Goal: Task Accomplishment & Management: Complete application form

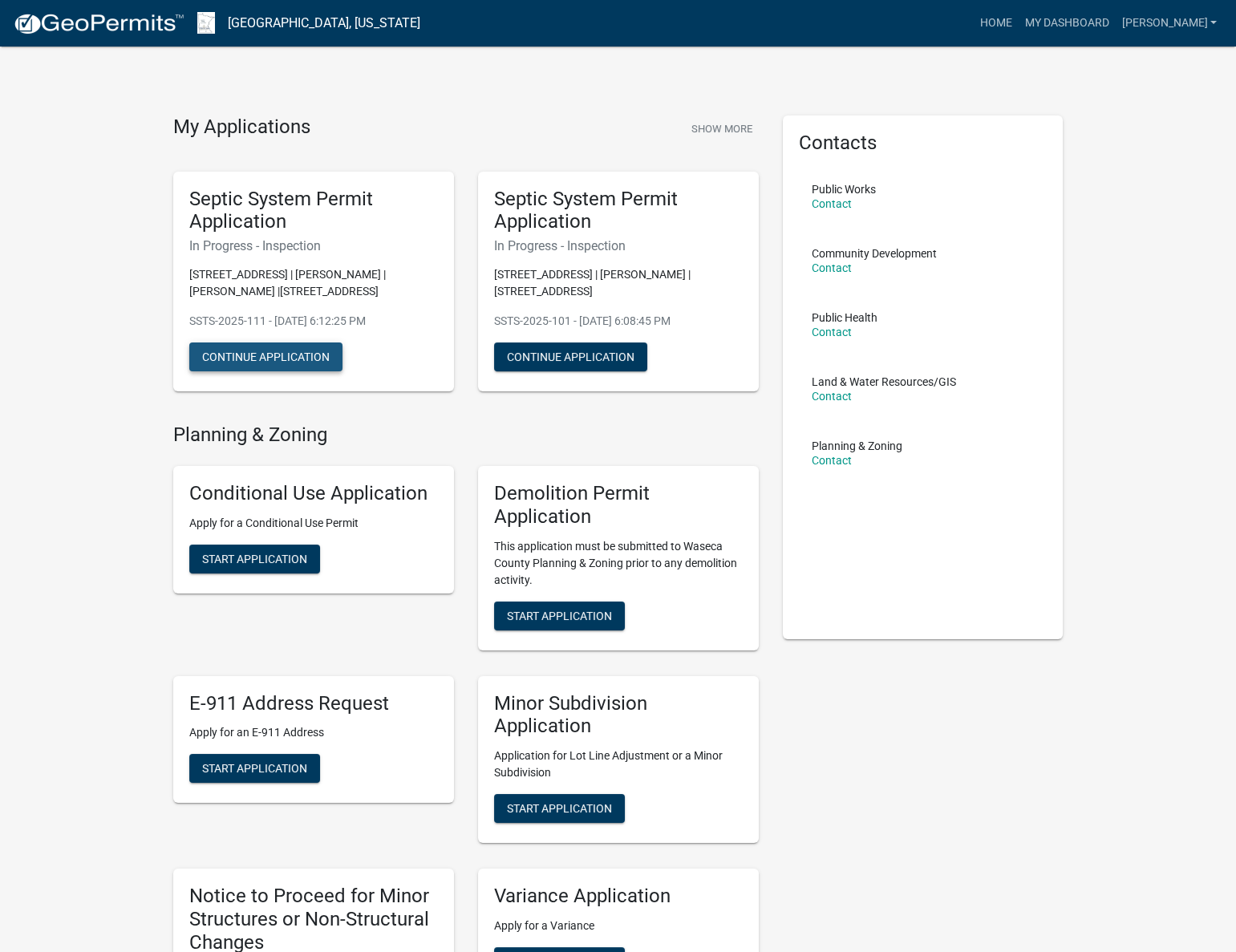
click at [300, 361] on button "Continue Application" at bounding box center [266, 357] width 153 height 29
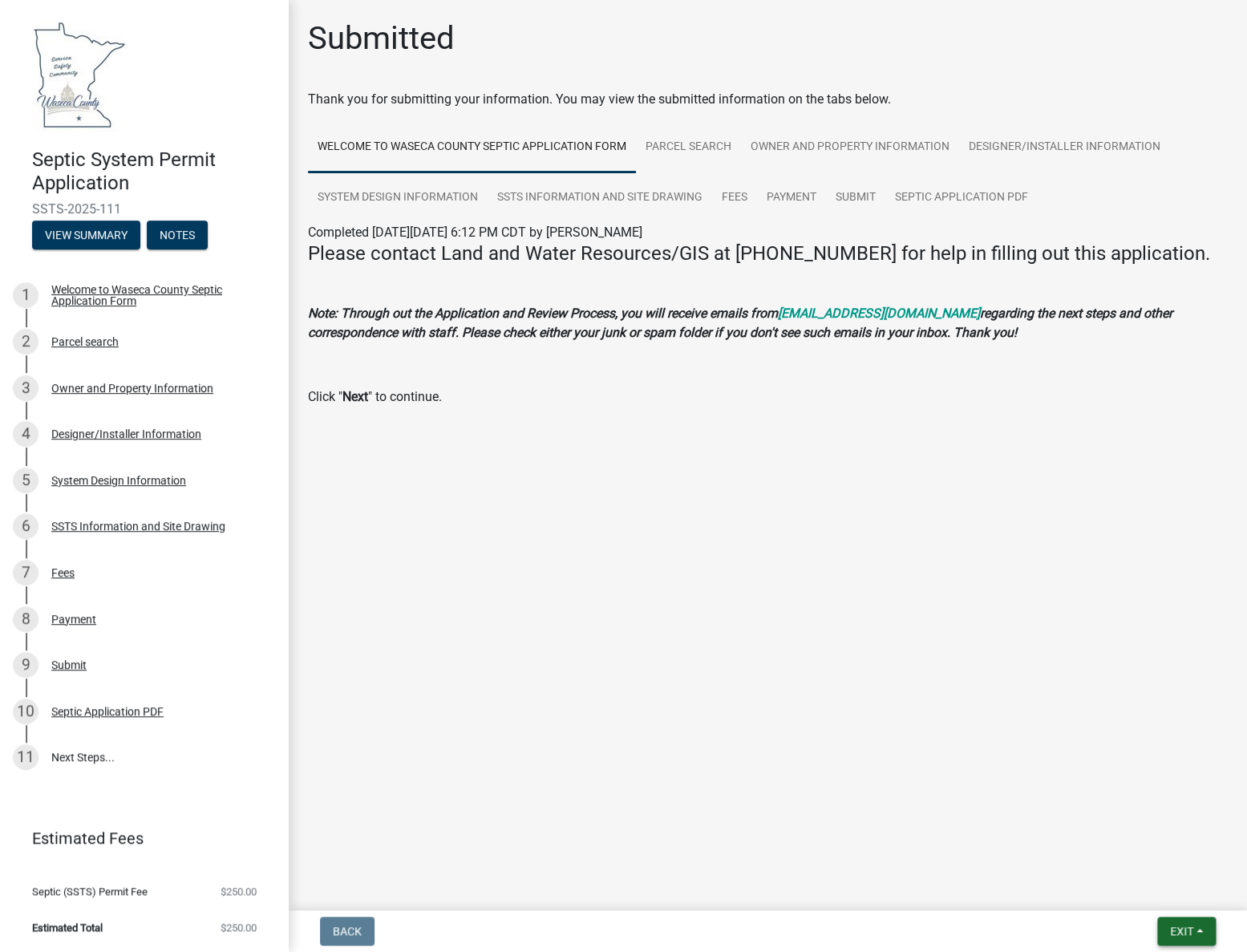
click at [1186, 934] on span "Exit" at bounding box center [1181, 931] width 23 height 12
click at [1126, 890] on button "Save & Exit" at bounding box center [1151, 888] width 128 height 38
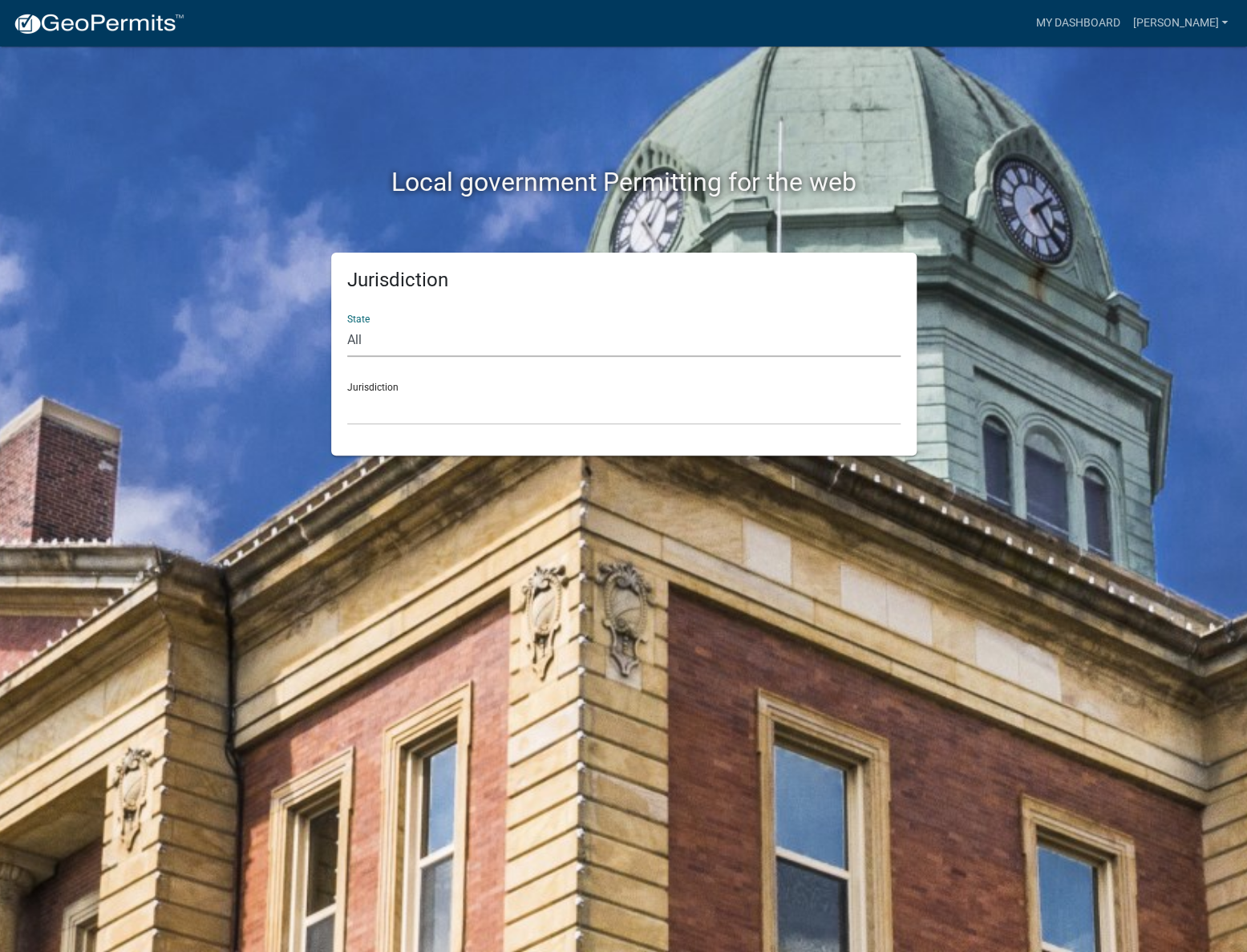
click at [356, 339] on select "All [US_STATE] [US_STATE] [US_STATE] [US_STATE] [US_STATE] [US_STATE] [US_STATE…" at bounding box center [624, 340] width 554 height 33
click at [390, 346] on select "All [US_STATE] [US_STATE] [US_STATE] [US_STATE] [US_STATE] [US_STATE] [US_STATE…" at bounding box center [624, 340] width 554 height 33
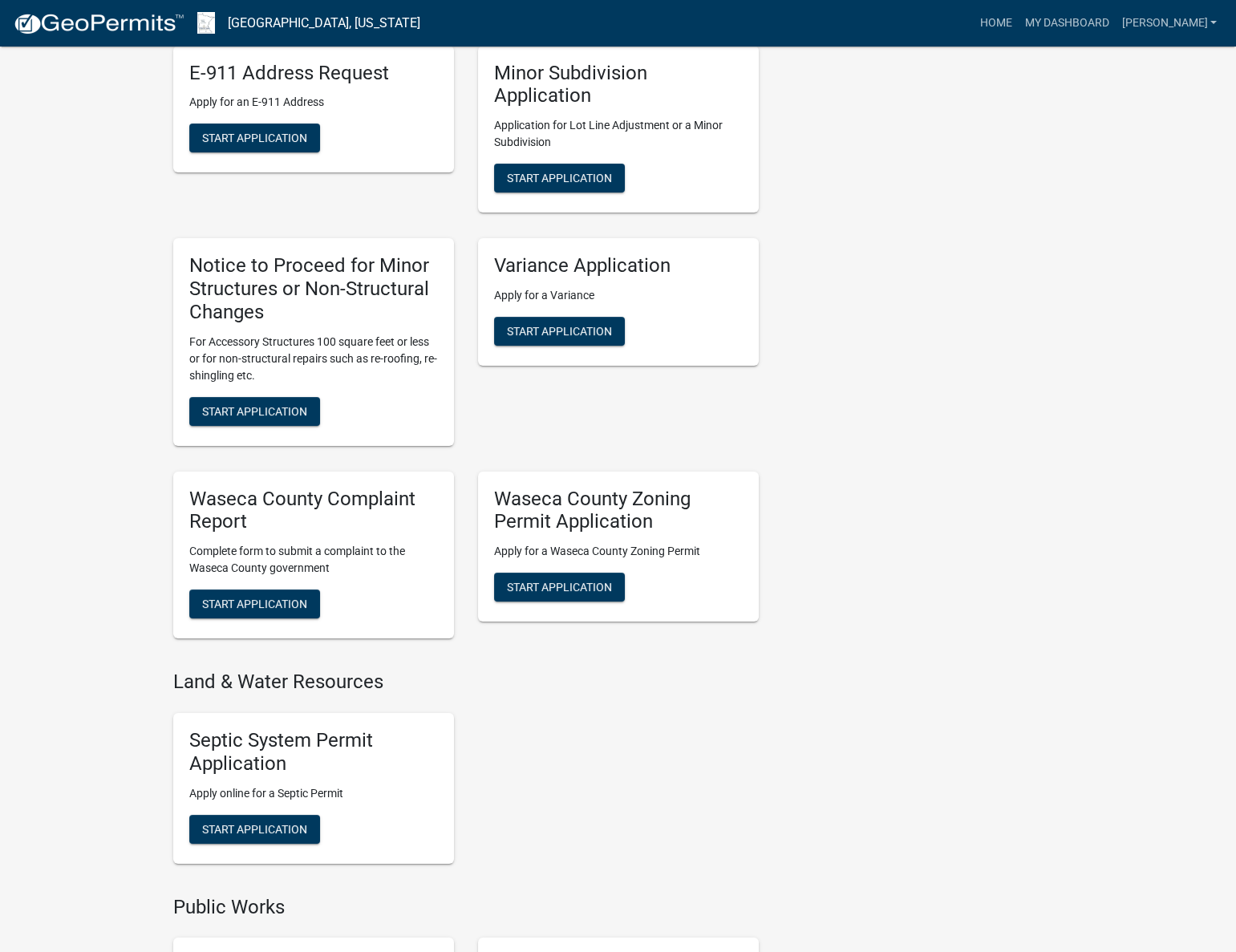
scroll to position [656, 0]
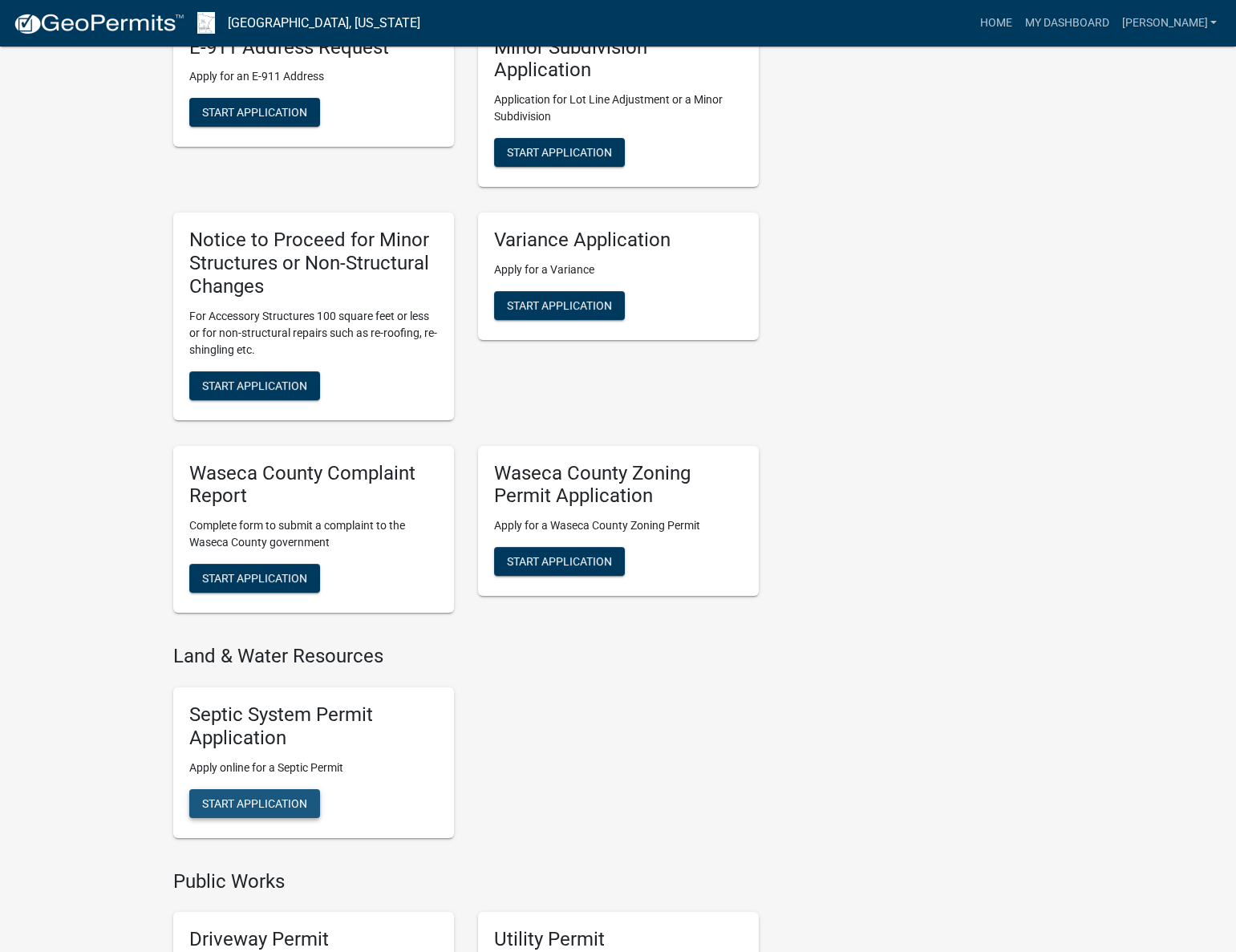
click at [254, 802] on span "Start Application" at bounding box center [254, 802] width 105 height 12
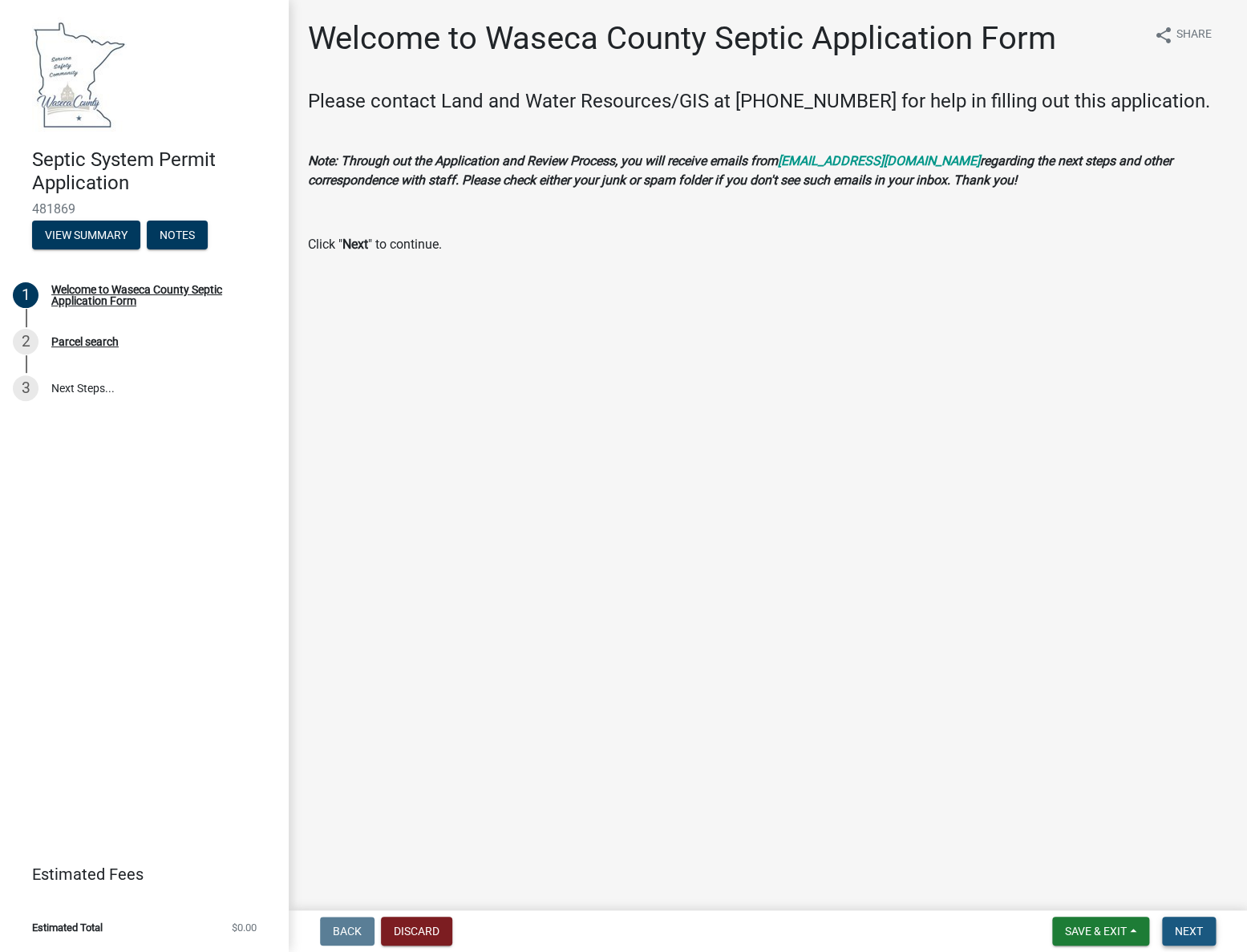
click at [1192, 938] on span "Next" at bounding box center [1189, 931] width 28 height 12
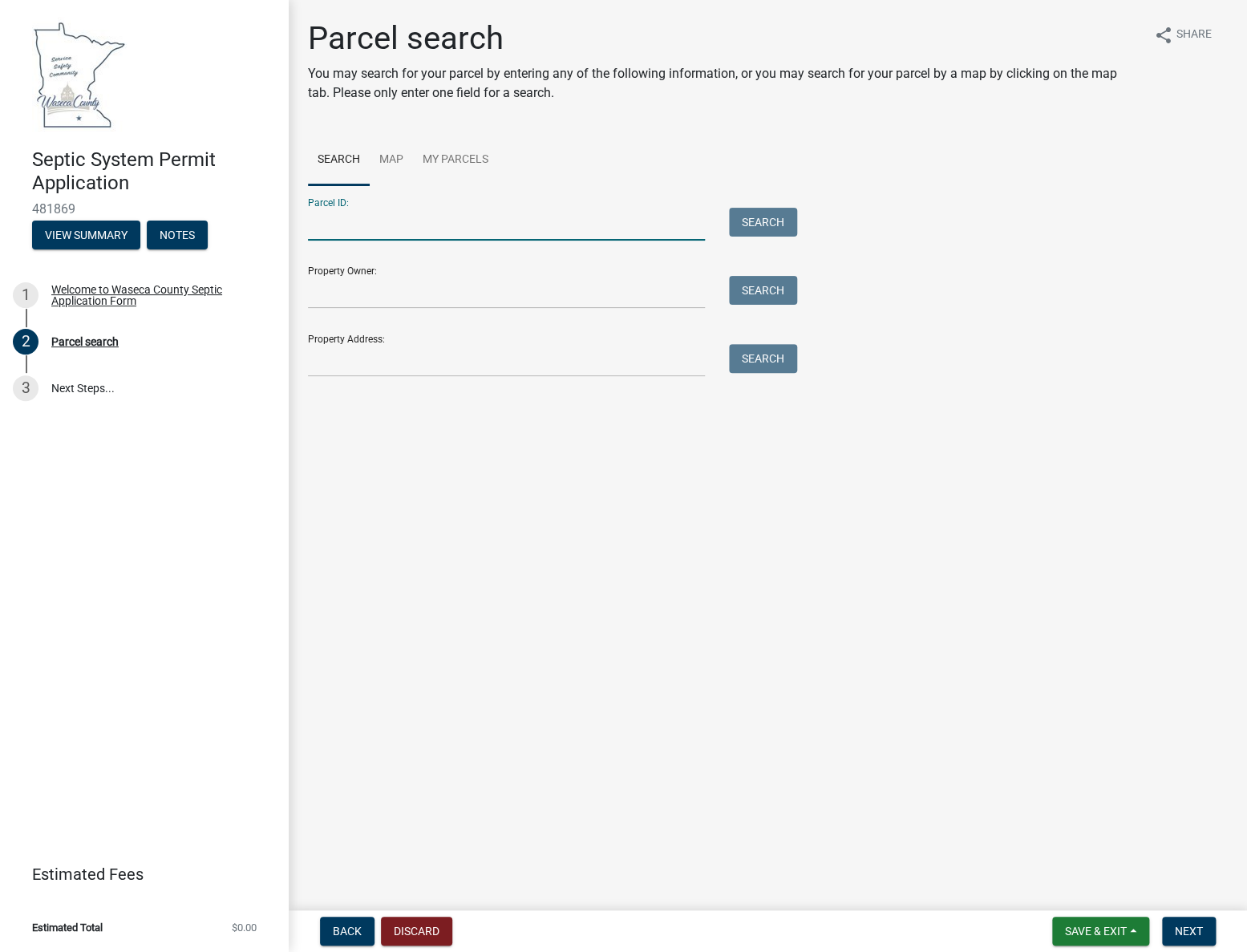
click at [352, 225] on input "Parcel ID:" at bounding box center [507, 224] width 397 height 33
type input "02.033.1100"
click at [756, 216] on button "Search" at bounding box center [763, 222] width 68 height 29
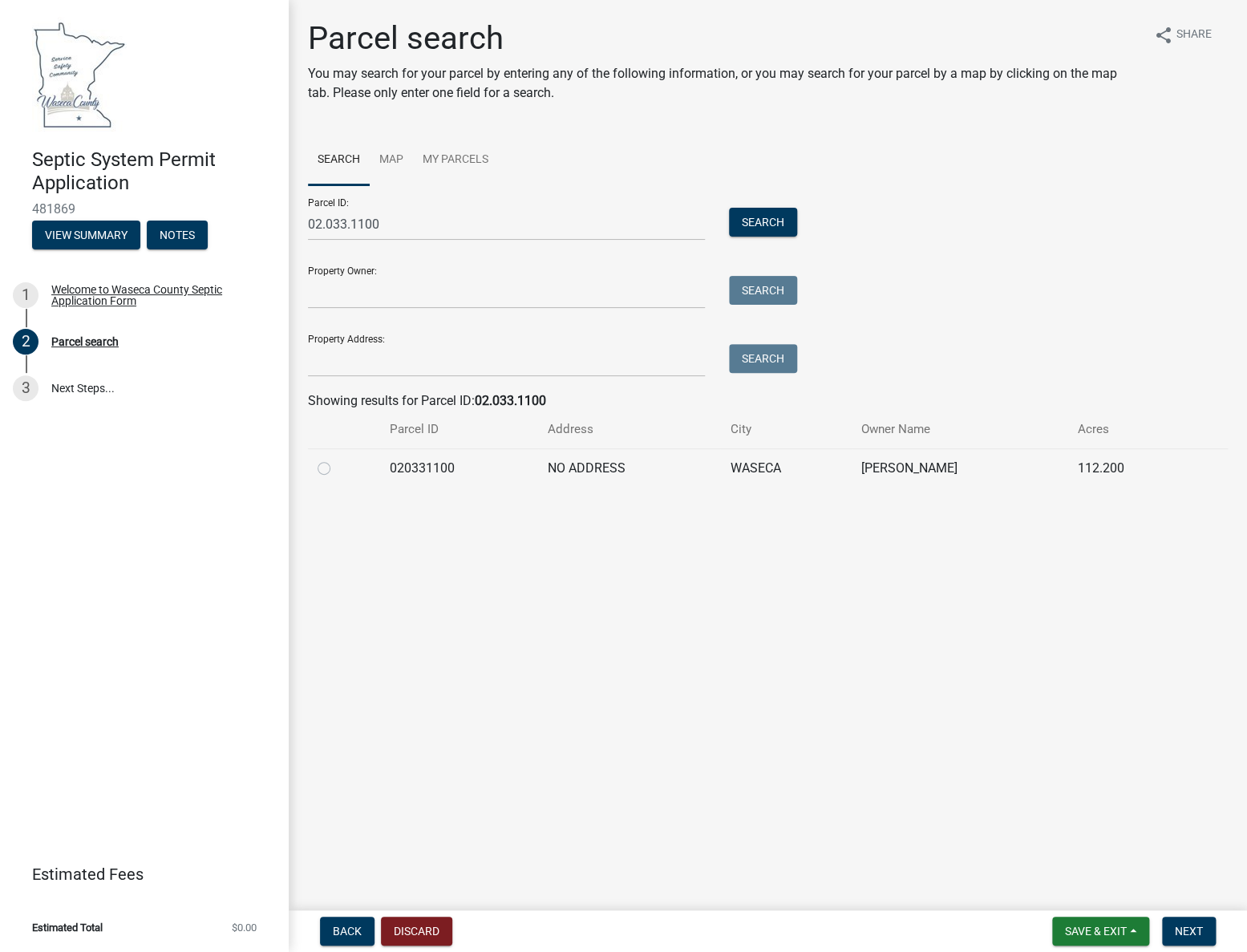
click at [637, 468] on td "NO ADDRESS" at bounding box center [630, 468] width 182 height 39
click at [337, 459] on label at bounding box center [337, 459] width 0 height 0
click at [337, 469] on input "radio" at bounding box center [342, 464] width 11 height 11
radio input "true"
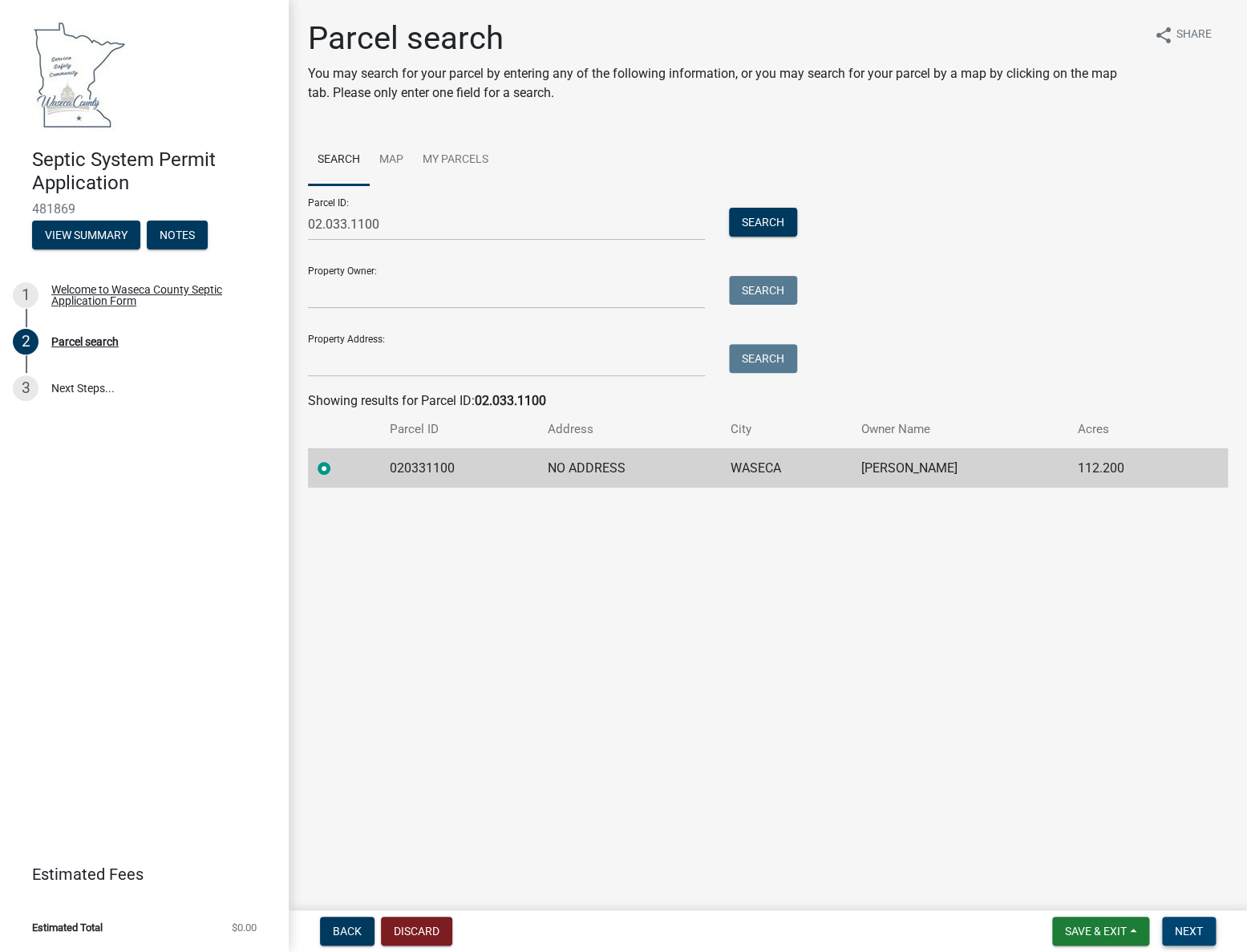
click at [1188, 933] on span "Next" at bounding box center [1189, 931] width 28 height 12
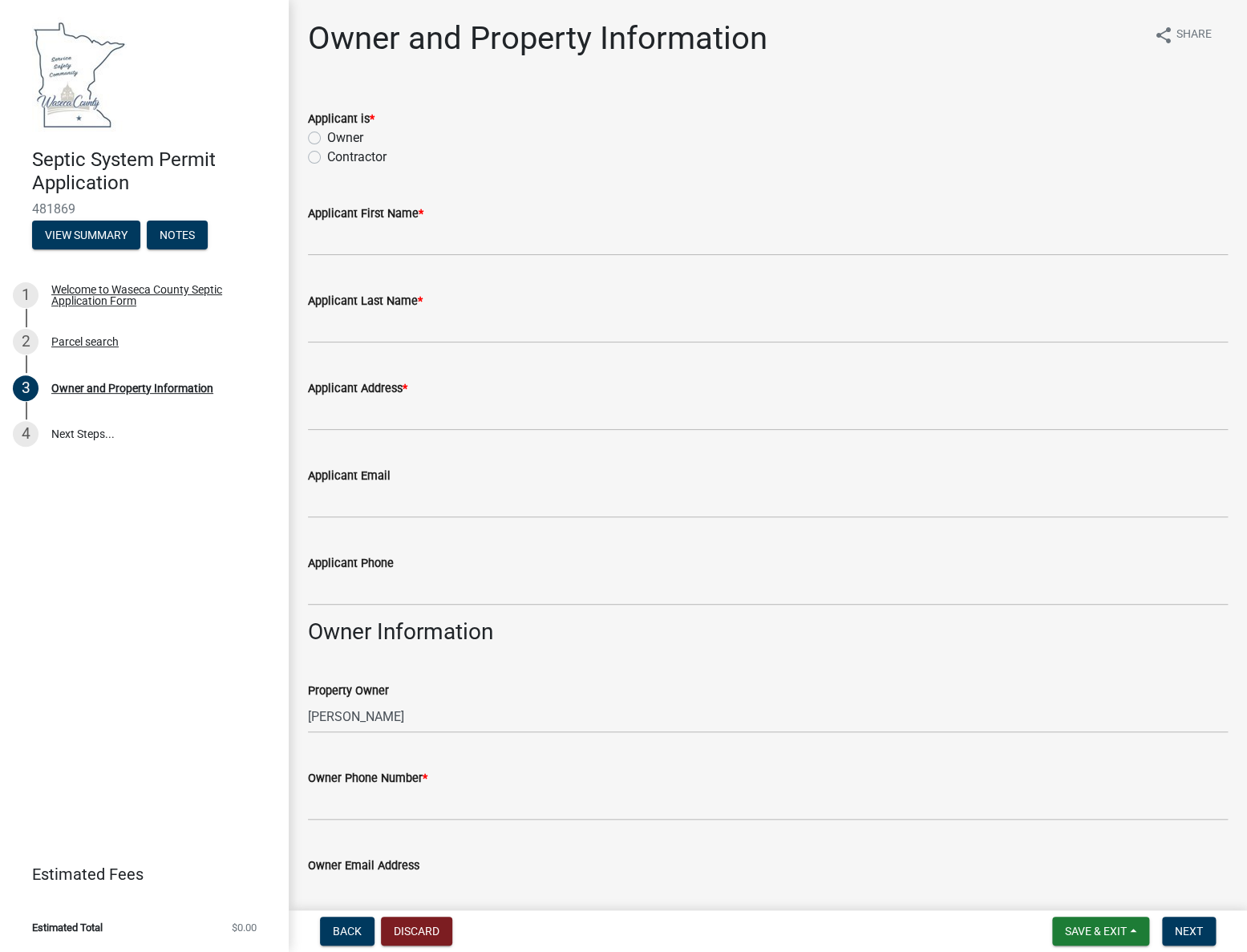
click at [327, 157] on label "Contractor" at bounding box center [356, 158] width 59 height 19
click at [327, 157] on input "Contractor" at bounding box center [332, 153] width 11 height 11
radio input "true"
click at [366, 241] on input "Applicant First Name *" at bounding box center [768, 239] width 920 height 33
type input "Phillip"
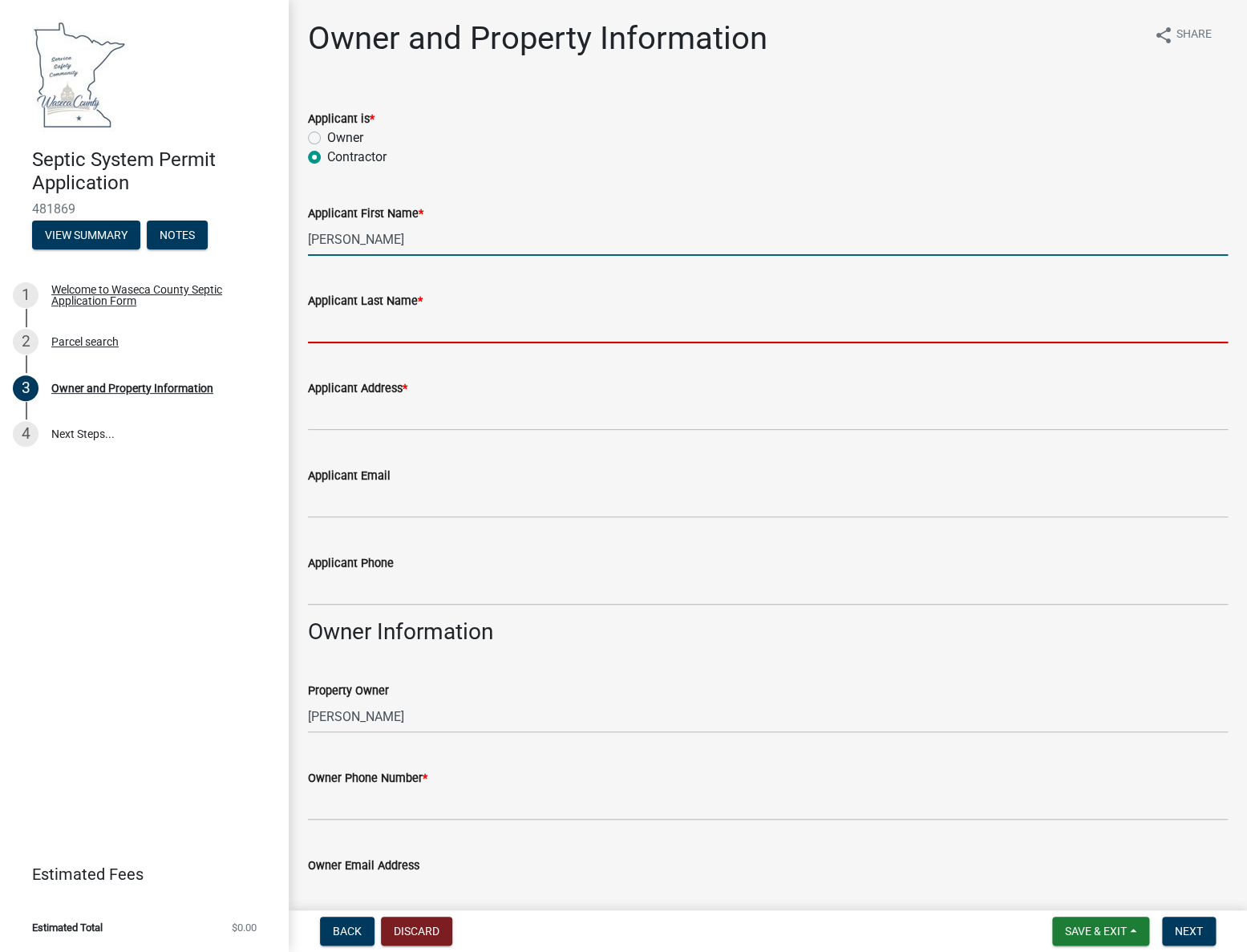
type input "Schleicher"
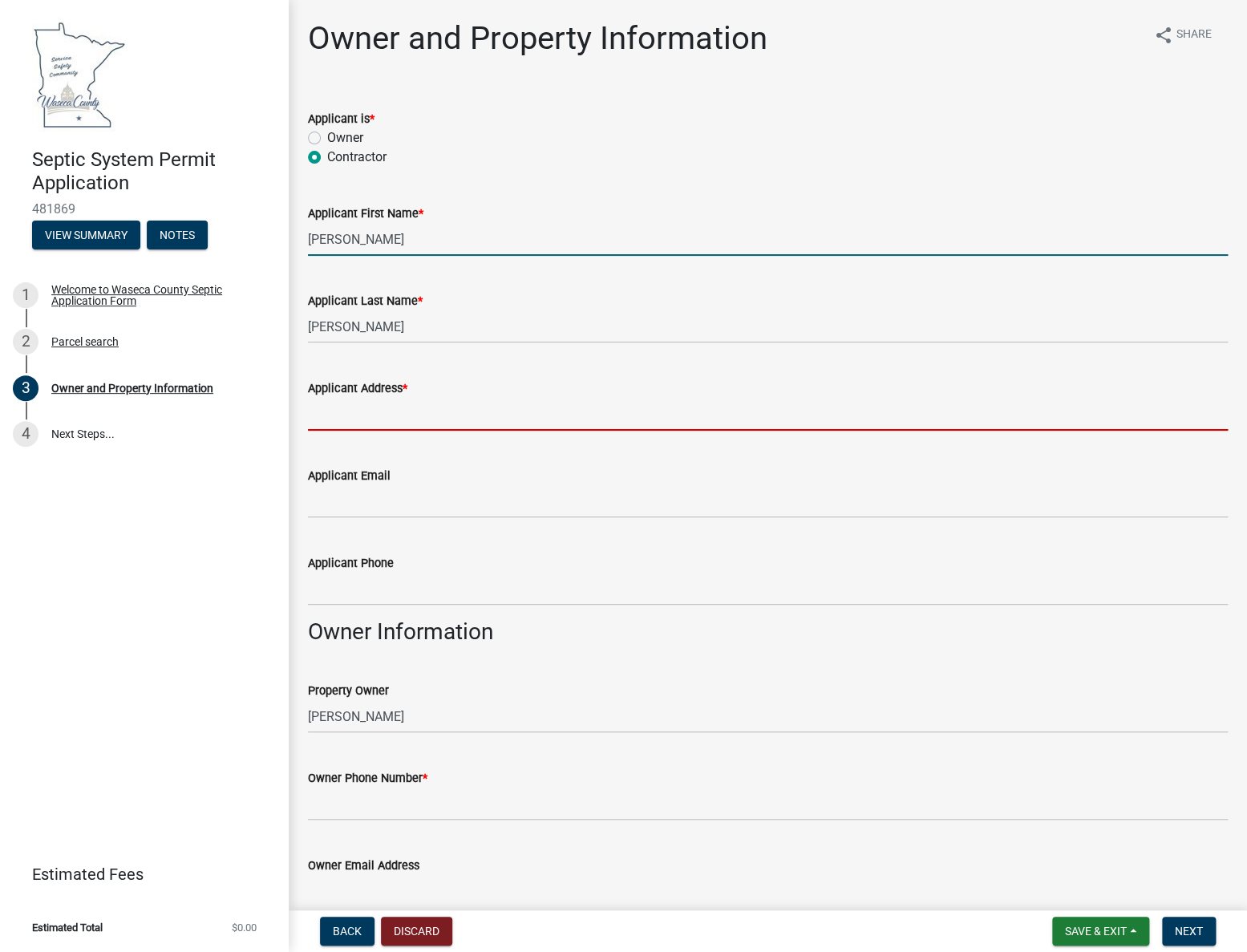
type input "28330 128th st"
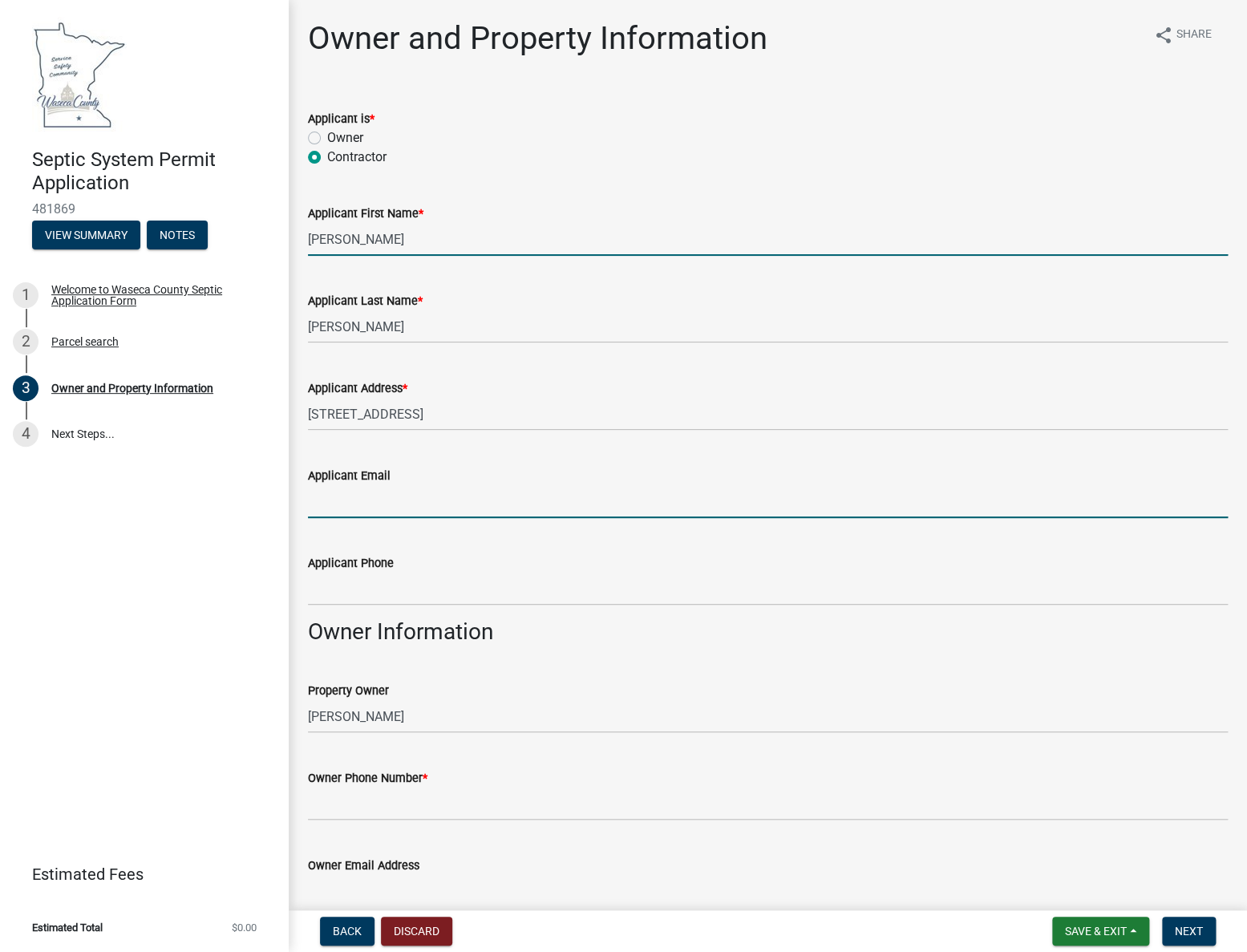
type input "SCHLEICHER.PHILLIP@GMAIL.COM"
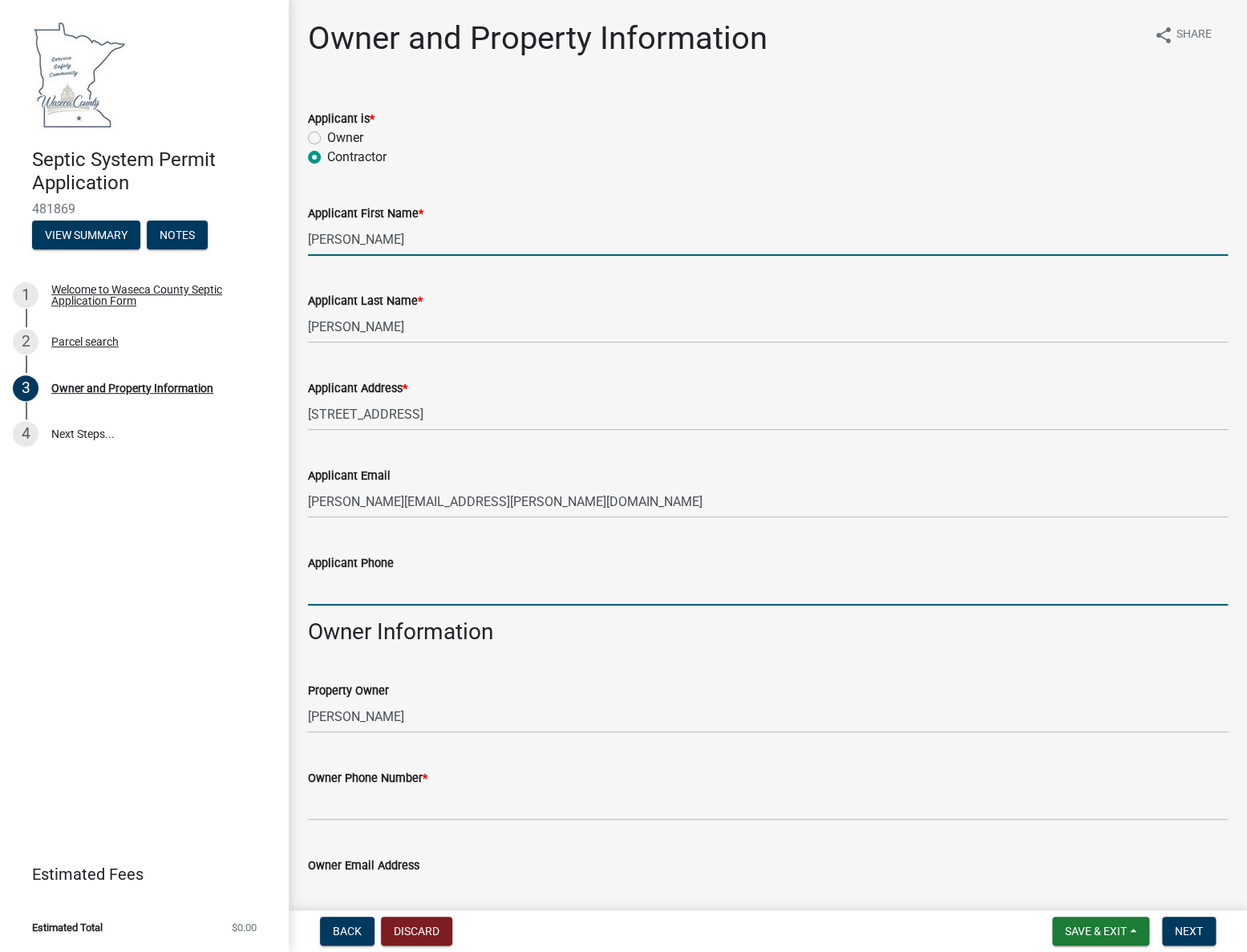
type input "5074611462"
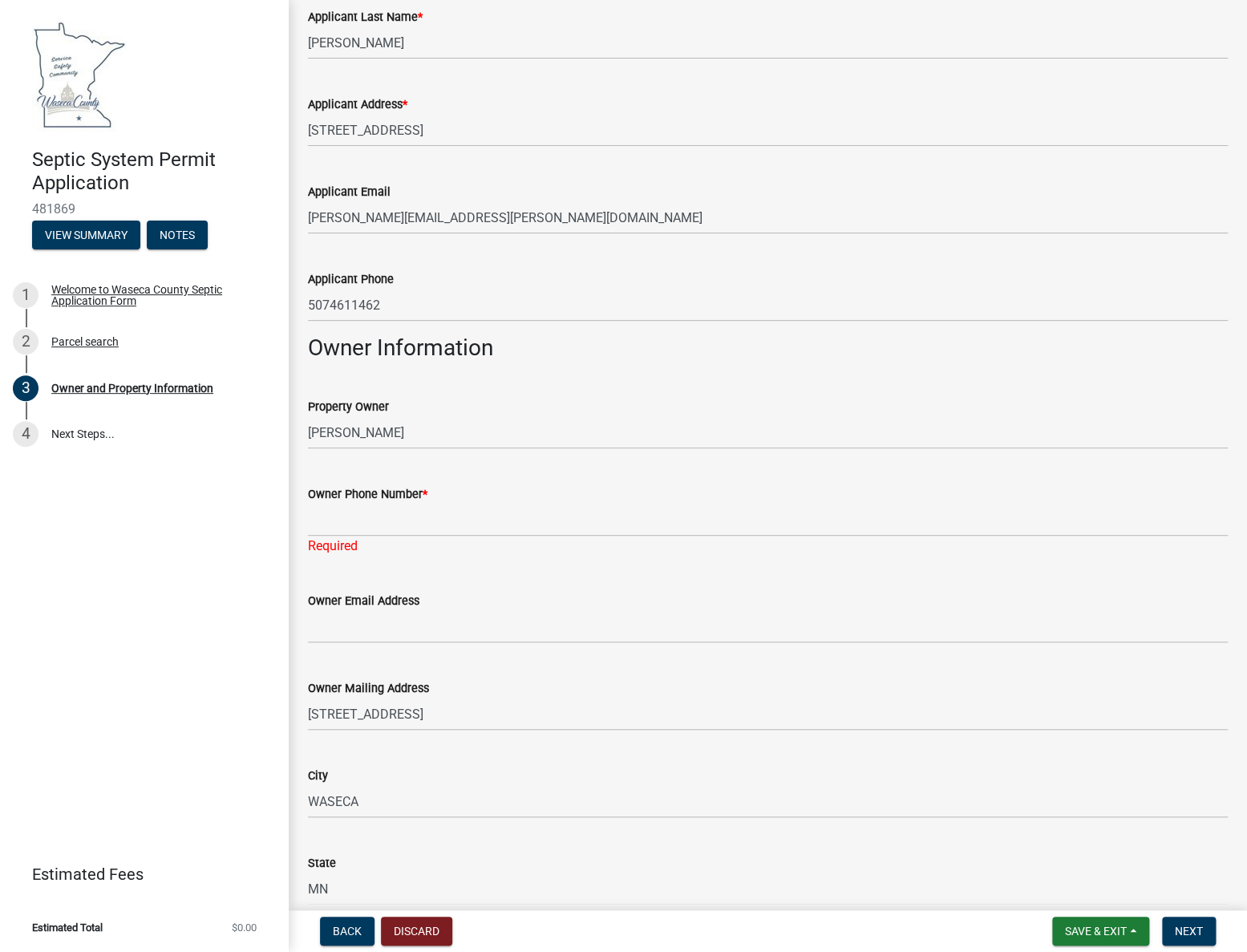
scroll to position [291, 0]
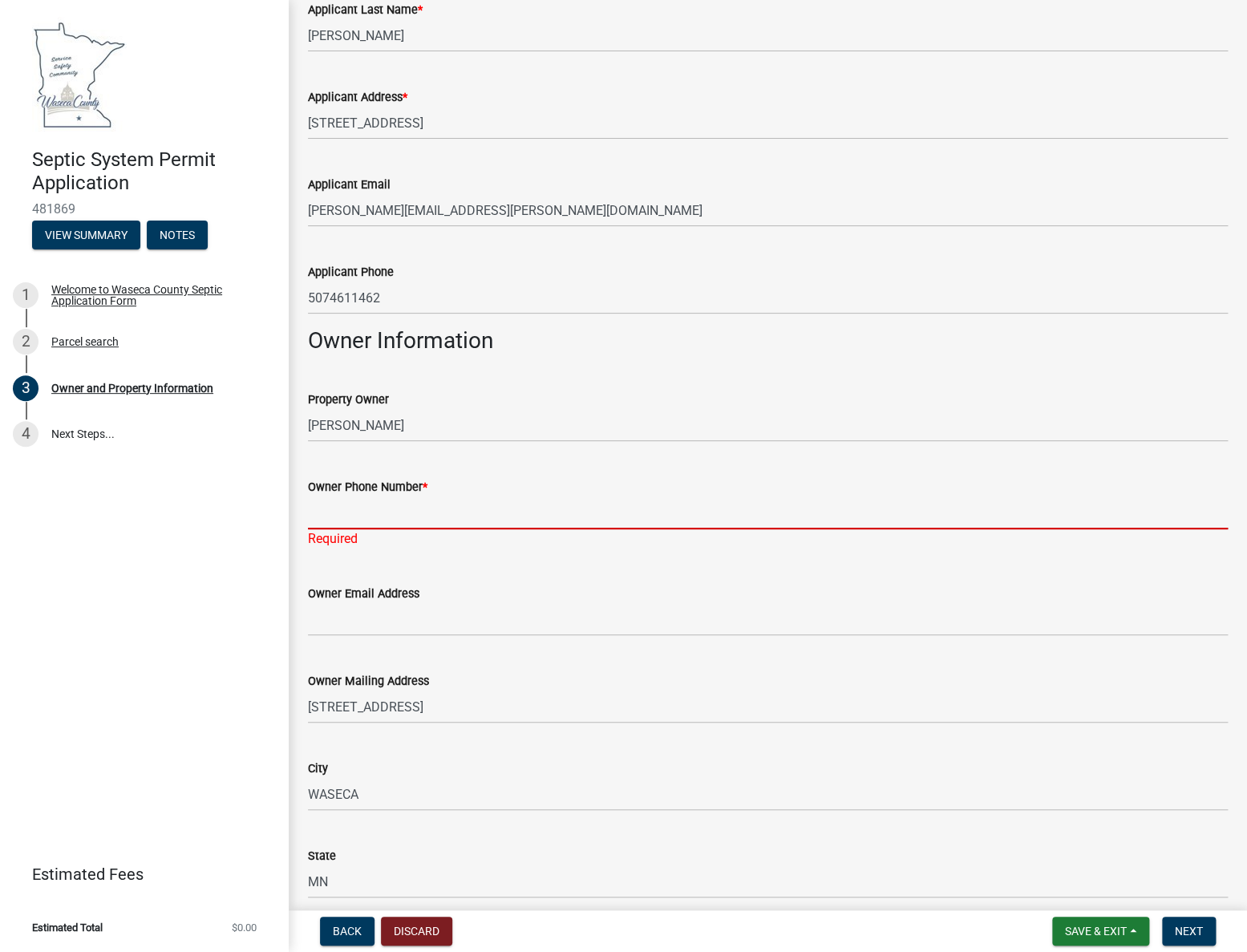
click at [399, 516] on input "Owner Phone Number *" at bounding box center [768, 512] width 920 height 33
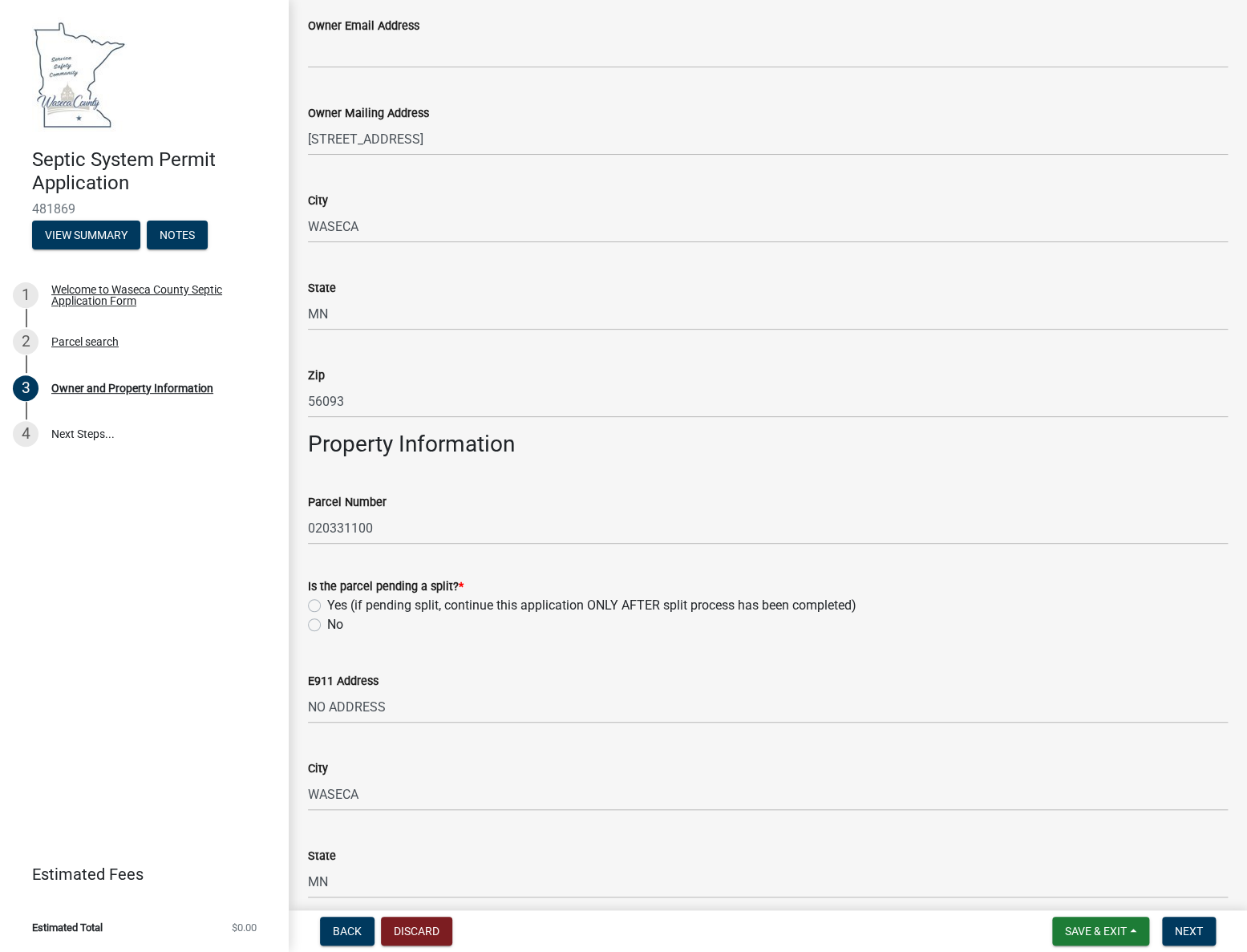
scroll to position [874, 0]
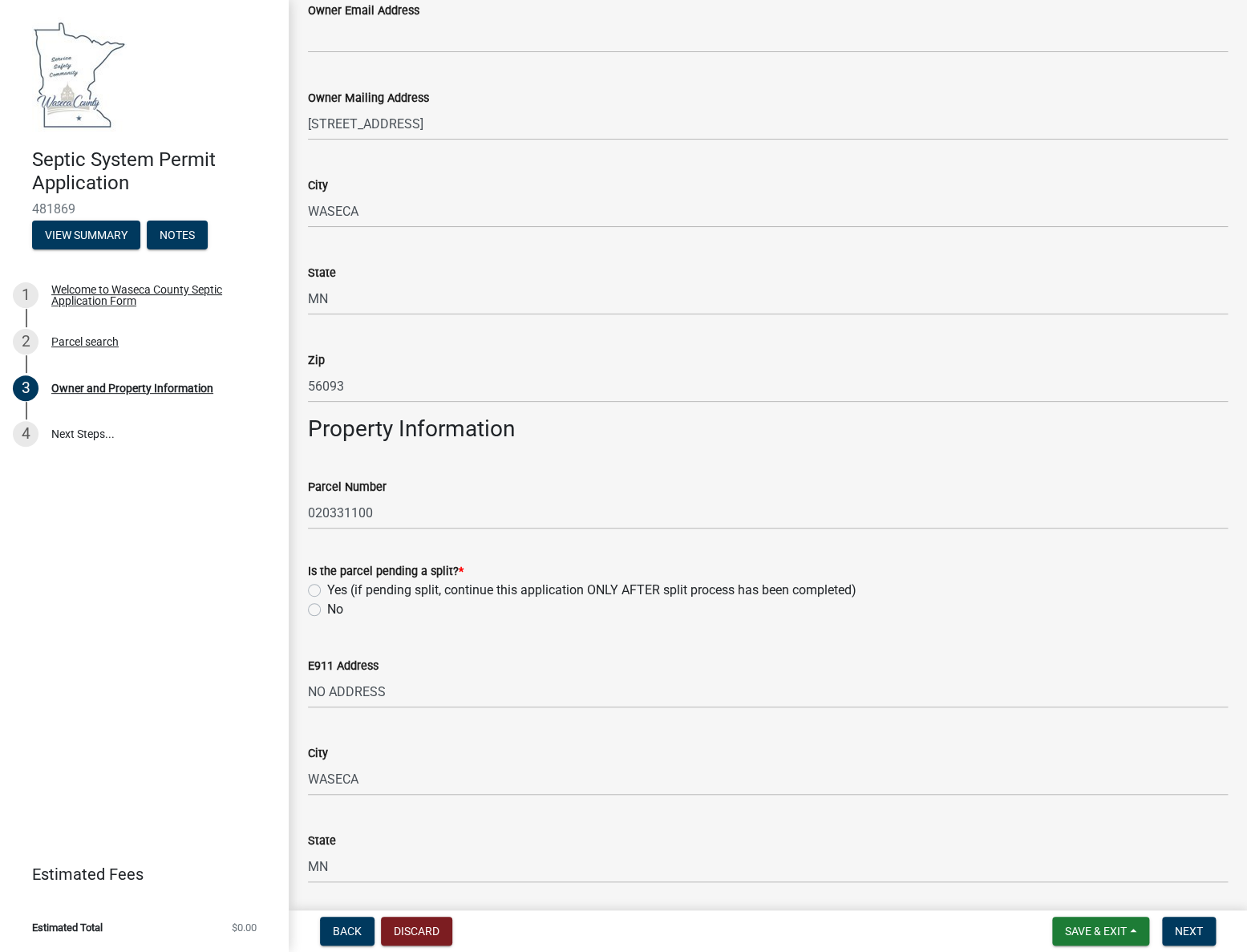
type input "507-521-2512"
click at [327, 610] on label "No" at bounding box center [335, 609] width 16 height 19
click at [327, 610] on input "No" at bounding box center [332, 605] width 11 height 11
radio input "true"
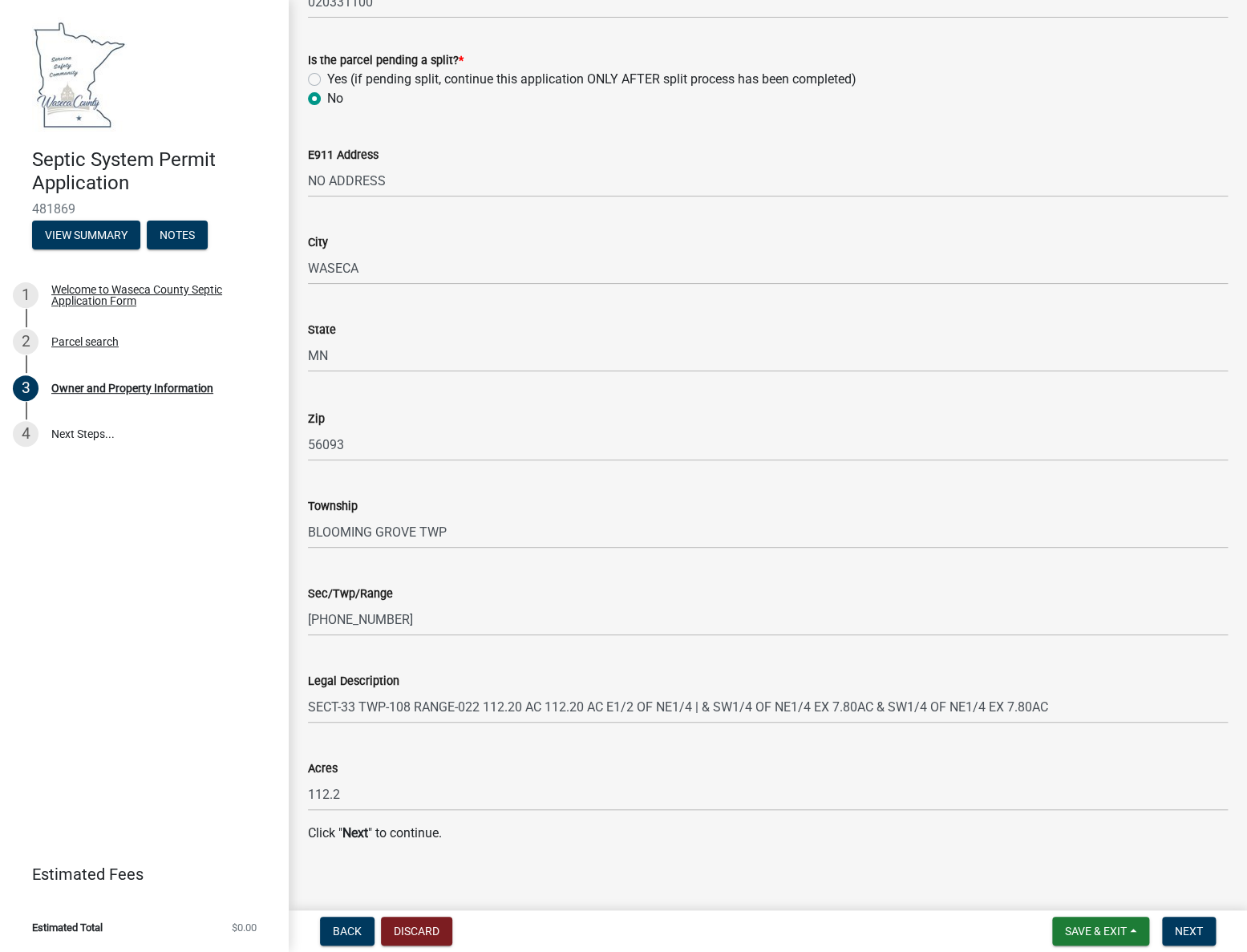
scroll to position [1379, 0]
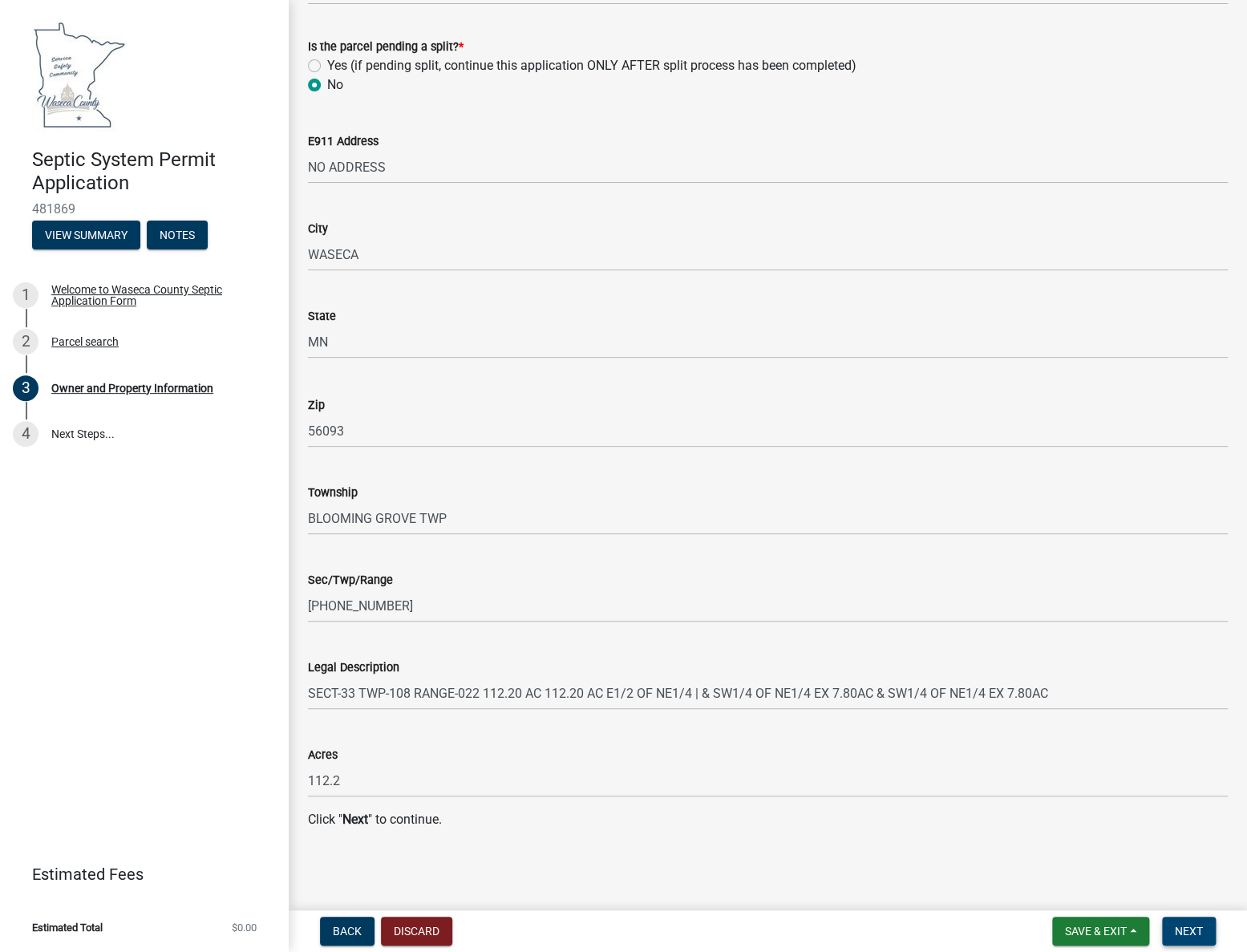
click at [1196, 925] on span "Next" at bounding box center [1189, 931] width 28 height 12
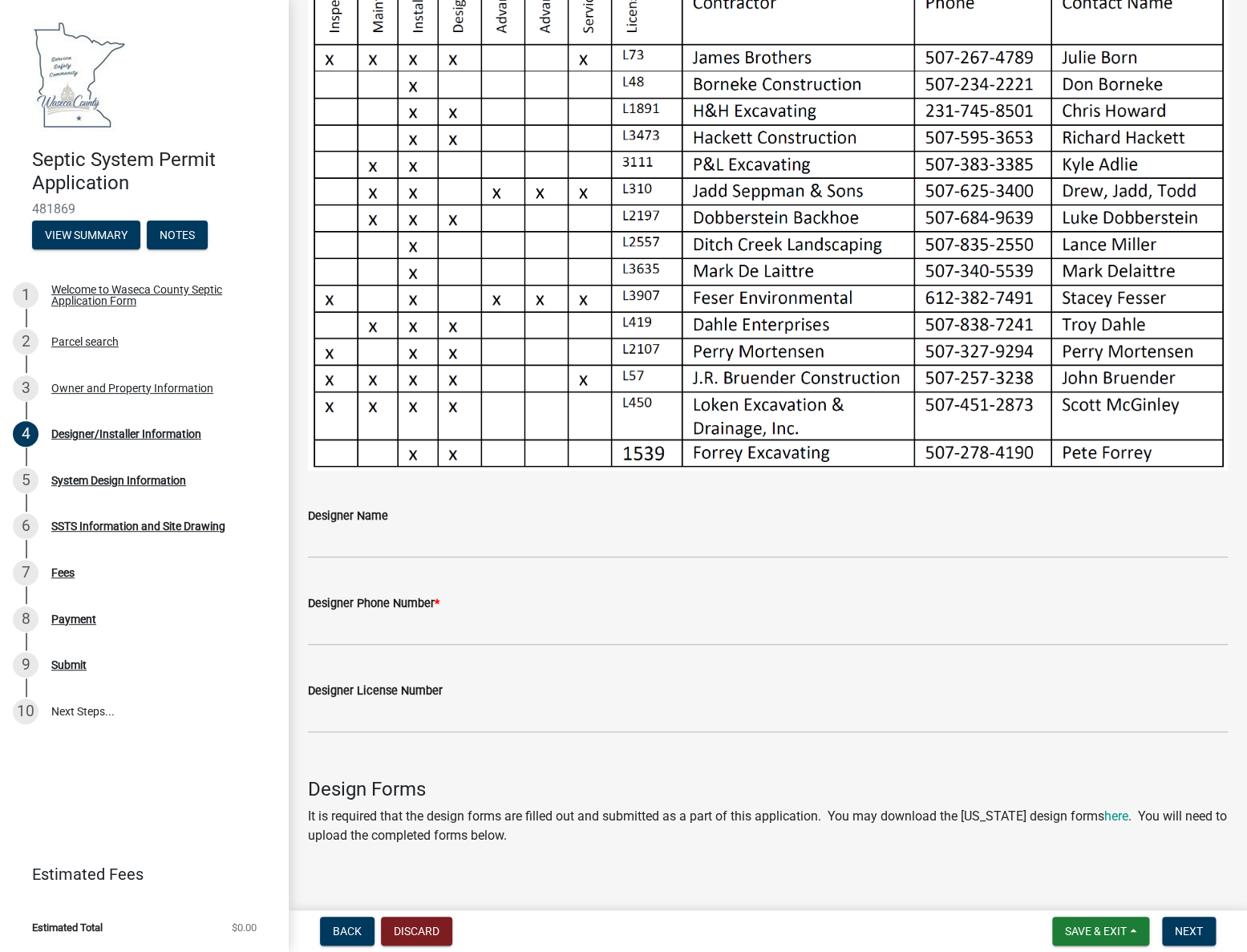
scroll to position [364, 0]
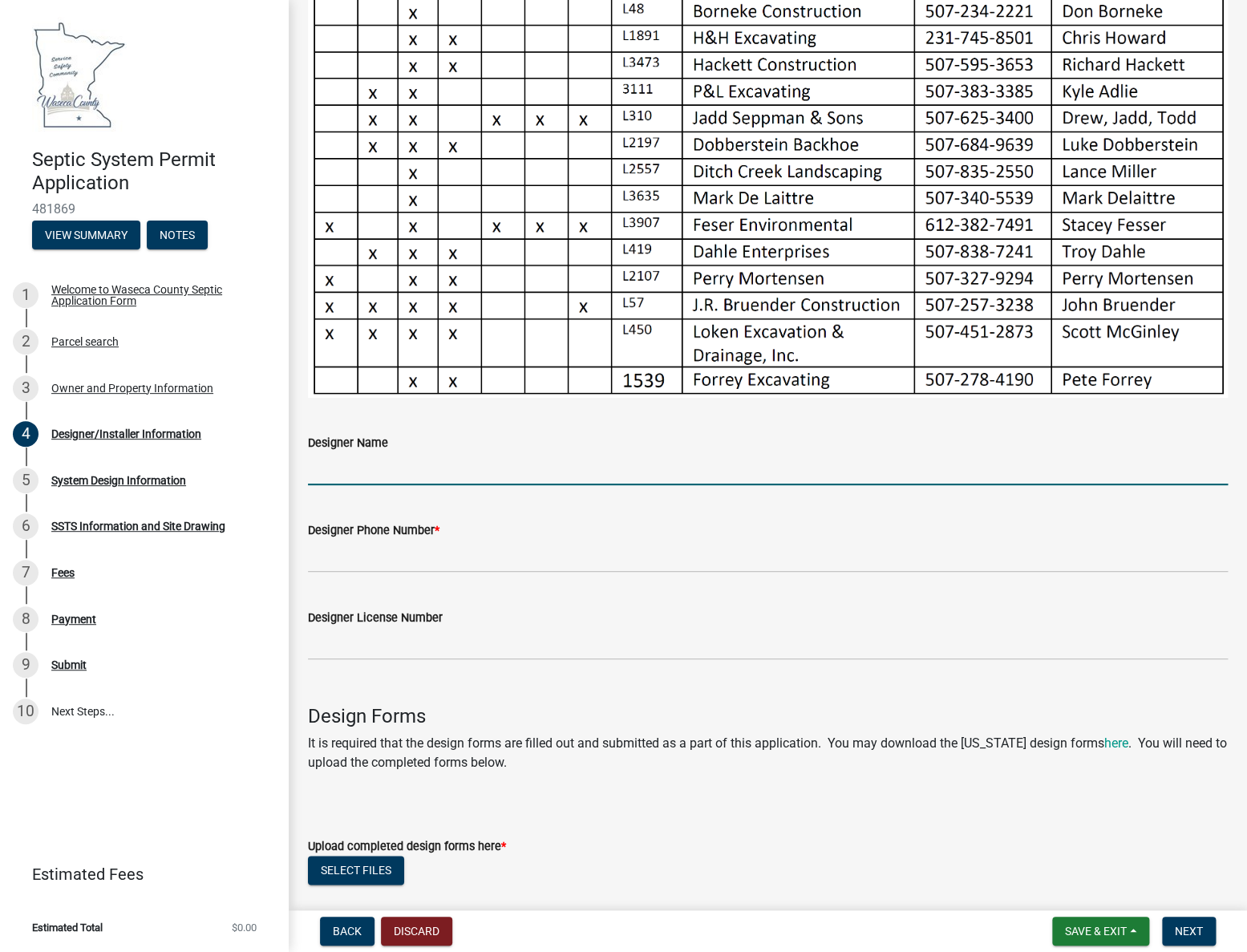
click at [362, 466] on input "Designer Name" at bounding box center [768, 468] width 920 height 33
type input "p s excavating"
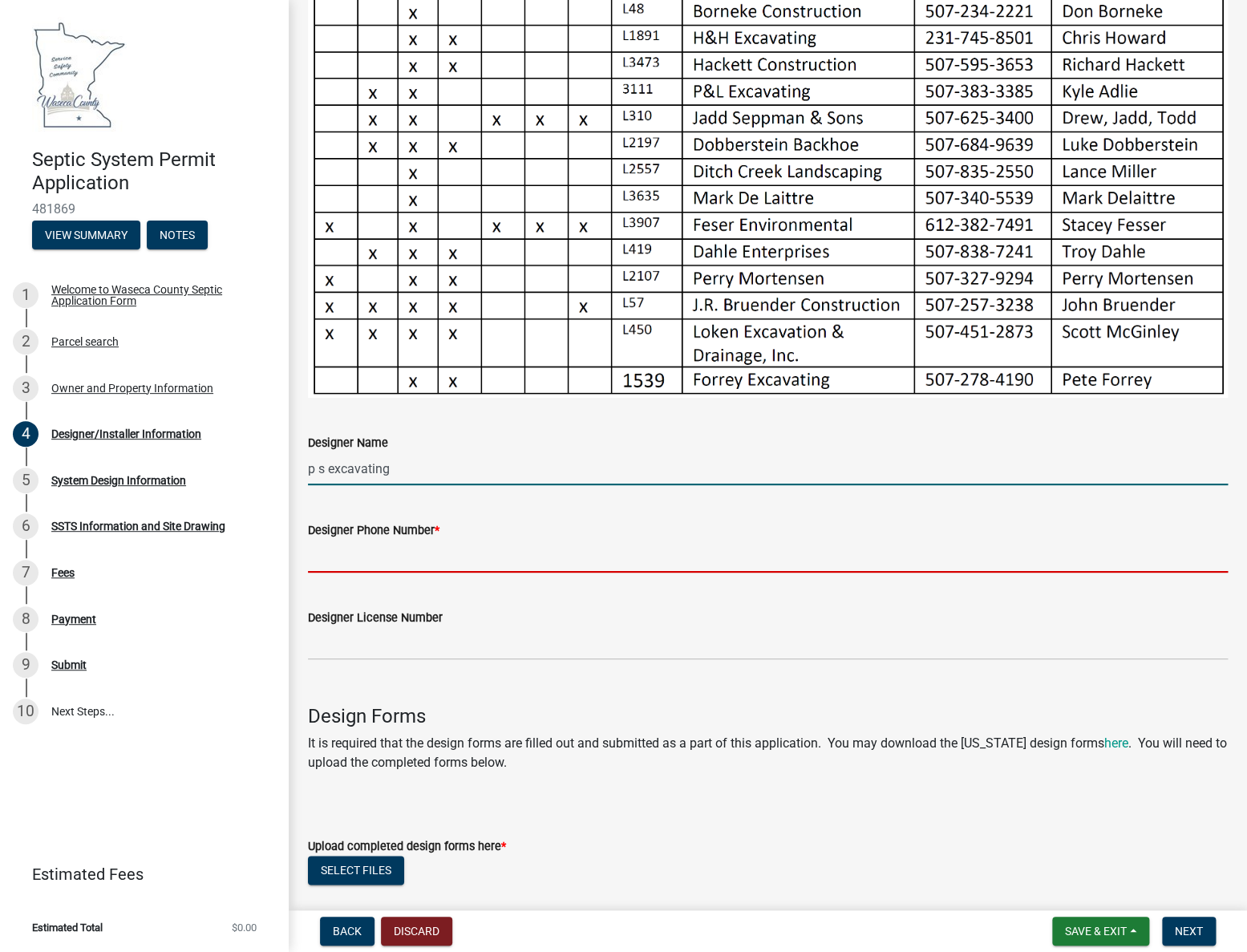
type input "507-461-1462"
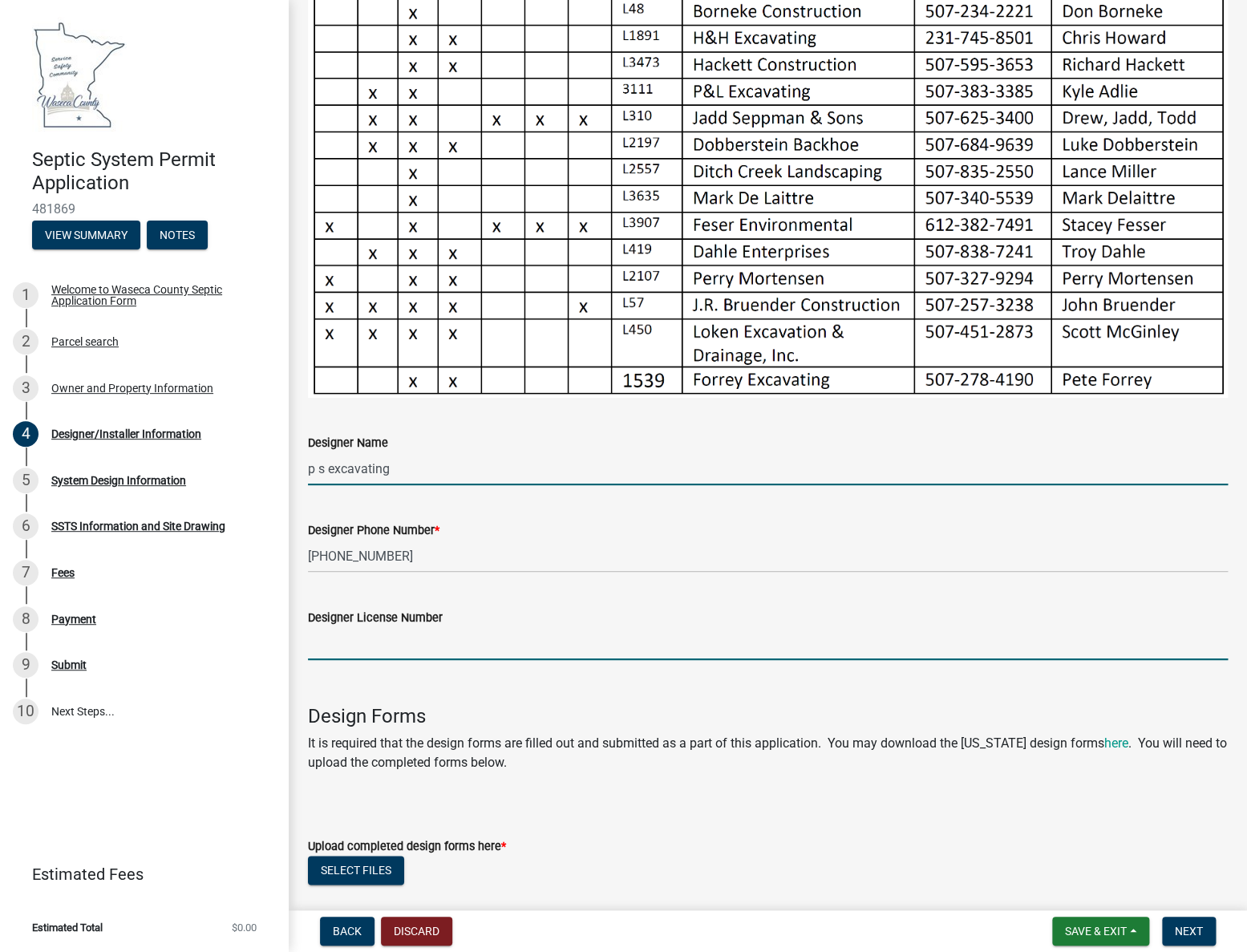
type input "4256"
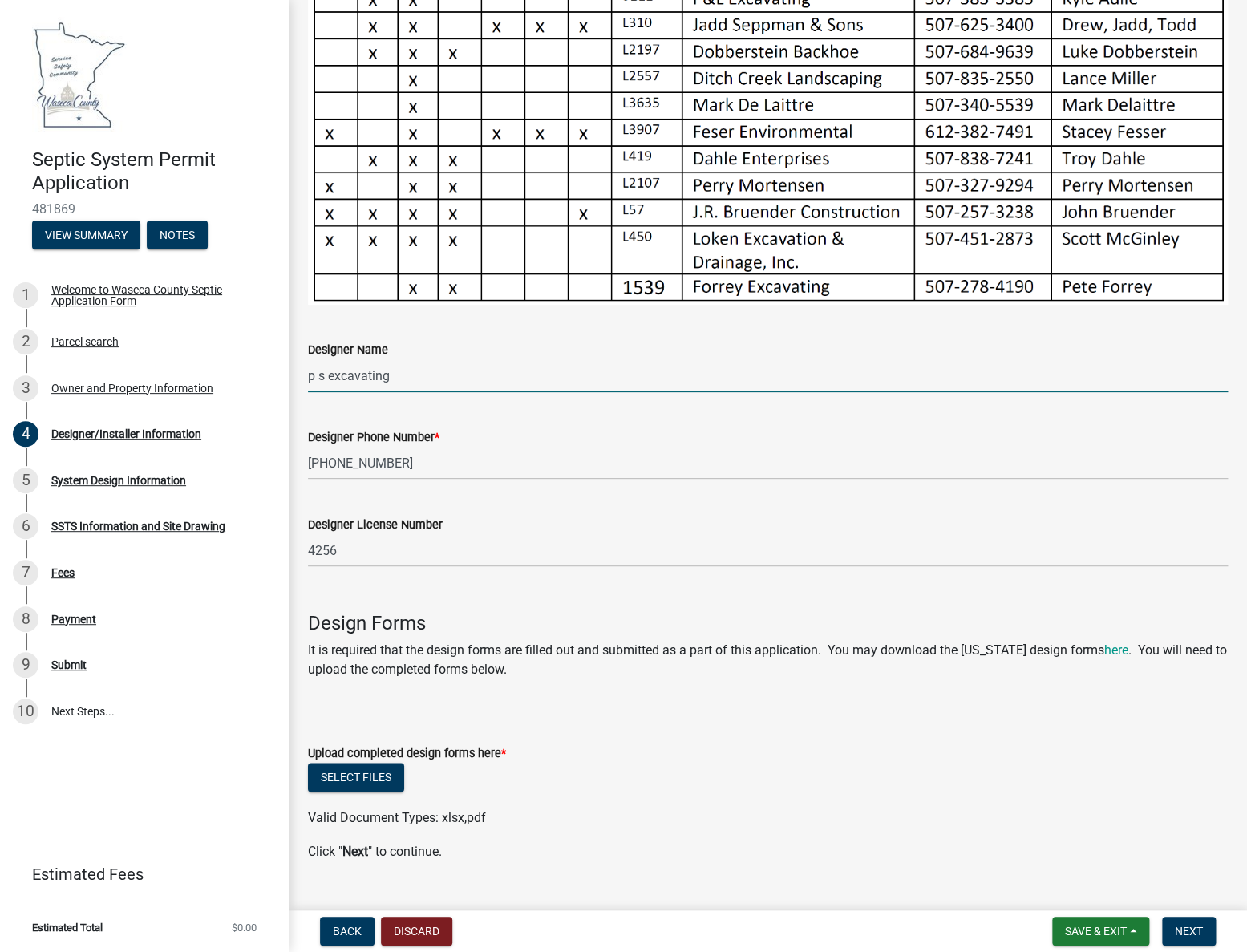
scroll to position [482, 0]
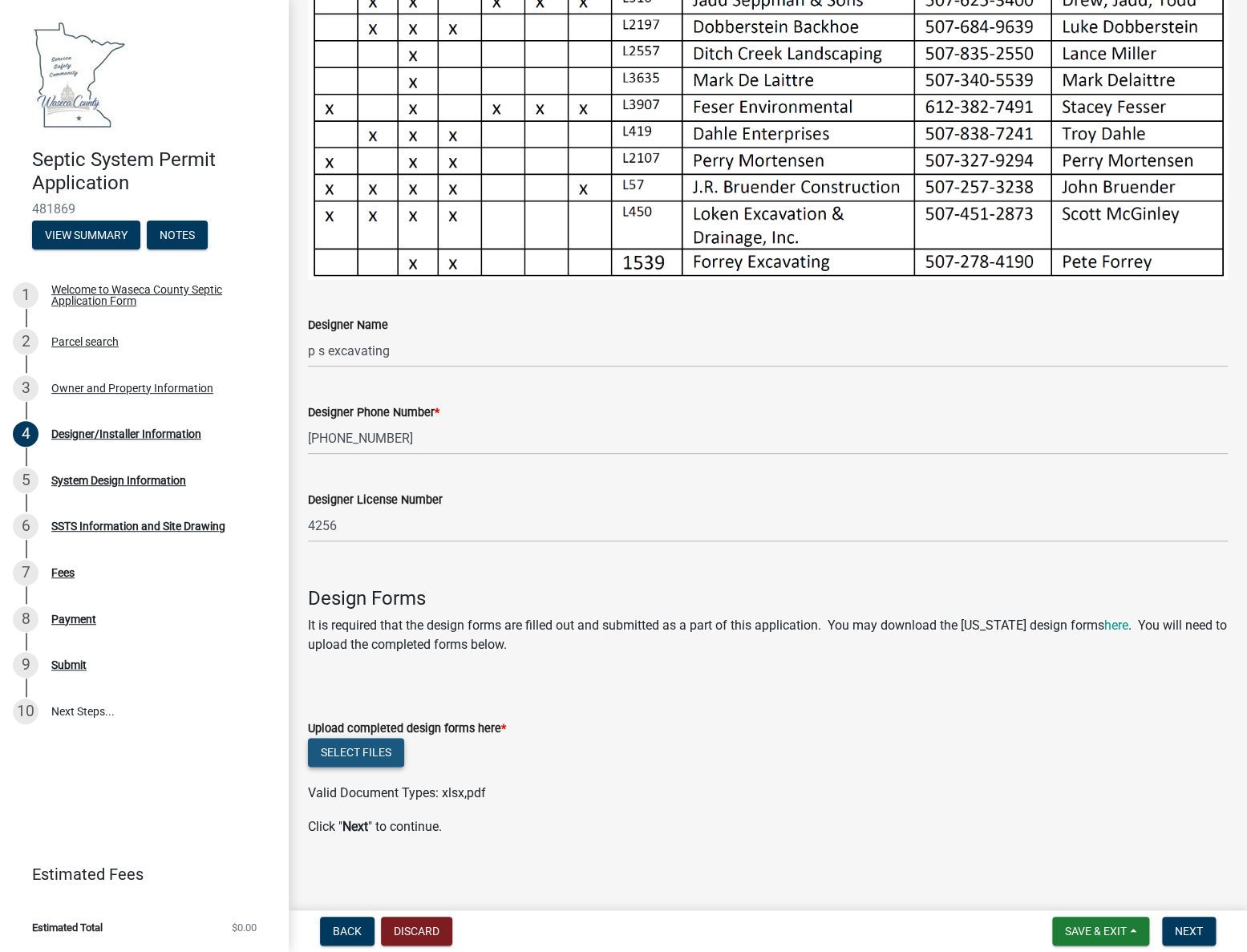
click at [384, 745] on button "Select files" at bounding box center [356, 752] width 97 height 29
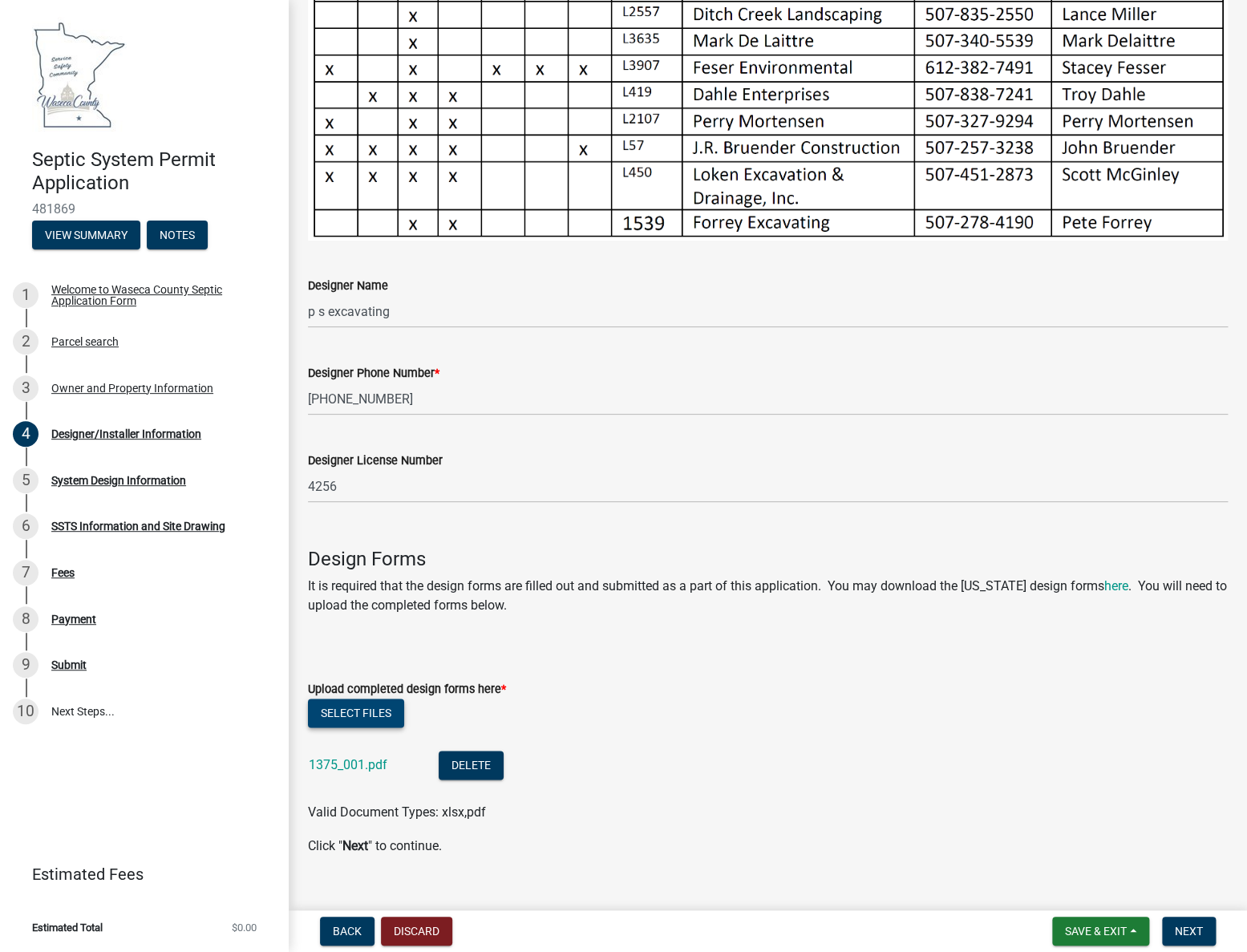
scroll to position [540, 0]
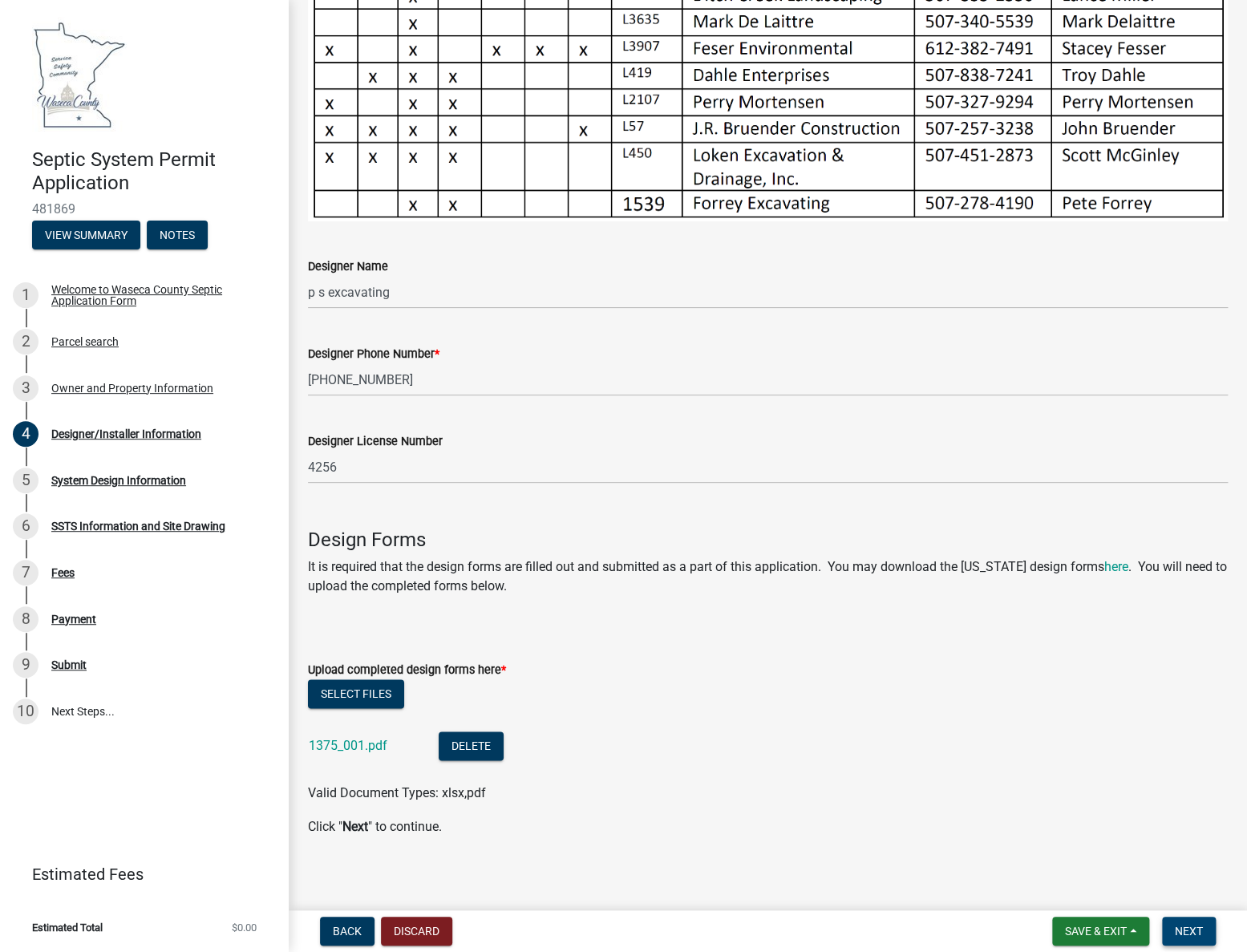
click at [1181, 930] on span "Next" at bounding box center [1189, 931] width 28 height 12
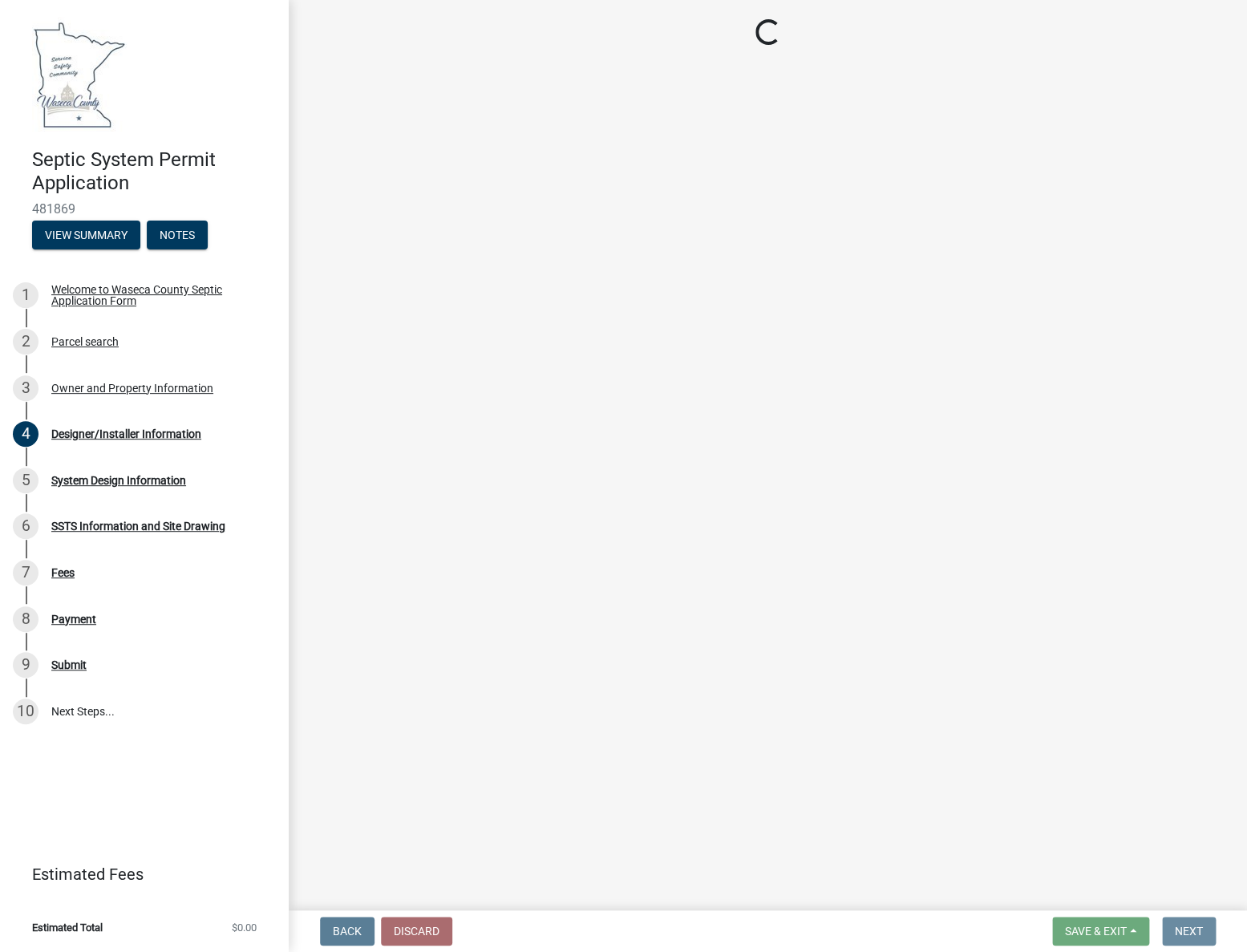
scroll to position [0, 0]
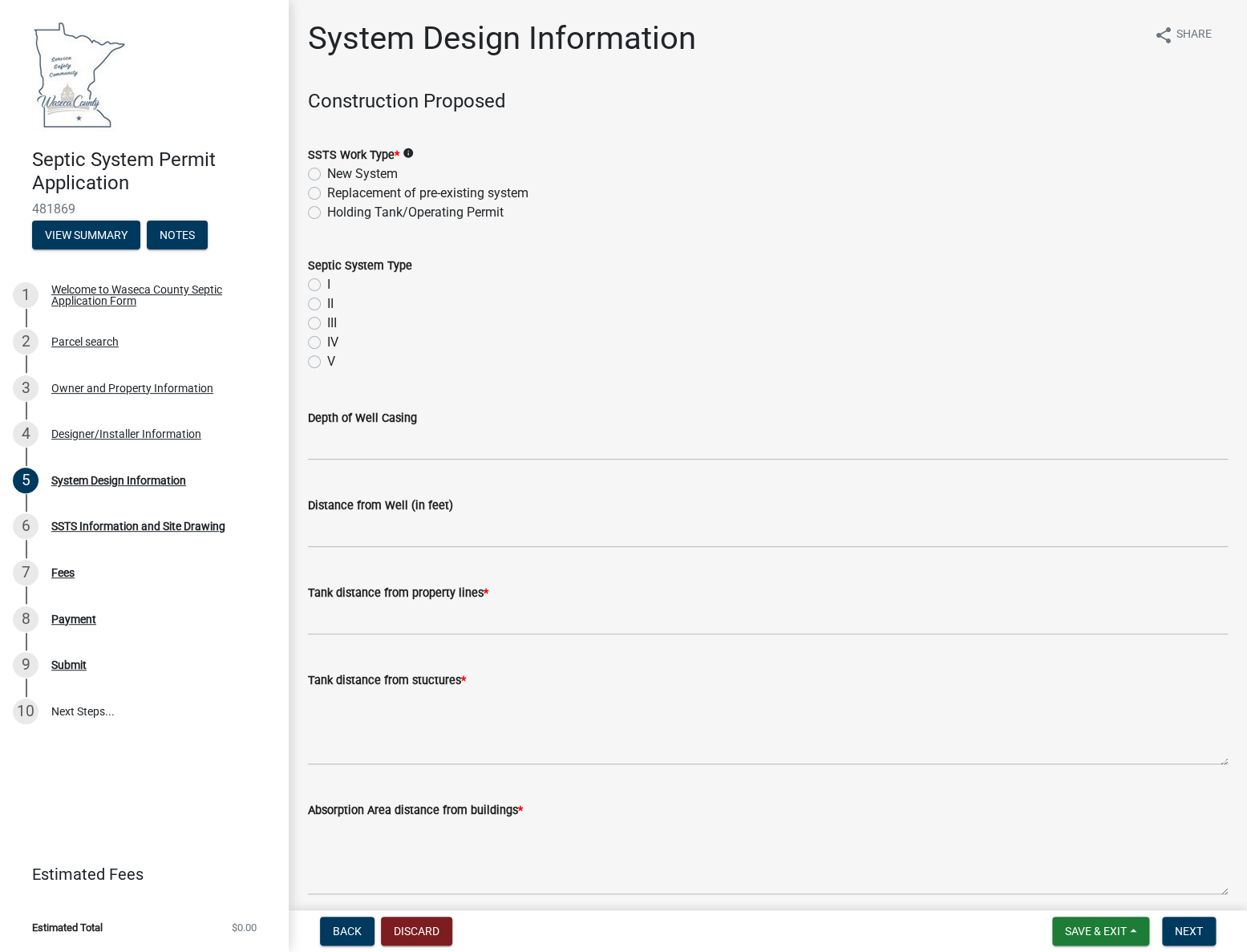
click at [327, 193] on label "Replacement of pre-existing system" at bounding box center [427, 193] width 201 height 19
click at [327, 193] on input "Replacement of pre-existing system" at bounding box center [332, 189] width 11 height 11
radio input "true"
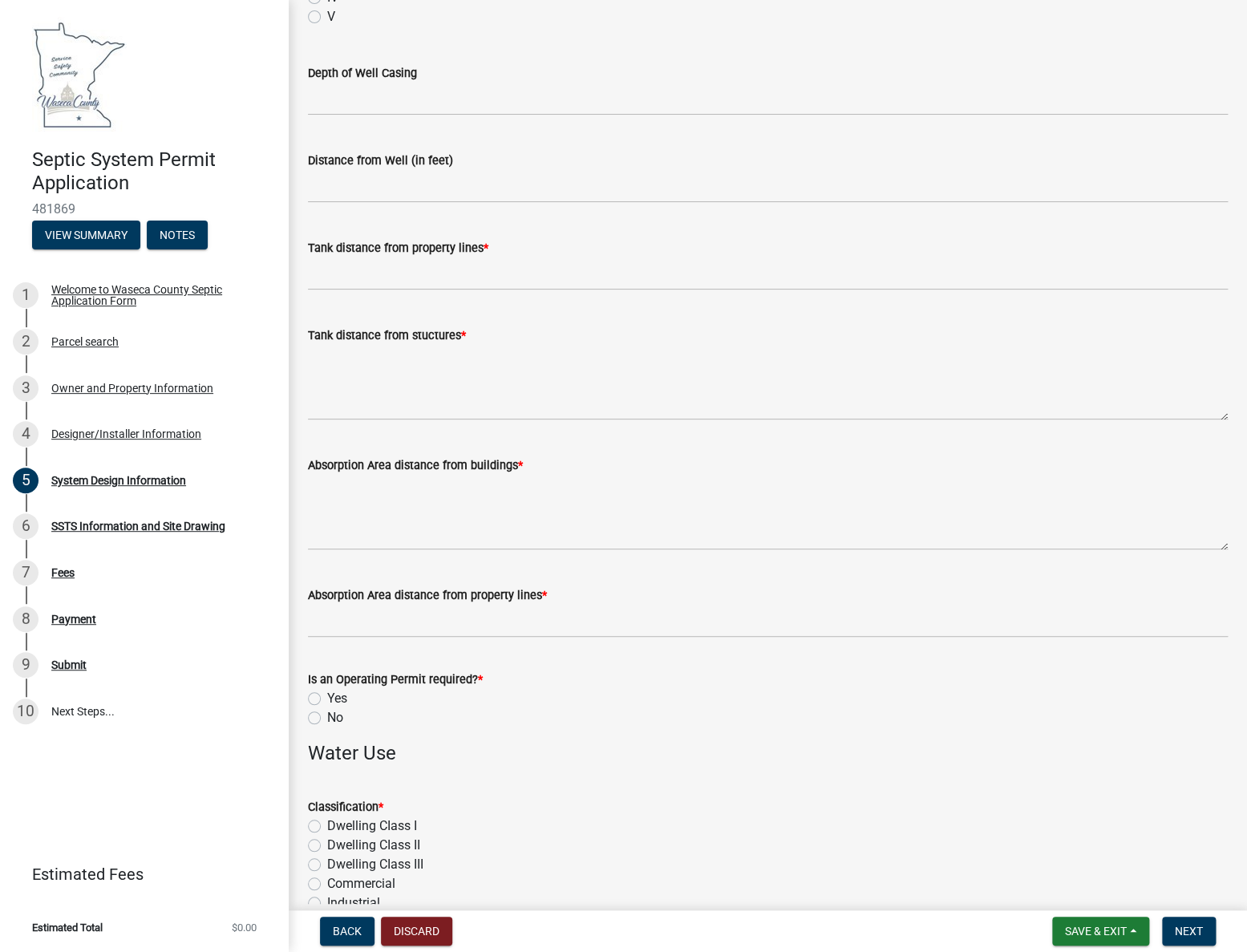
scroll to position [291, 0]
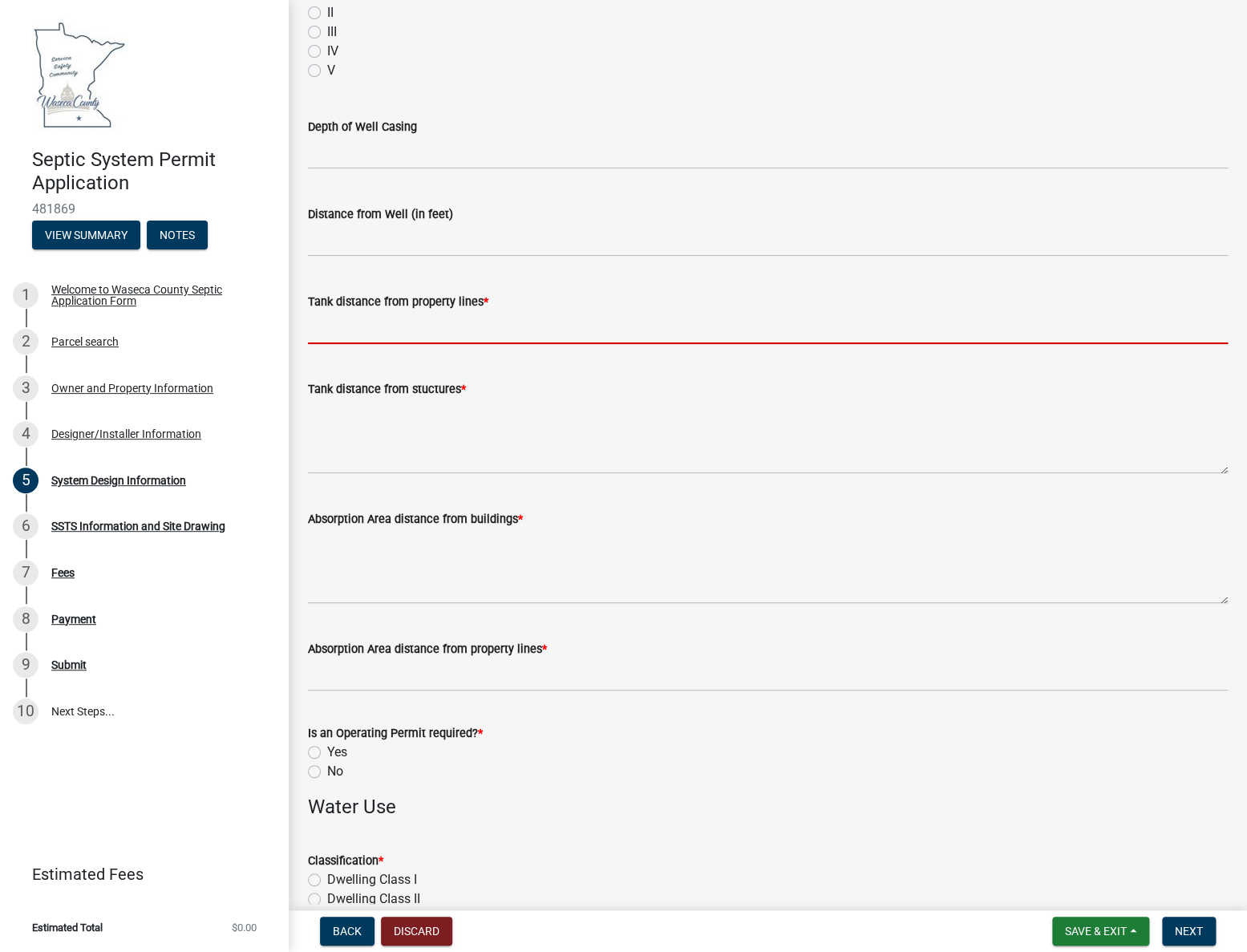
click at [398, 321] on input "Tank distance from property lines *" at bounding box center [768, 327] width 920 height 33
type input "10+"
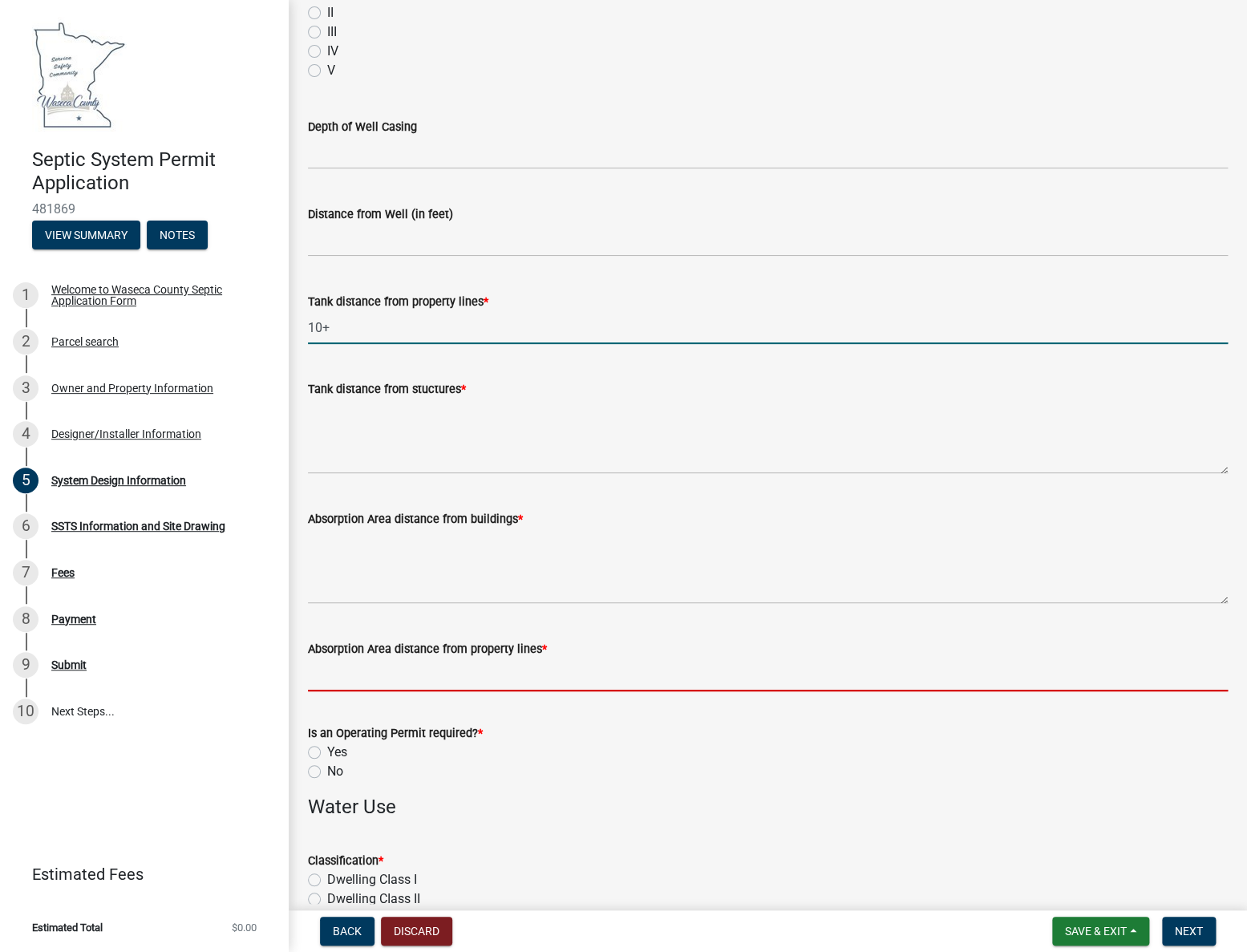
type input "10+"
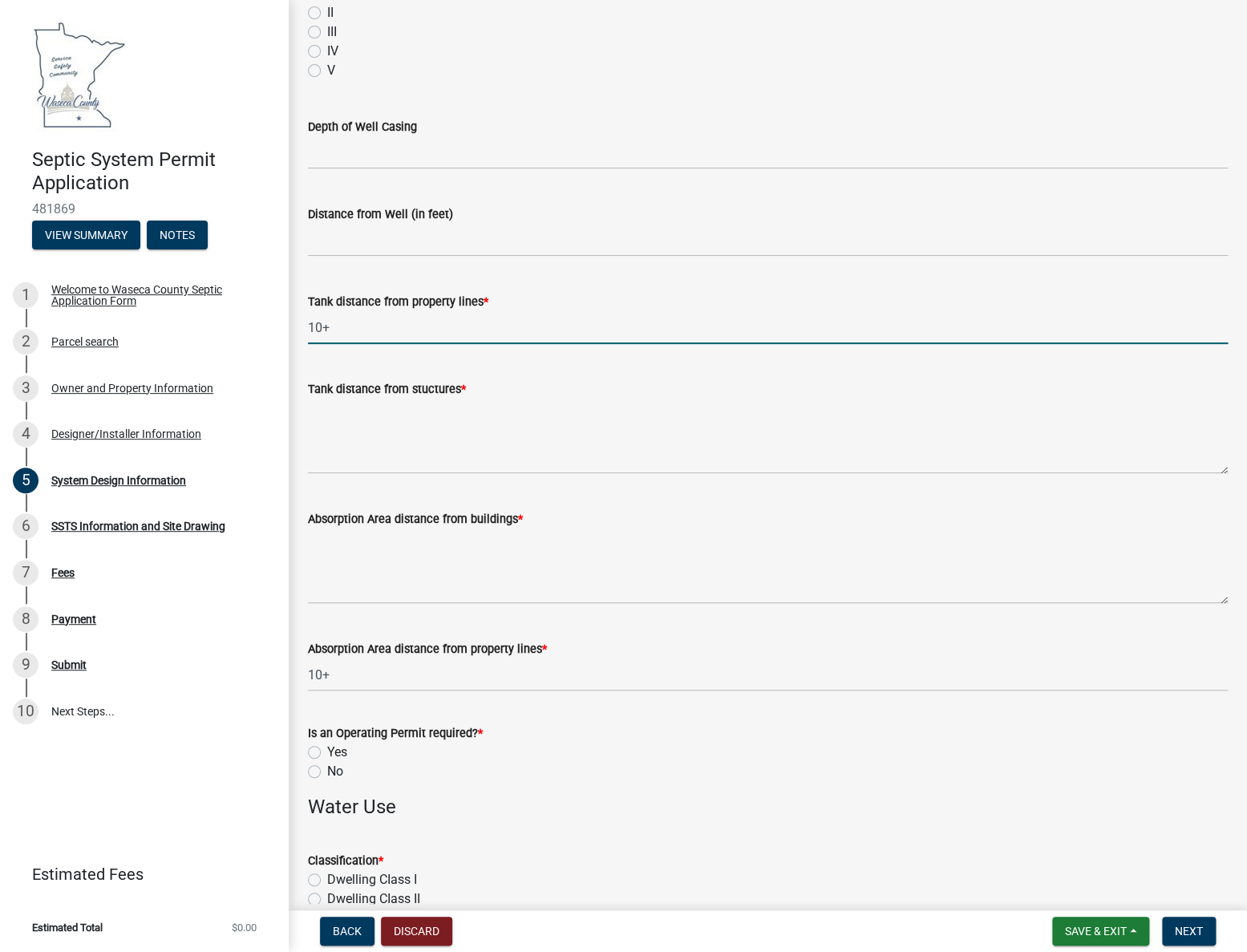
type input "3"
type input "450gpd"
type input "12"
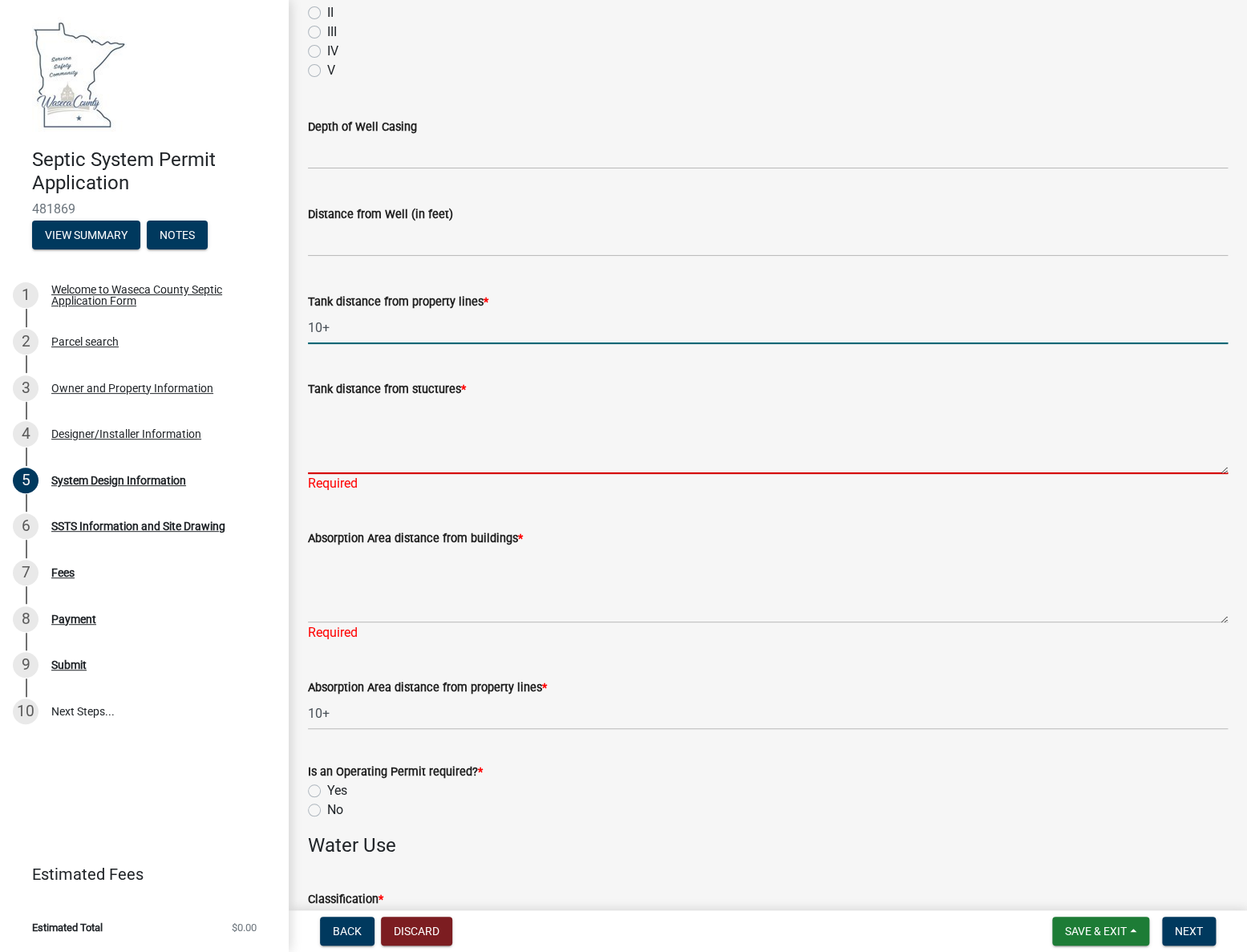
click at [354, 457] on textarea "Tank distance from stuctures *" at bounding box center [768, 436] width 920 height 75
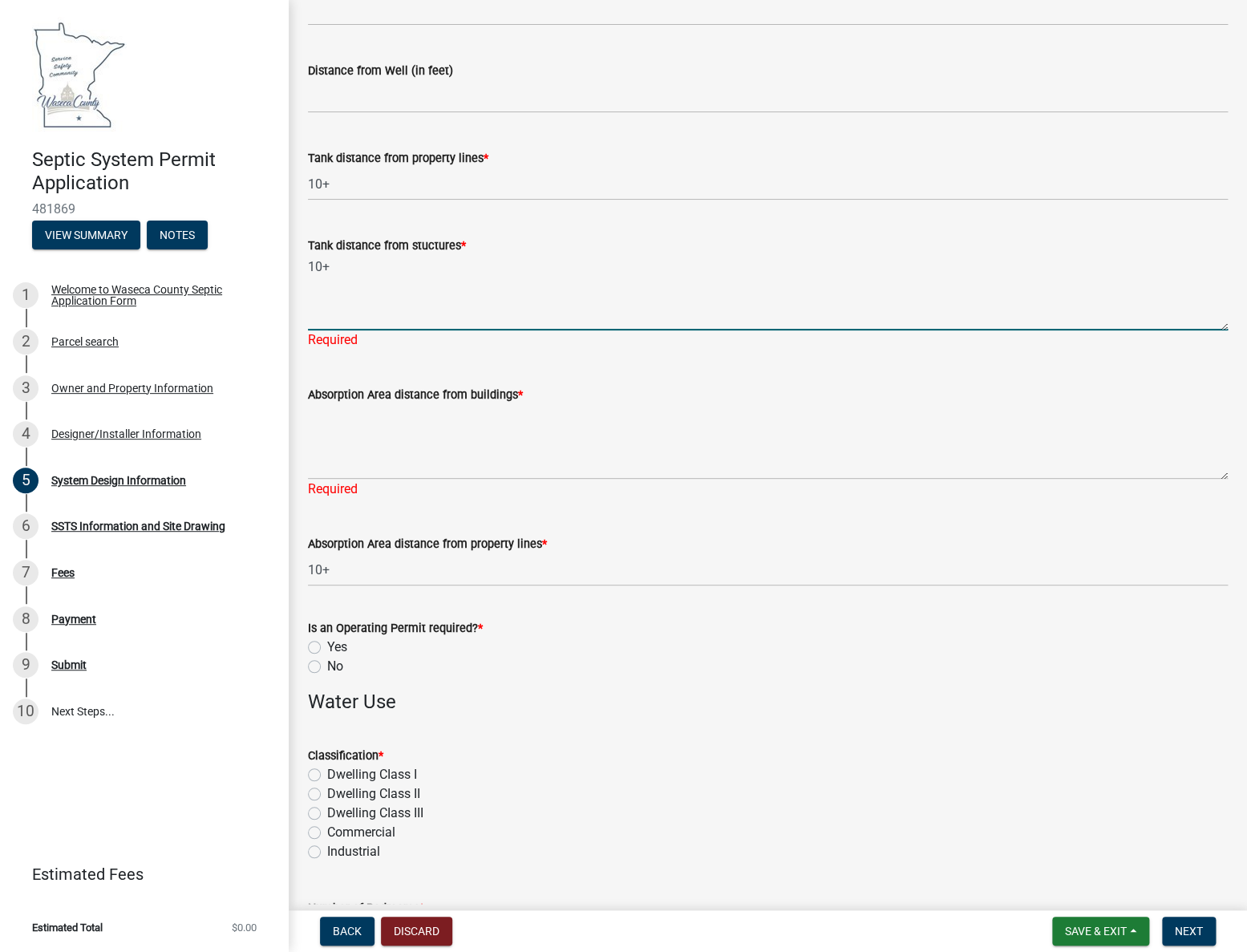
scroll to position [437, 0]
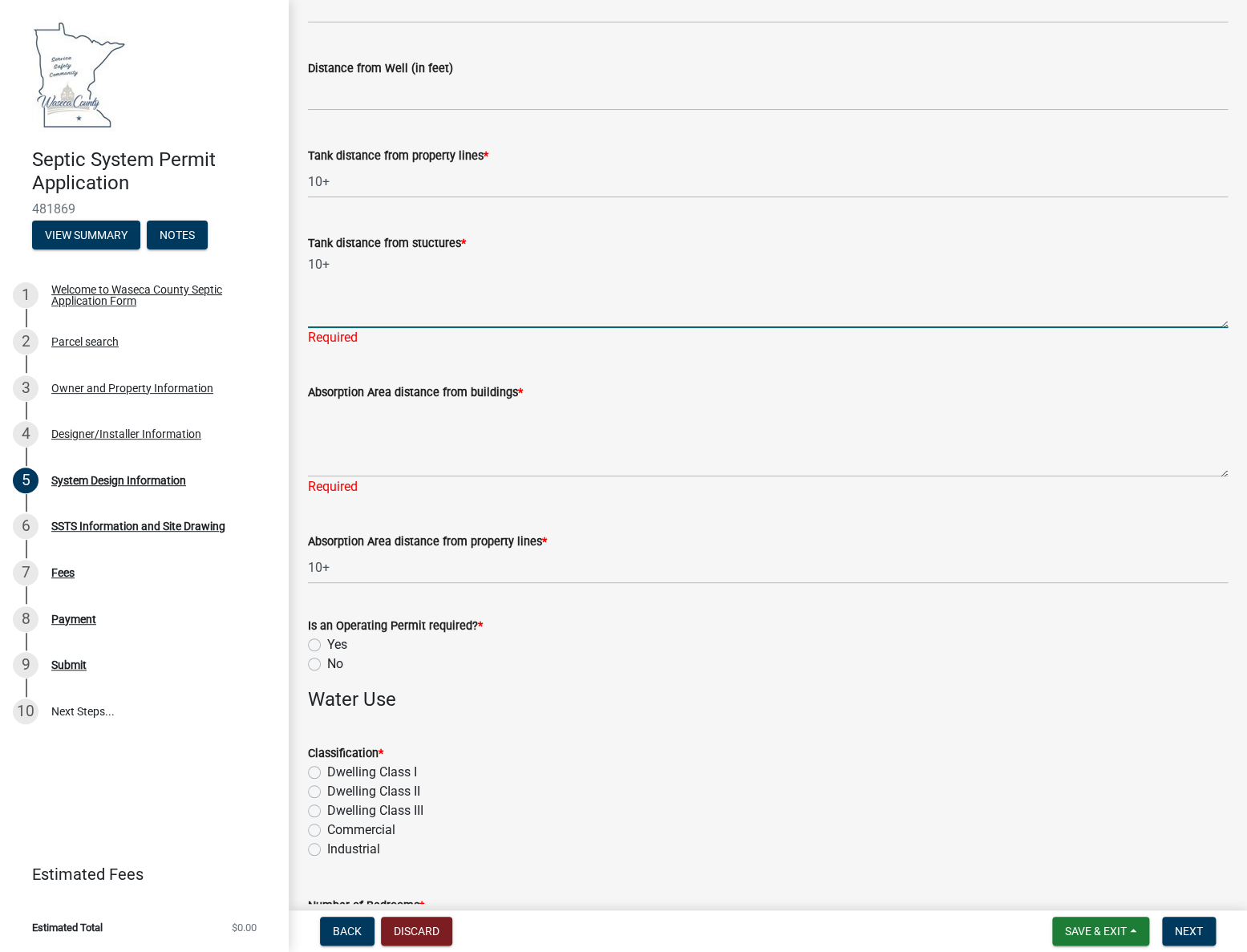
type textarea "10+"
click at [361, 425] on textarea "Absorption Area distance from buildings *" at bounding box center [768, 439] width 920 height 75
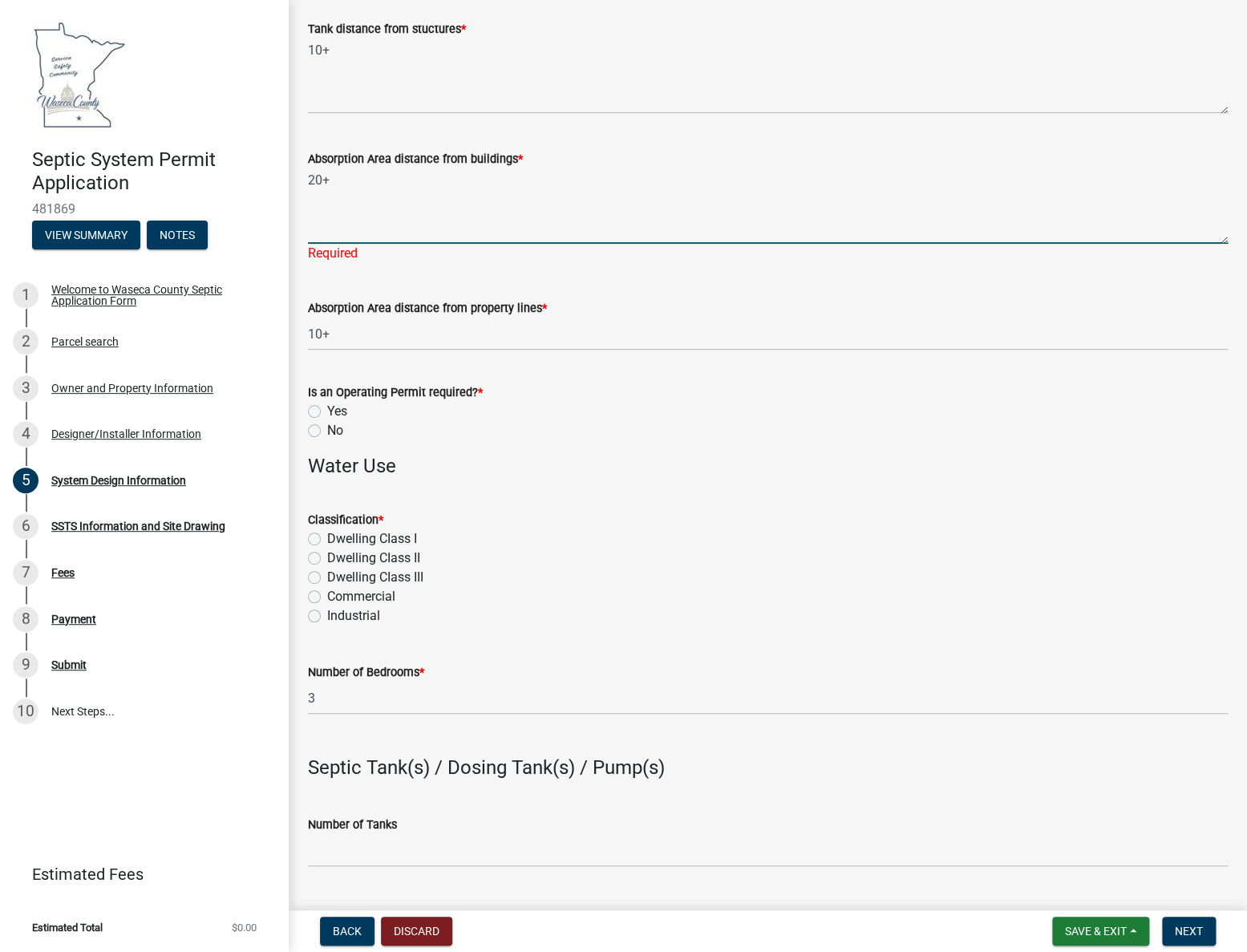
scroll to position [656, 0]
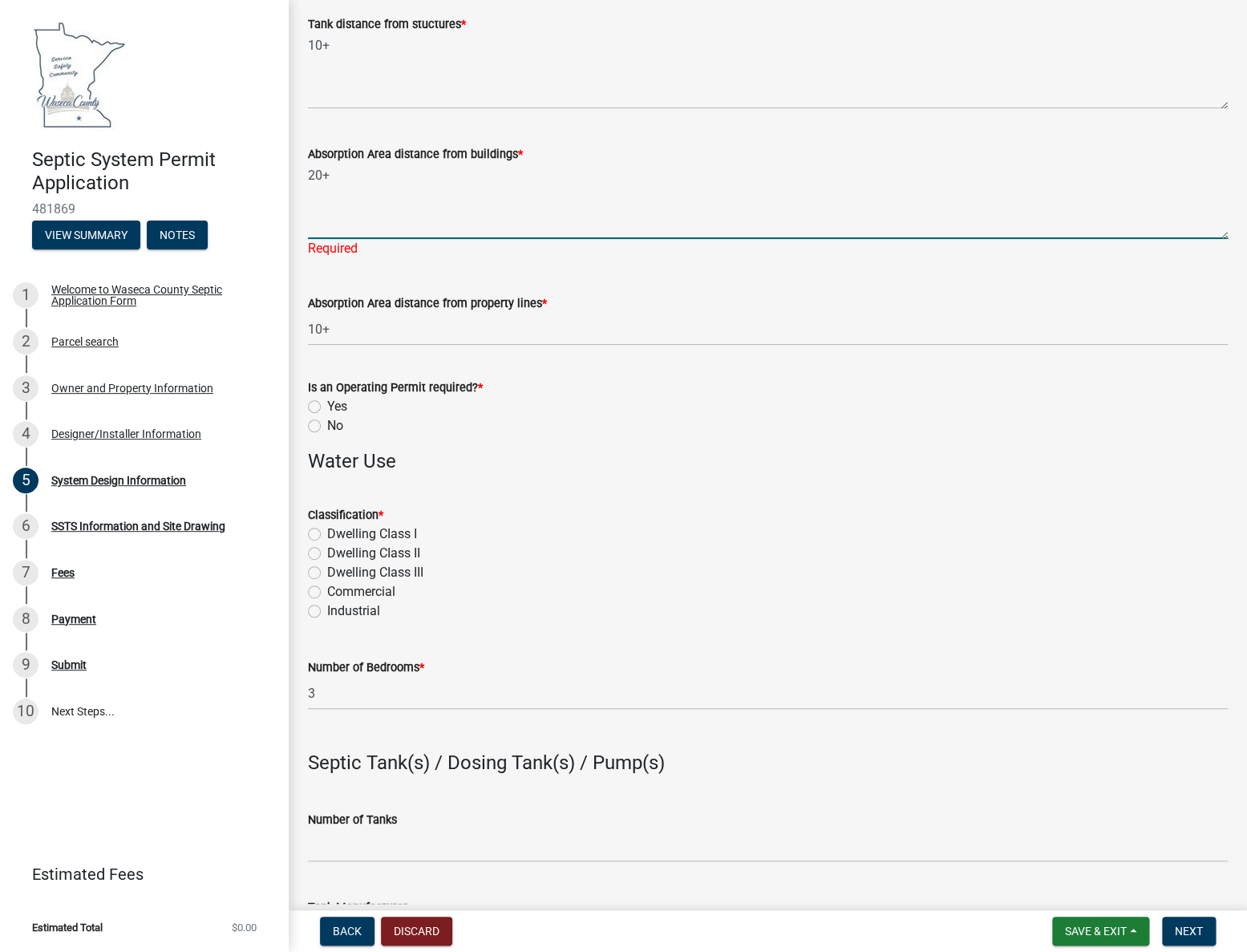
type textarea "20+"
click at [316, 424] on wm-data-entity-input "Is an Operating Permit required? * Yes No" at bounding box center [768, 404] width 920 height 91
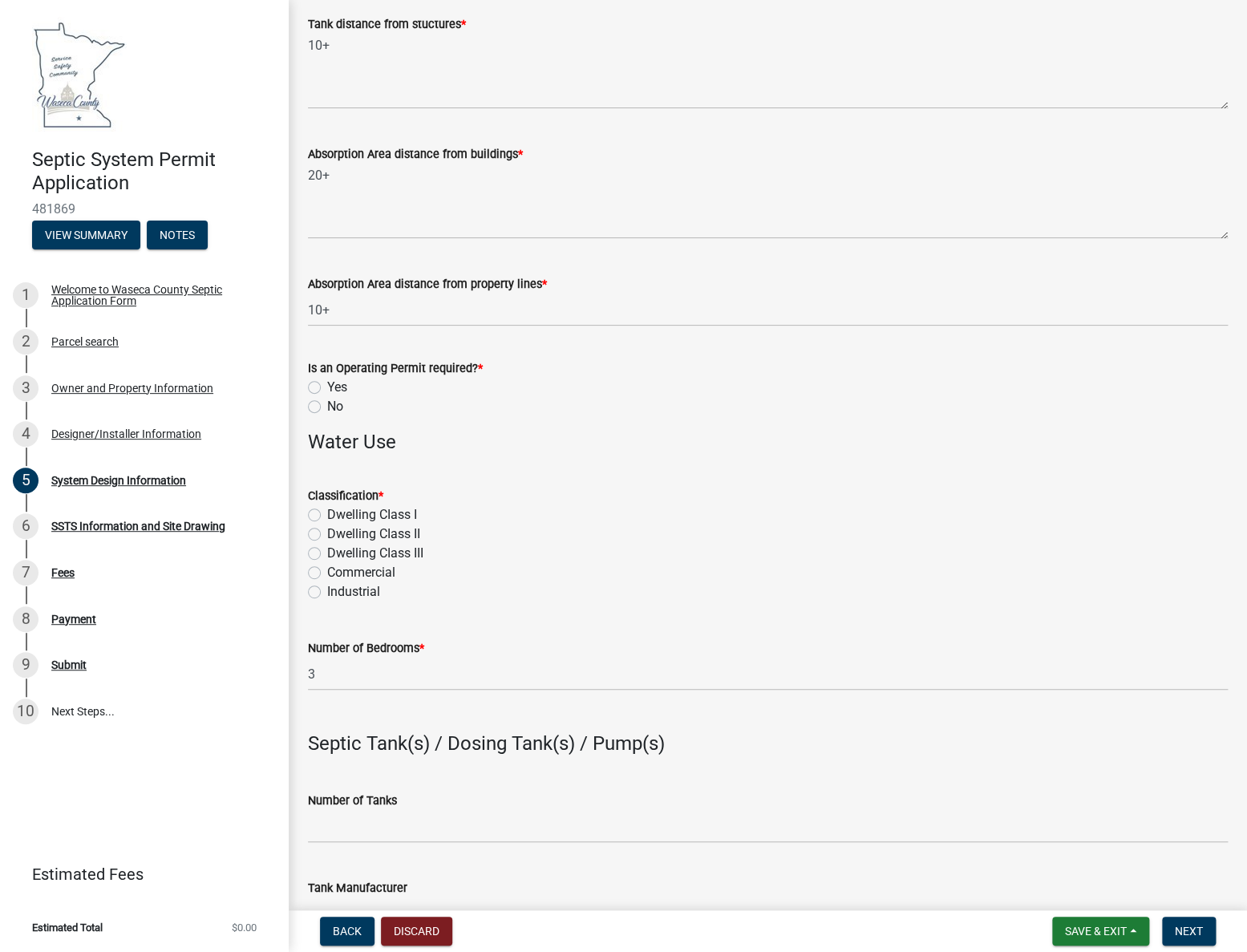
click at [327, 514] on label "Dwelling CIass I" at bounding box center [371, 515] width 89 height 19
click at [327, 514] on input "Dwelling CIass I" at bounding box center [332, 510] width 11 height 11
radio input "true"
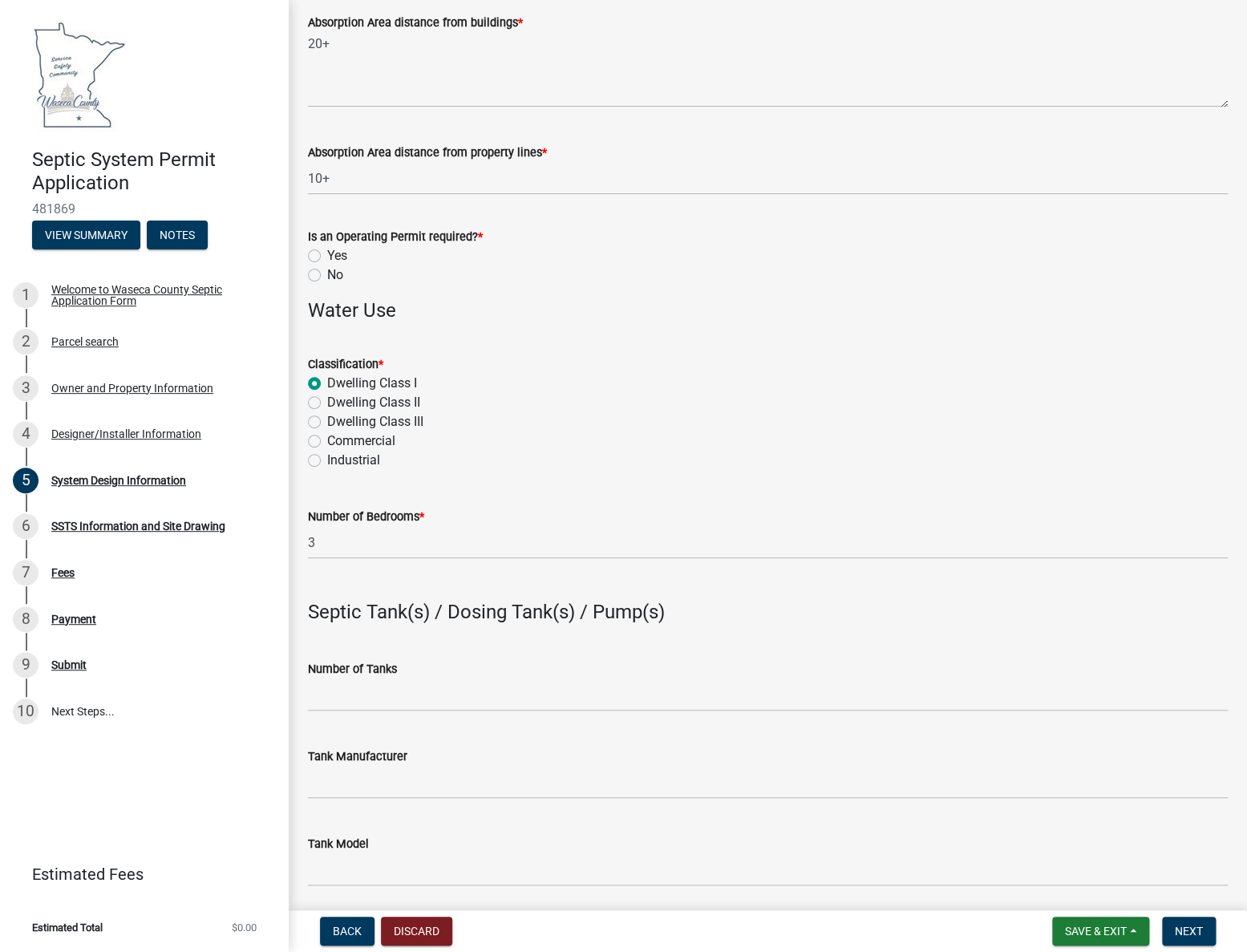
scroll to position [801, 0]
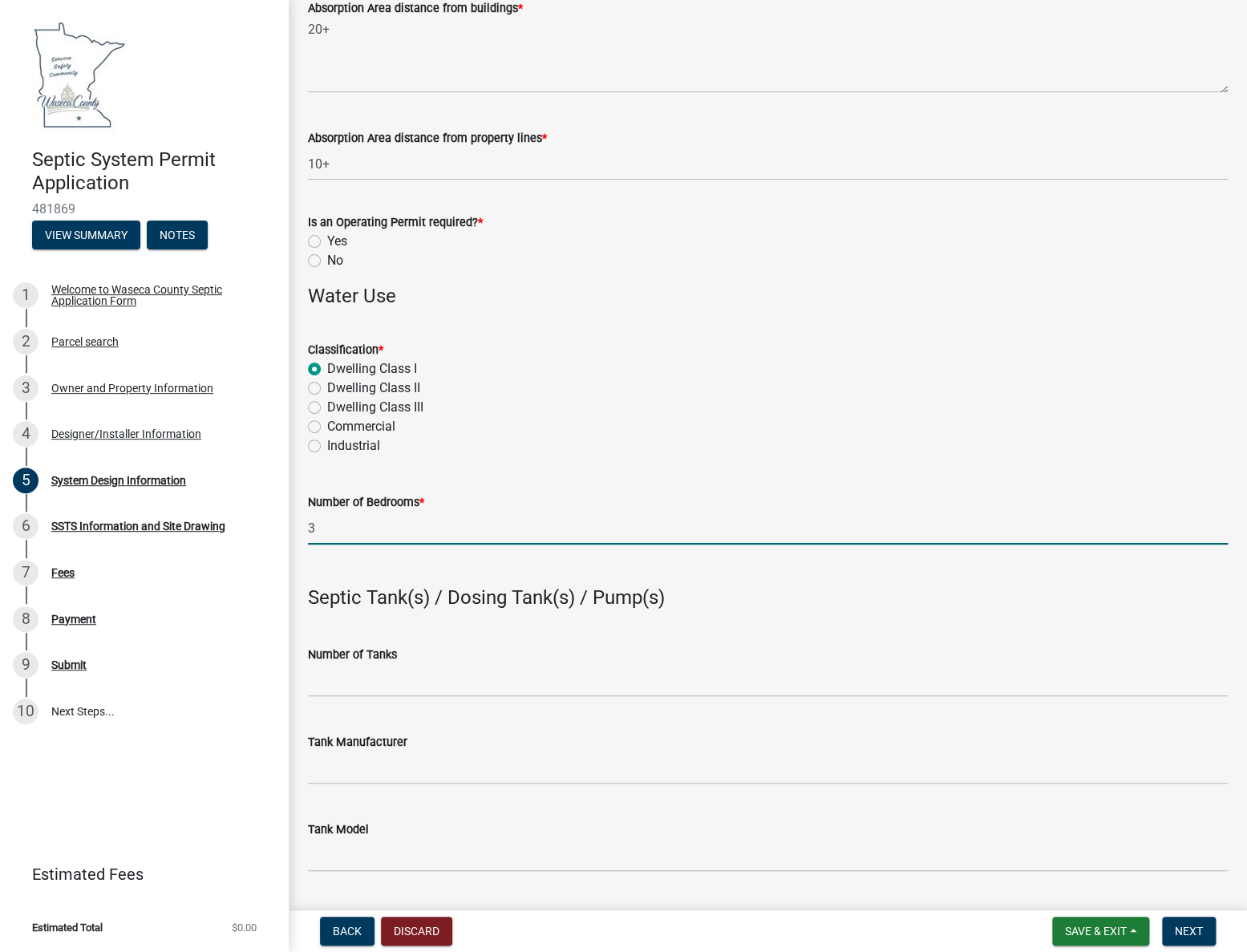
click at [315, 528] on input "3" at bounding box center [768, 528] width 920 height 33
type input "4"
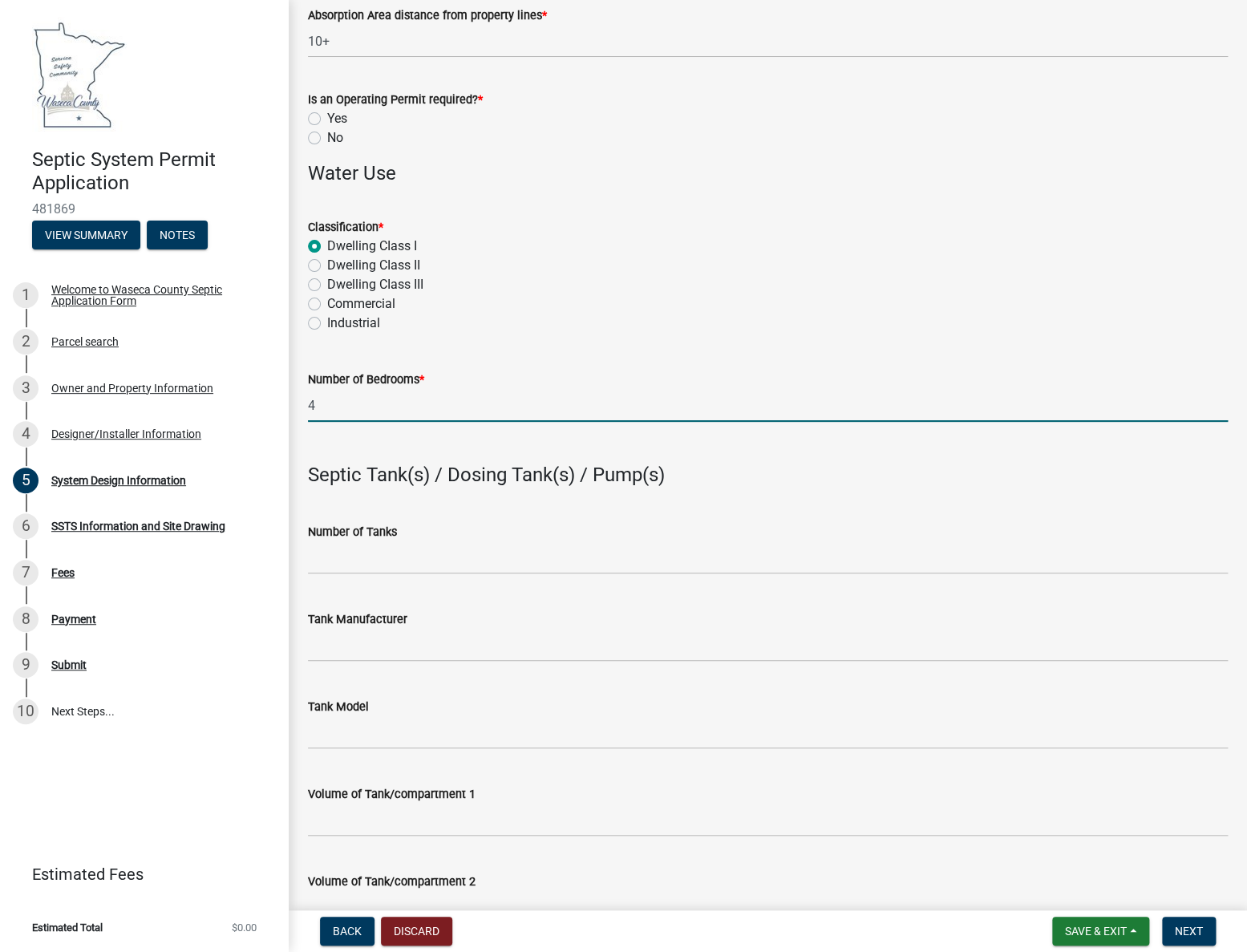
scroll to position [947, 0]
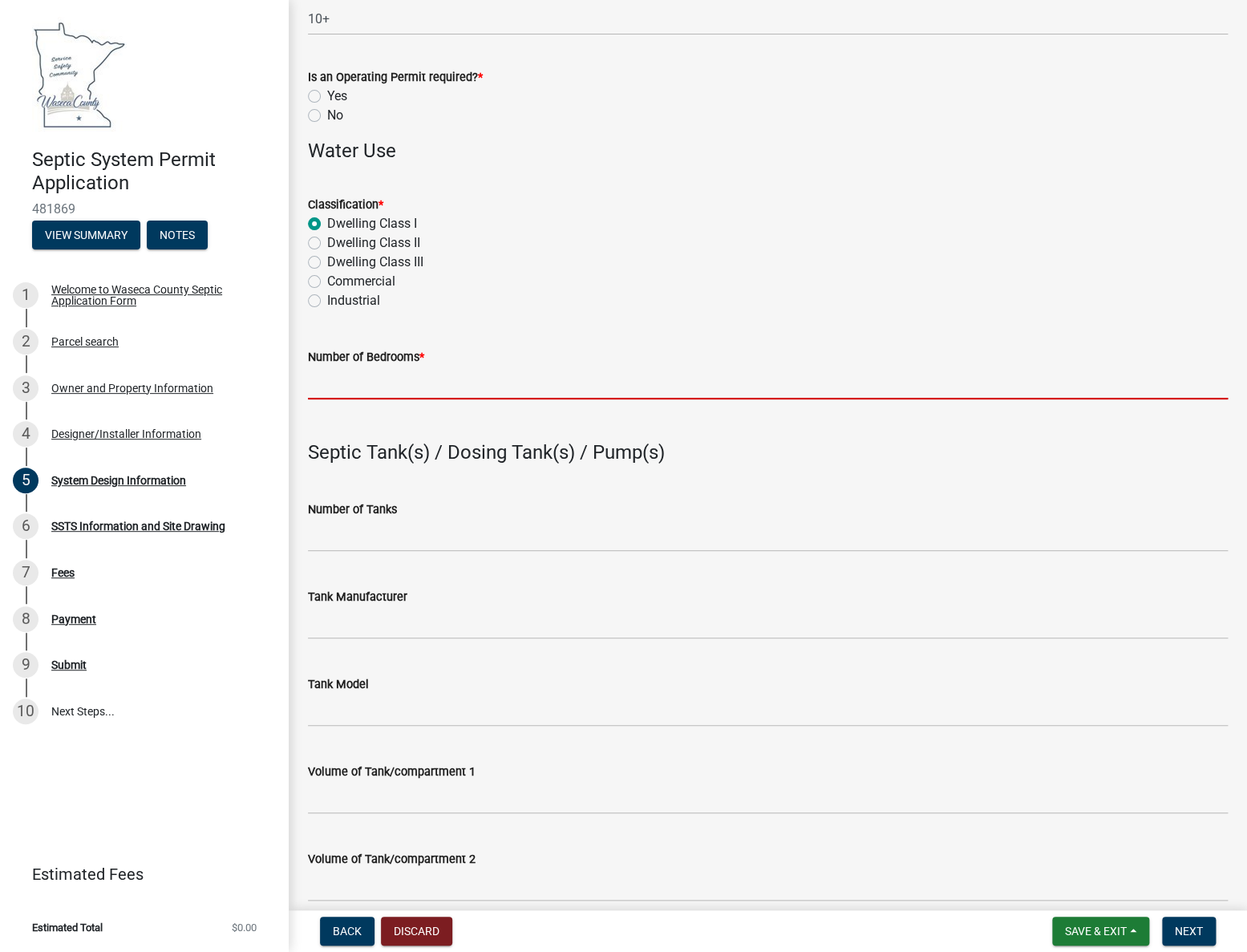
type input "3"
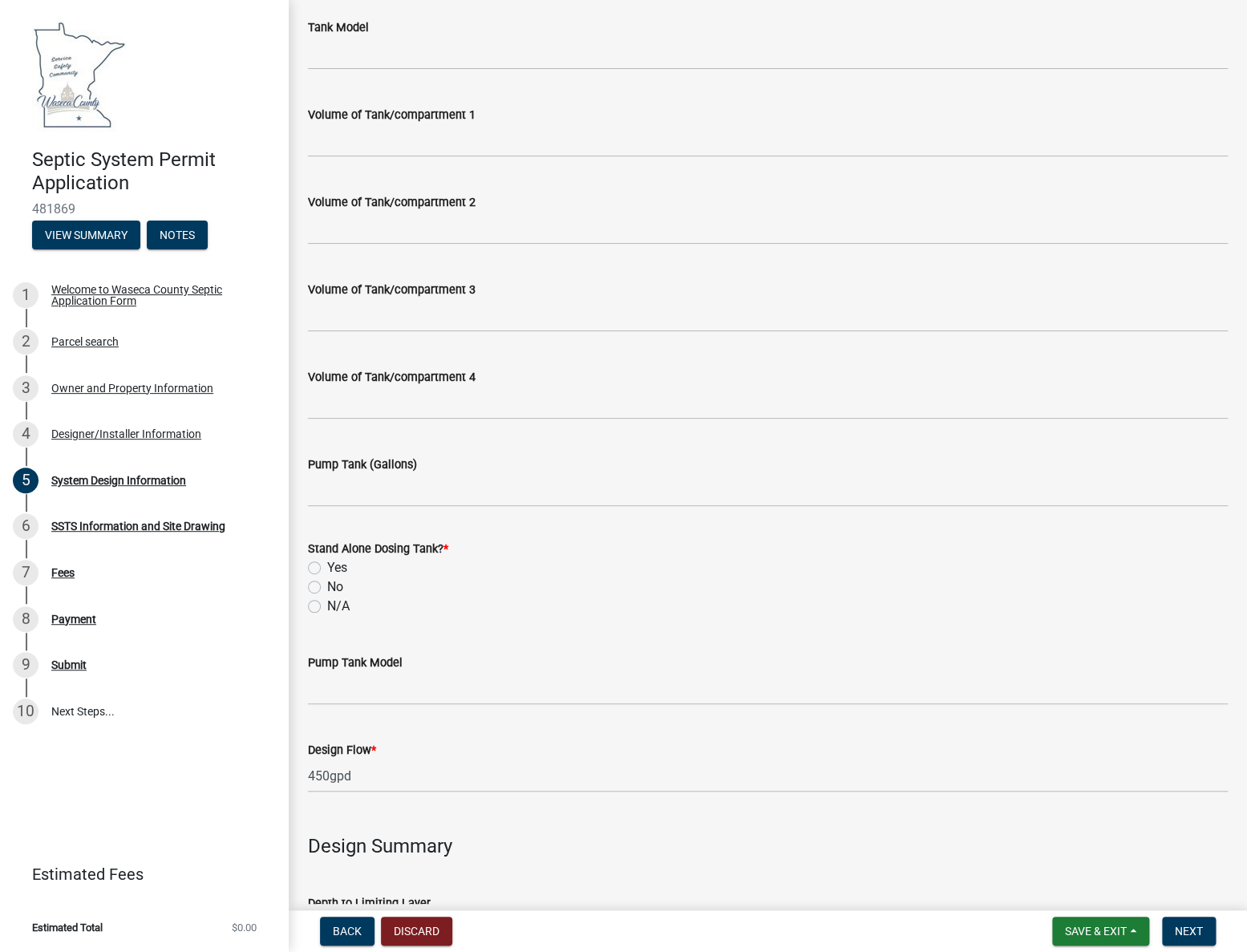
scroll to position [1676, 0]
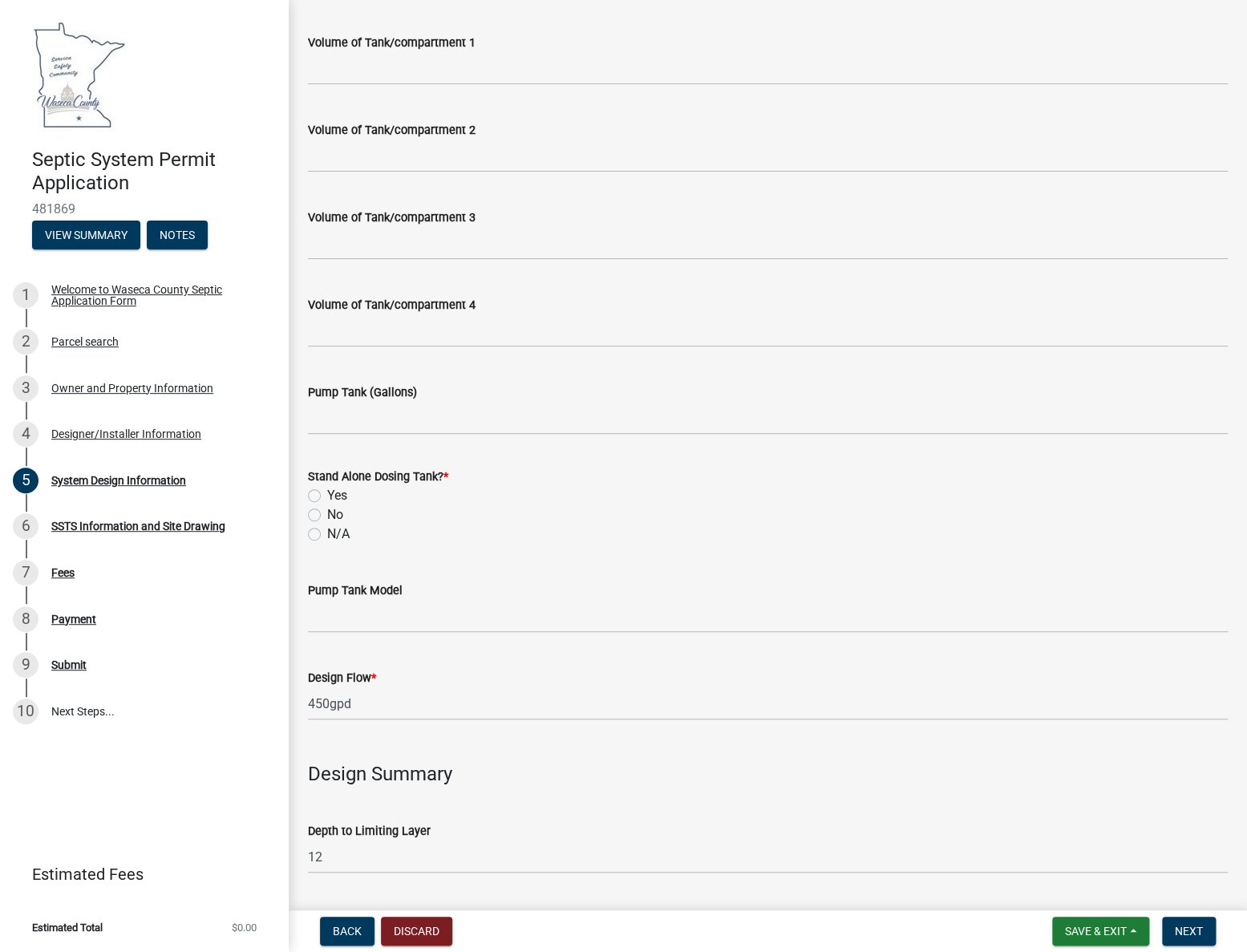
click at [327, 497] on label "Yes" at bounding box center [337, 496] width 20 height 19
click at [327, 496] on input "Yes" at bounding box center [332, 491] width 11 height 11
radio input "true"
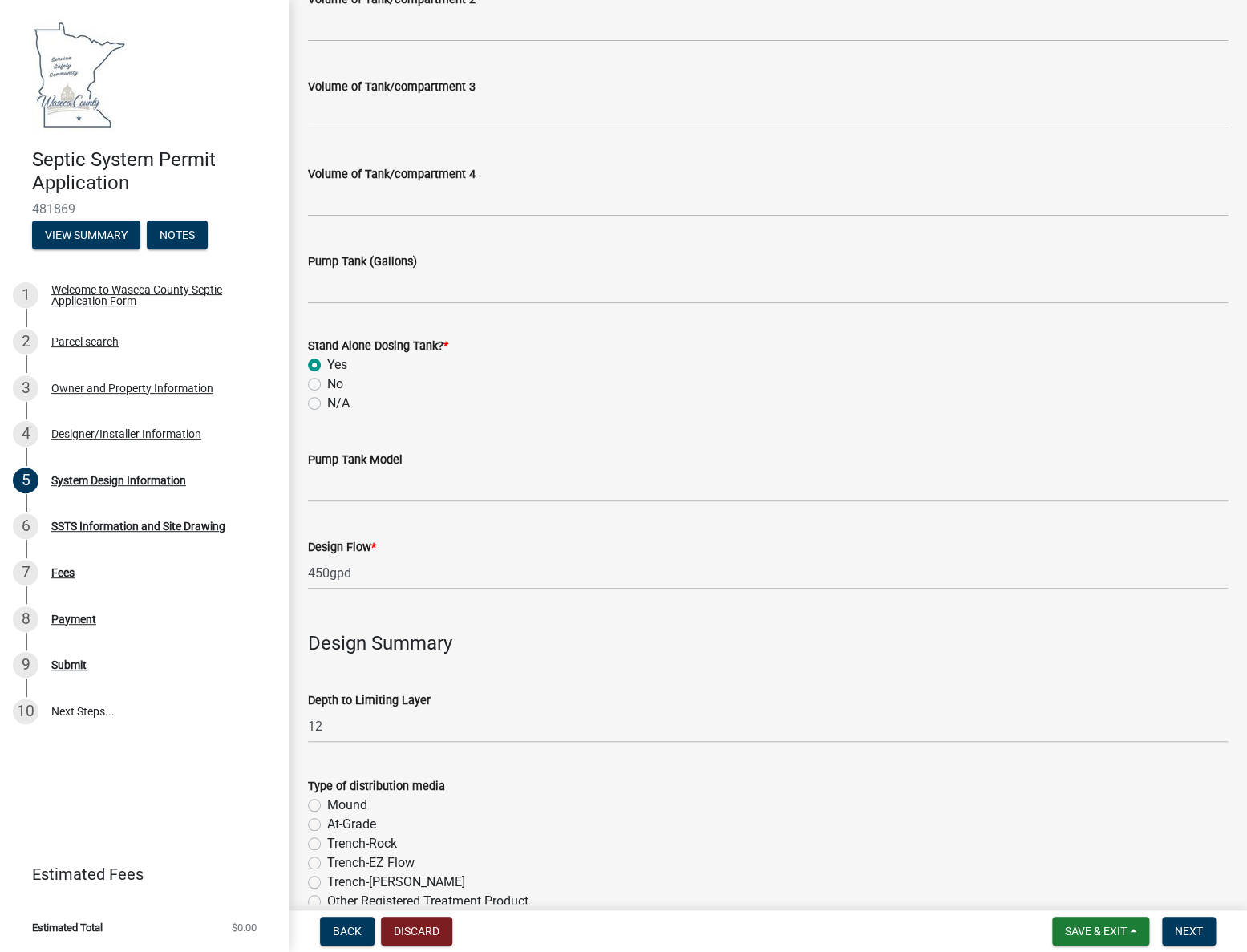
scroll to position [1822, 0]
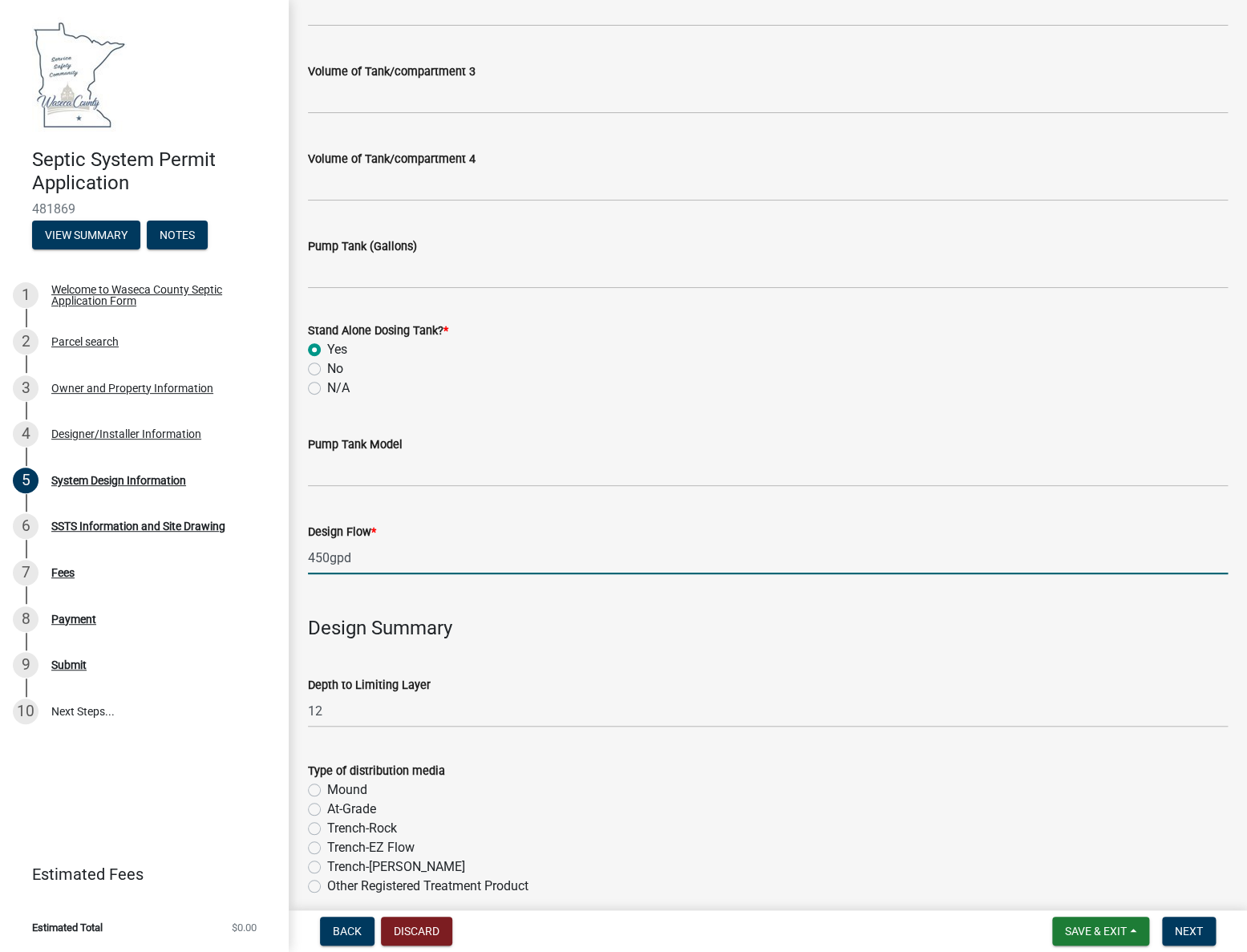
click at [326, 555] on input "450gpd" at bounding box center [768, 557] width 920 height 33
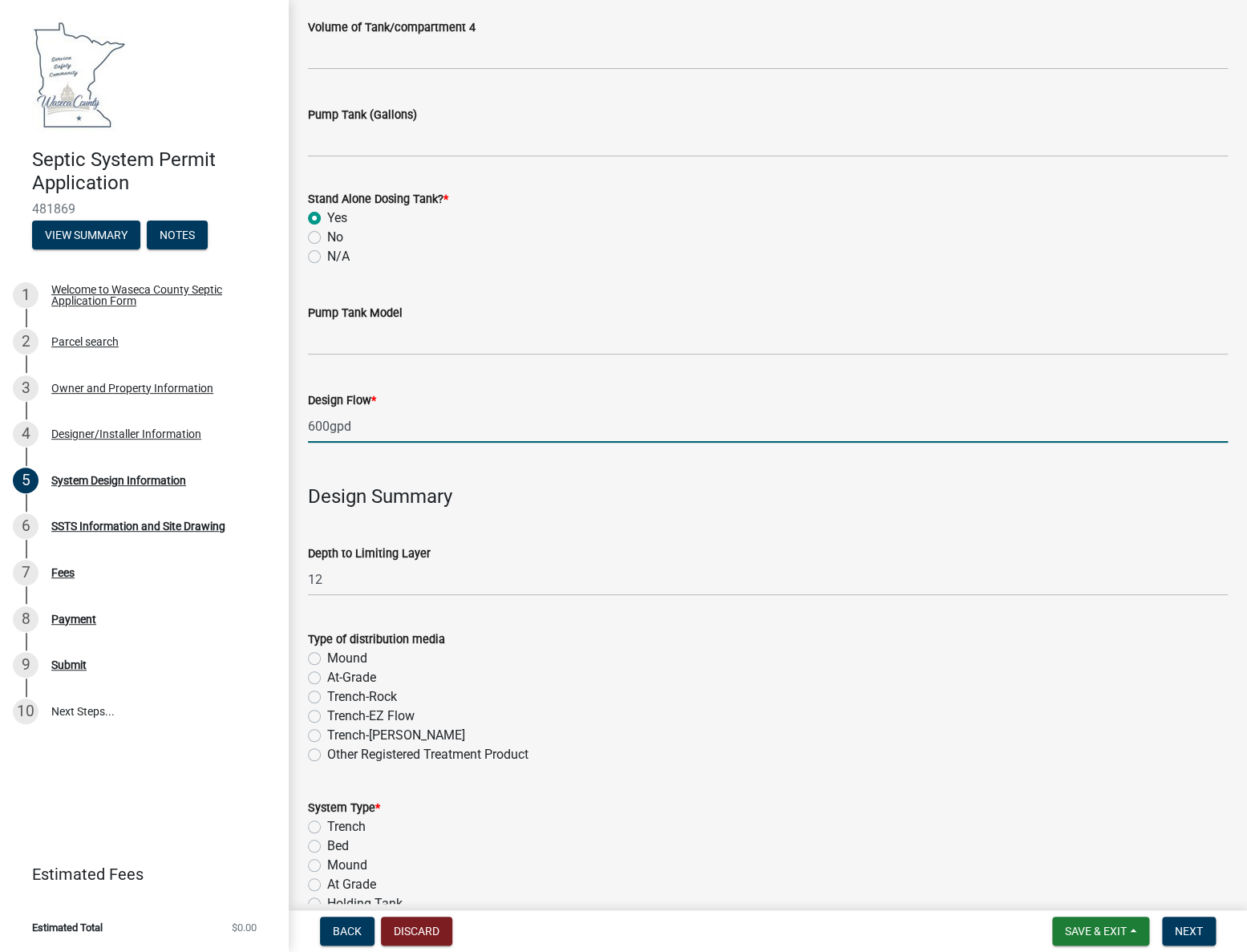
scroll to position [1968, 0]
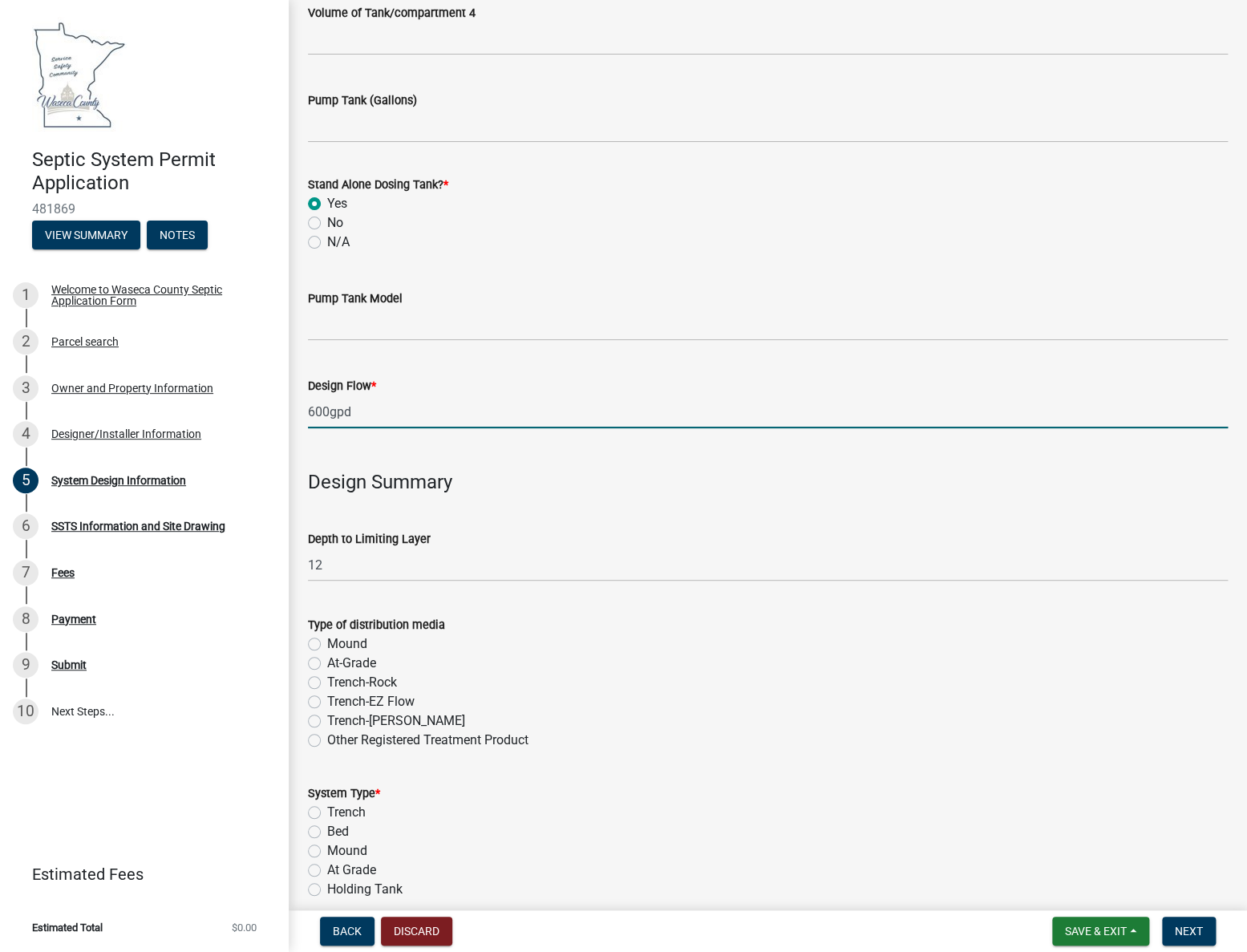
type input "600gpd"
click at [323, 568] on input "12" at bounding box center [768, 564] width 920 height 33
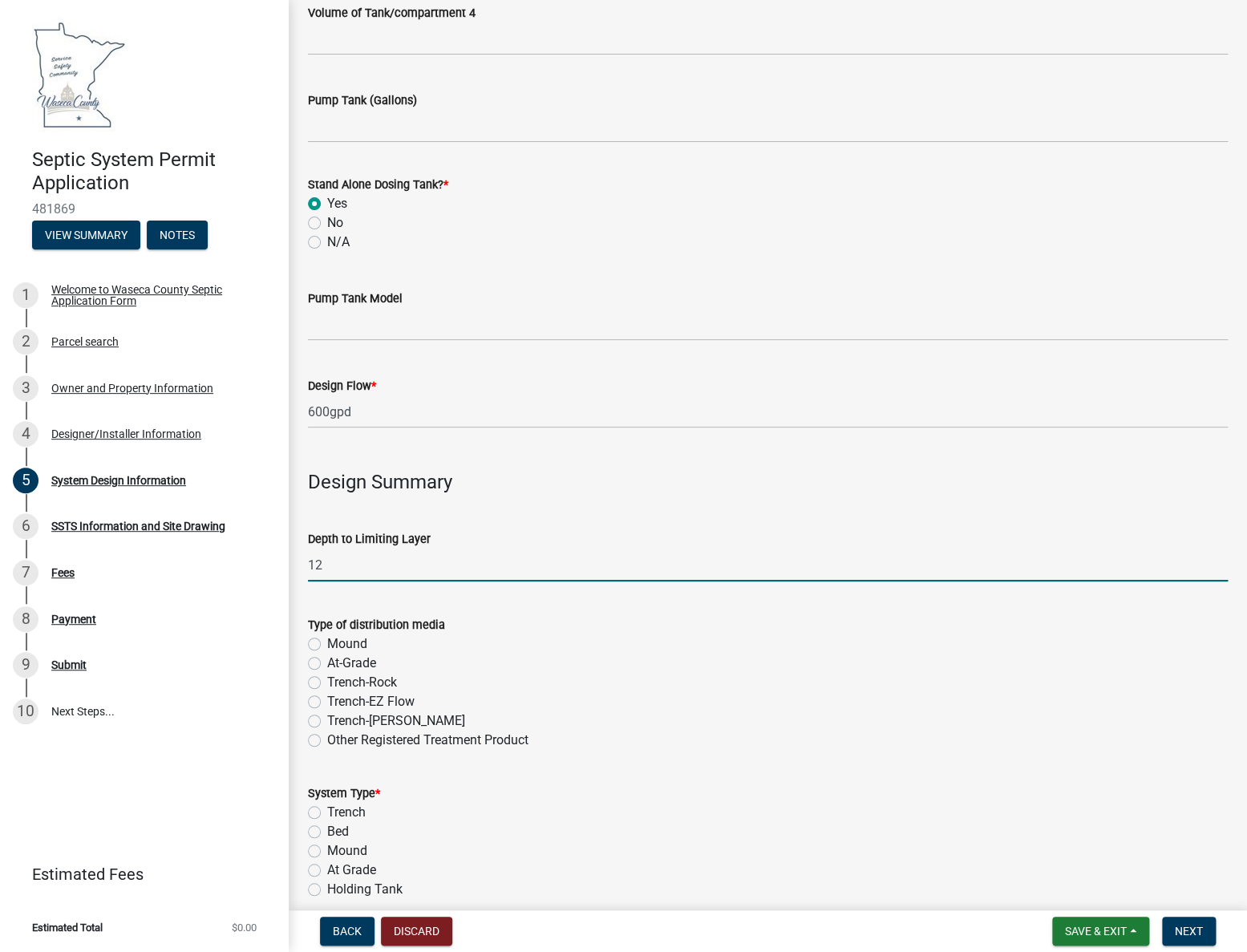
type input "1"
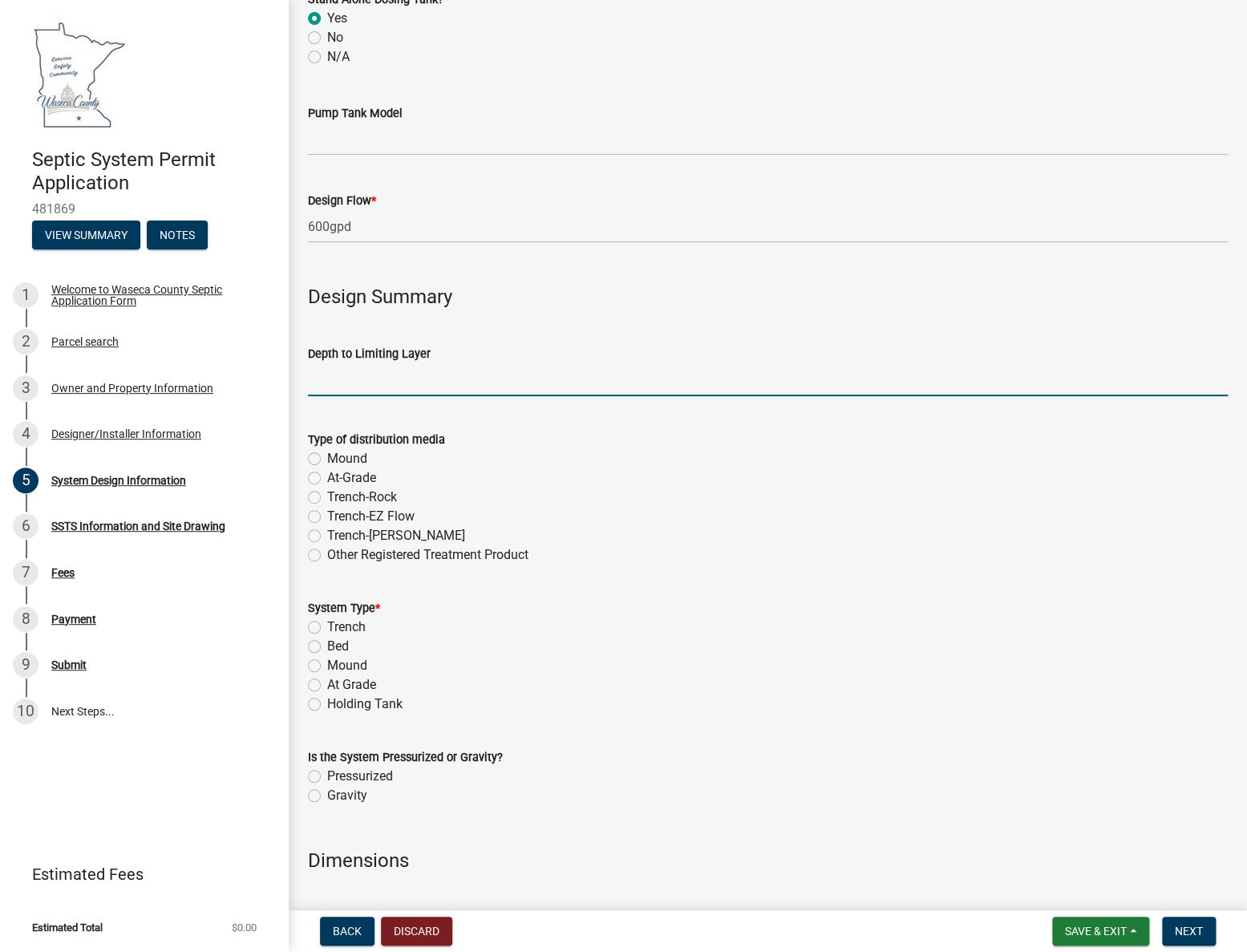
scroll to position [2187, 0]
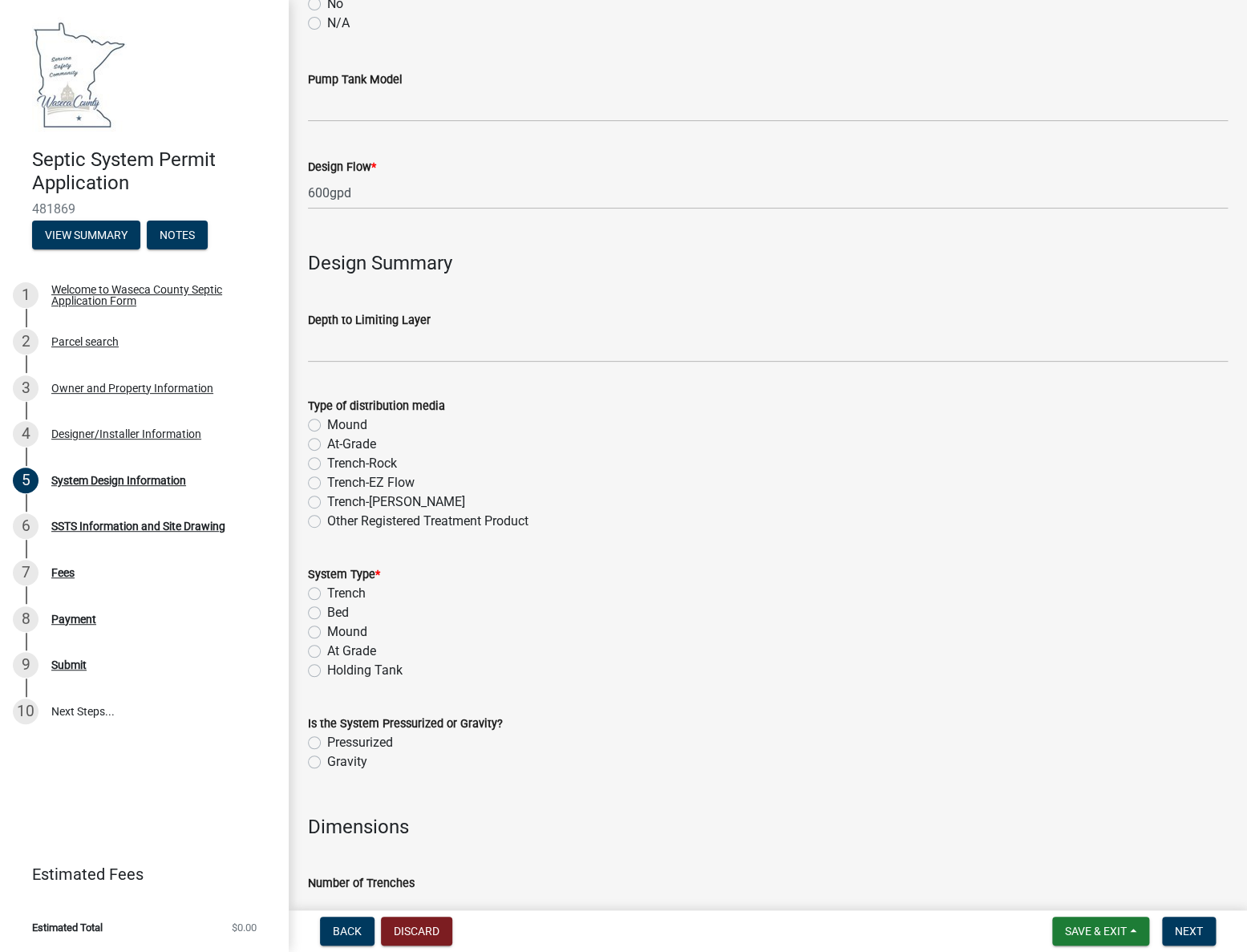
click at [327, 631] on label "Mound" at bounding box center [346, 632] width 40 height 19
click at [327, 631] on input "Mound" at bounding box center [332, 628] width 11 height 11
radio input "true"
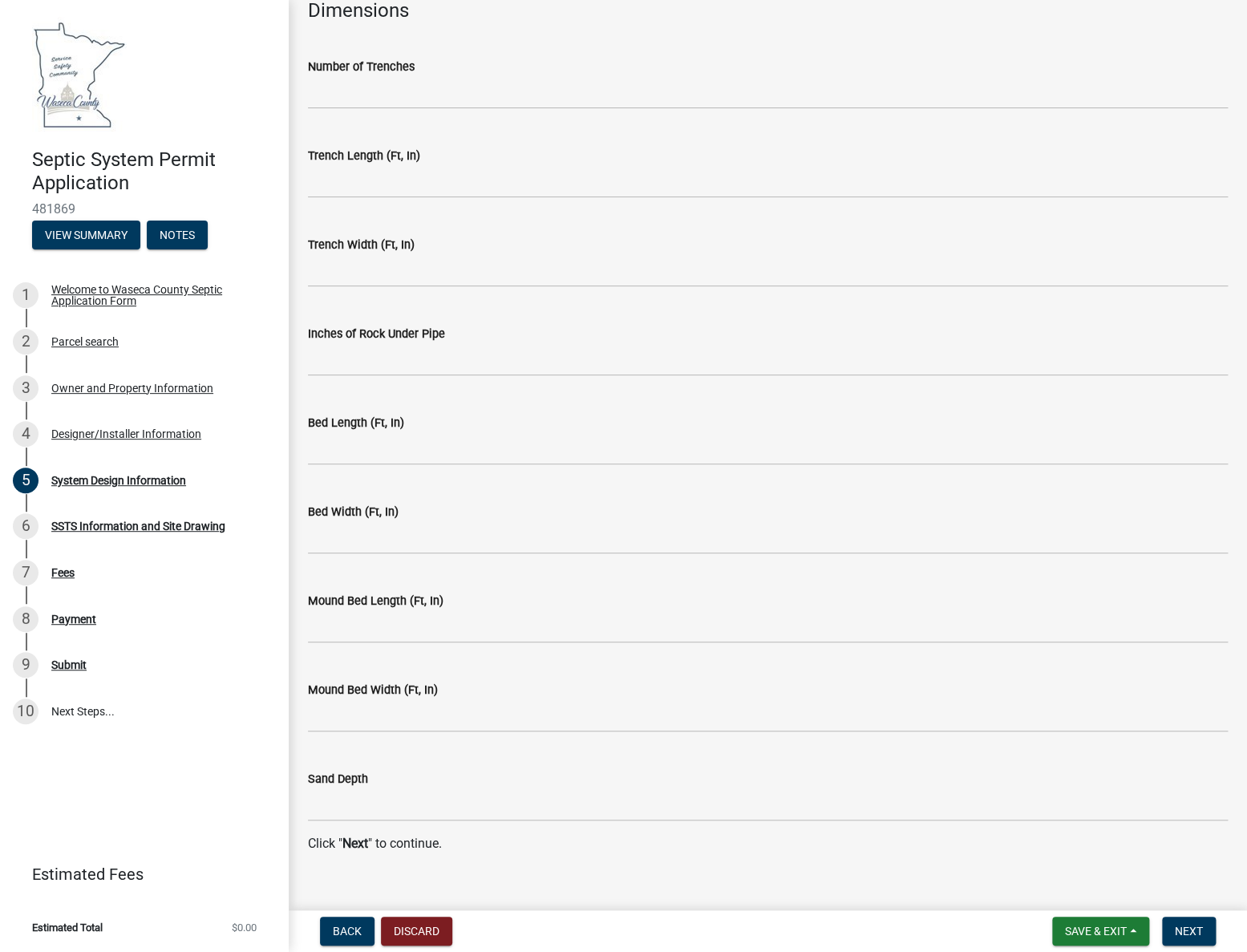
scroll to position [3027, 0]
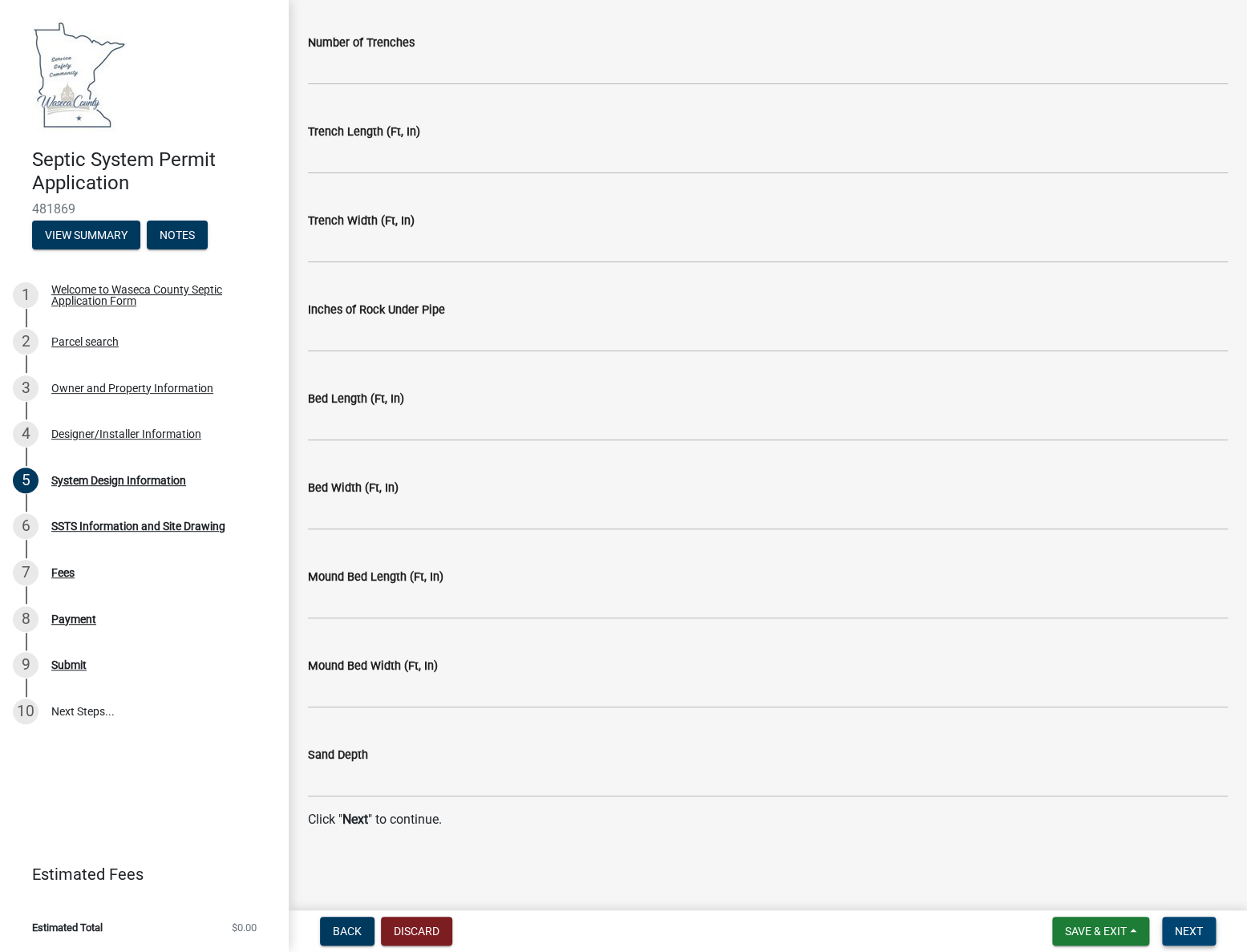
click at [1192, 931] on span "Next" at bounding box center [1189, 931] width 28 height 12
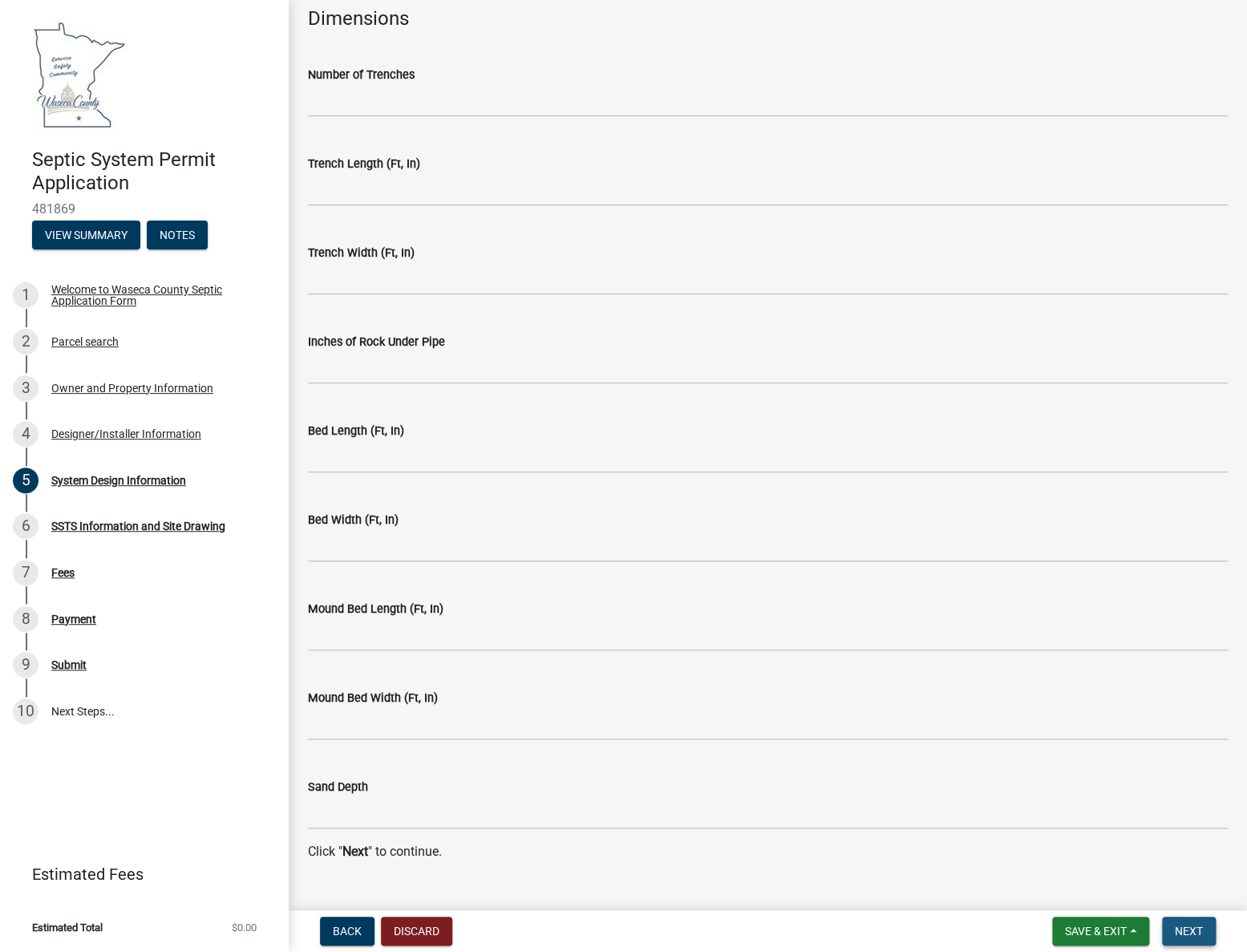
scroll to position [3059, 0]
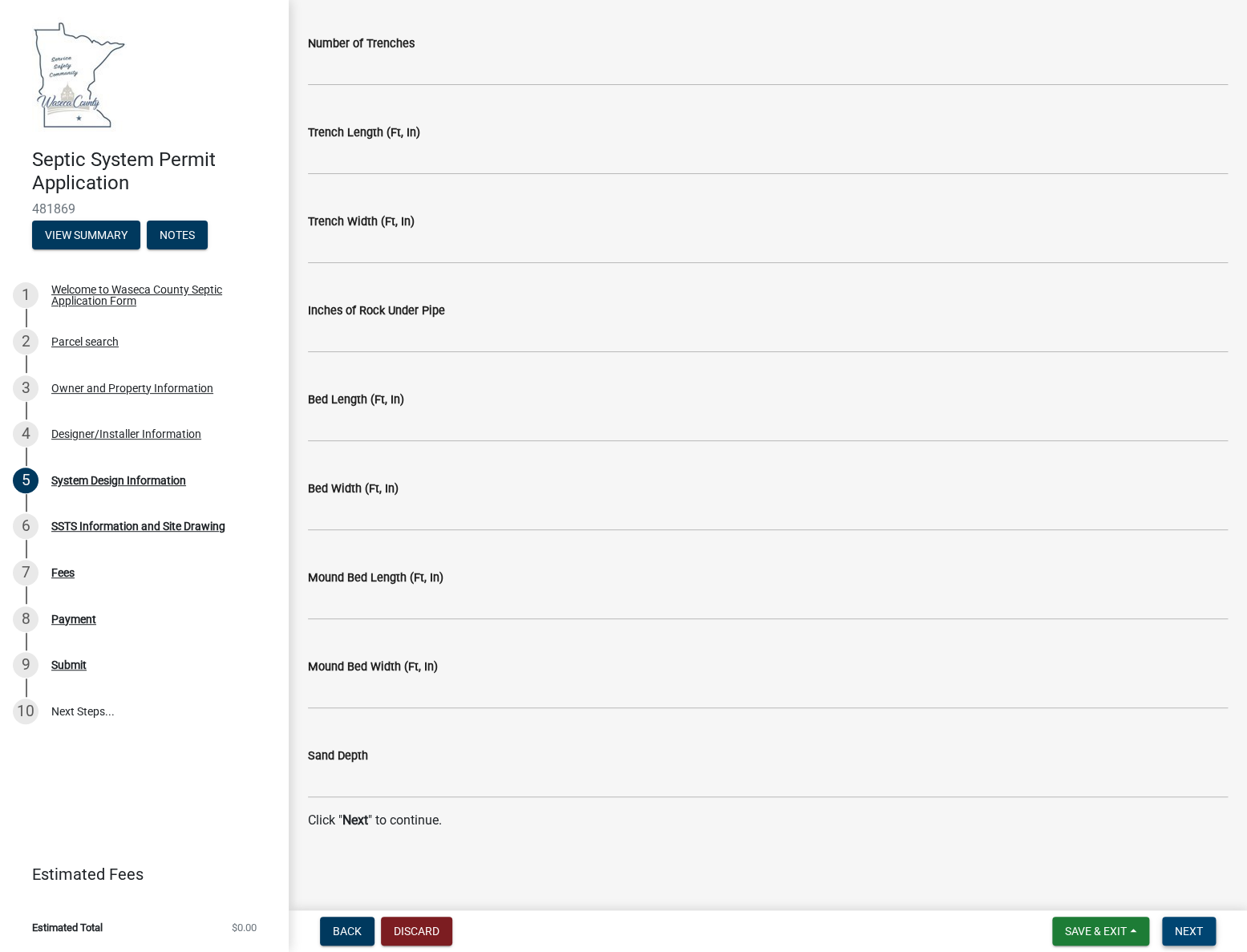
click at [1195, 930] on span "Next" at bounding box center [1189, 931] width 28 height 12
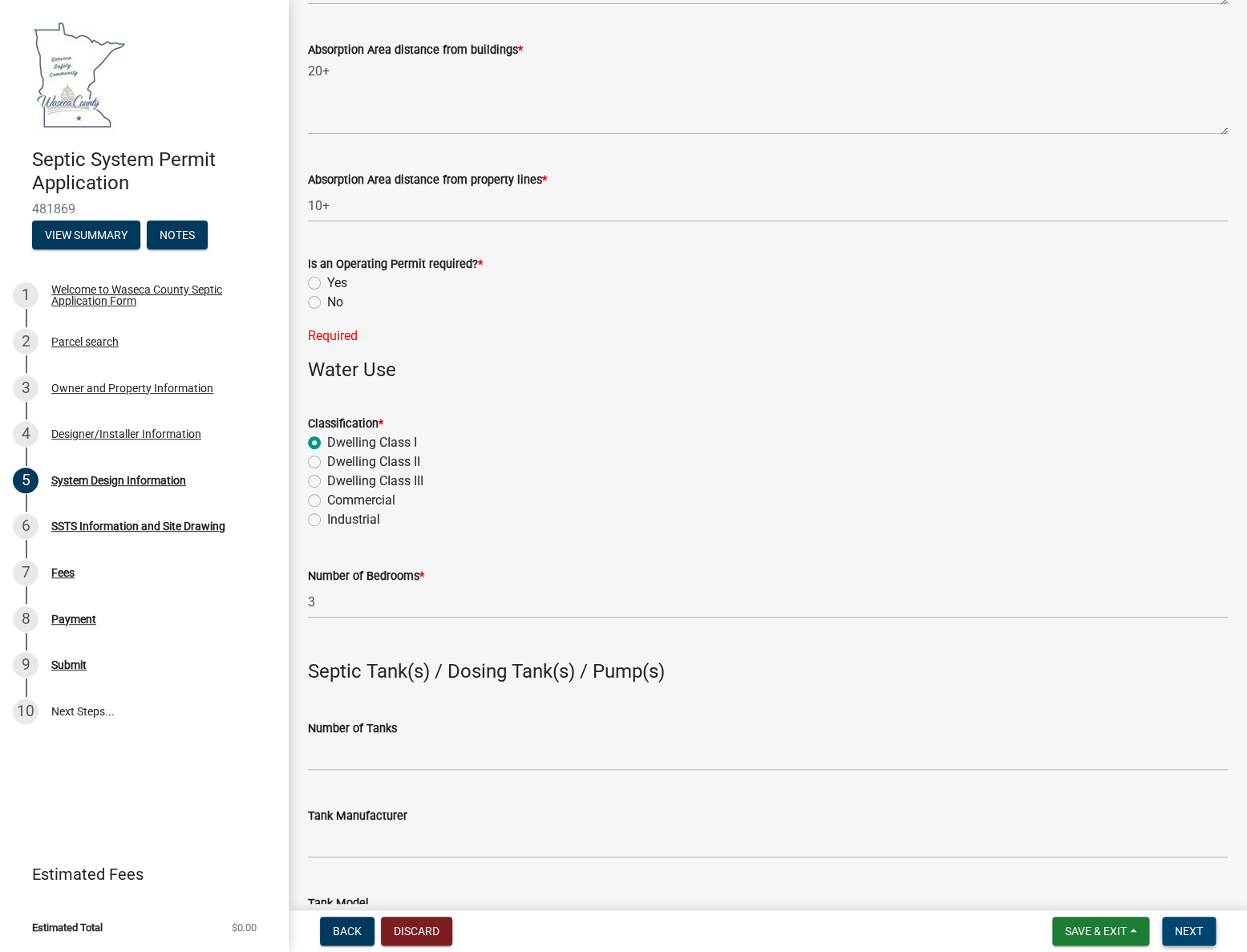
scroll to position [653, 0]
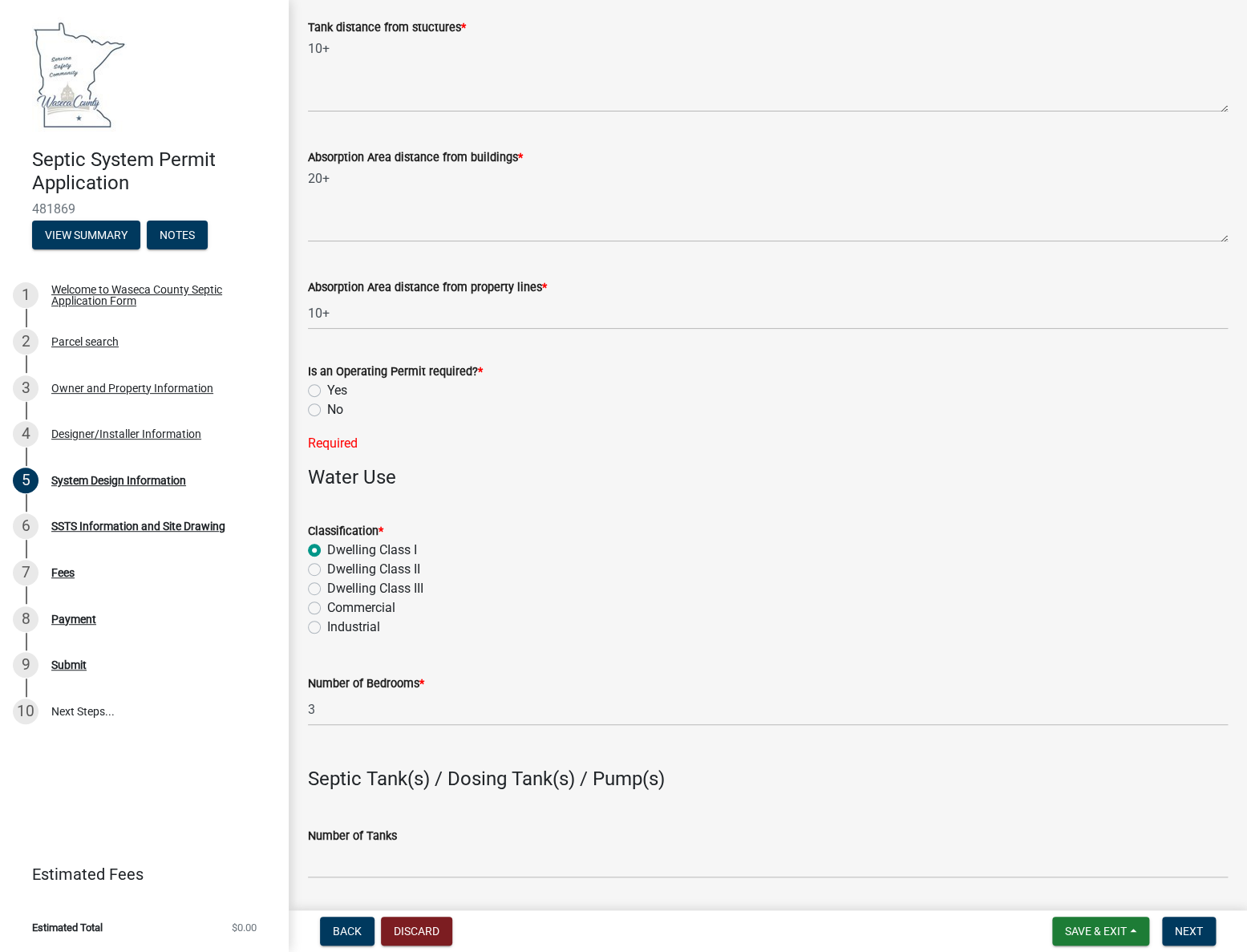
click at [327, 406] on label "No" at bounding box center [335, 410] width 16 height 19
click at [327, 406] on input "No" at bounding box center [332, 406] width 11 height 11
radio input "true"
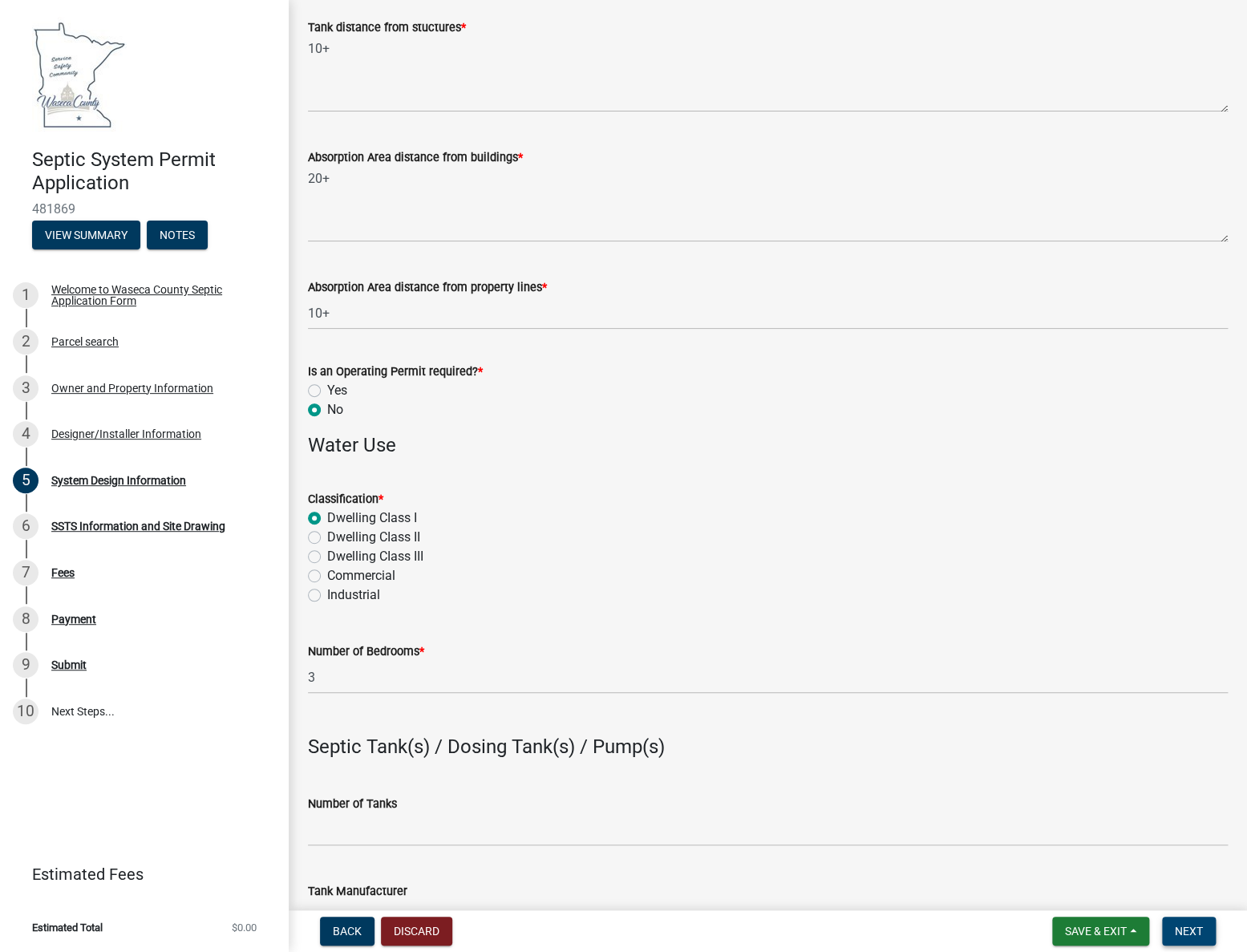
click at [1193, 925] on span "Next" at bounding box center [1189, 931] width 28 height 12
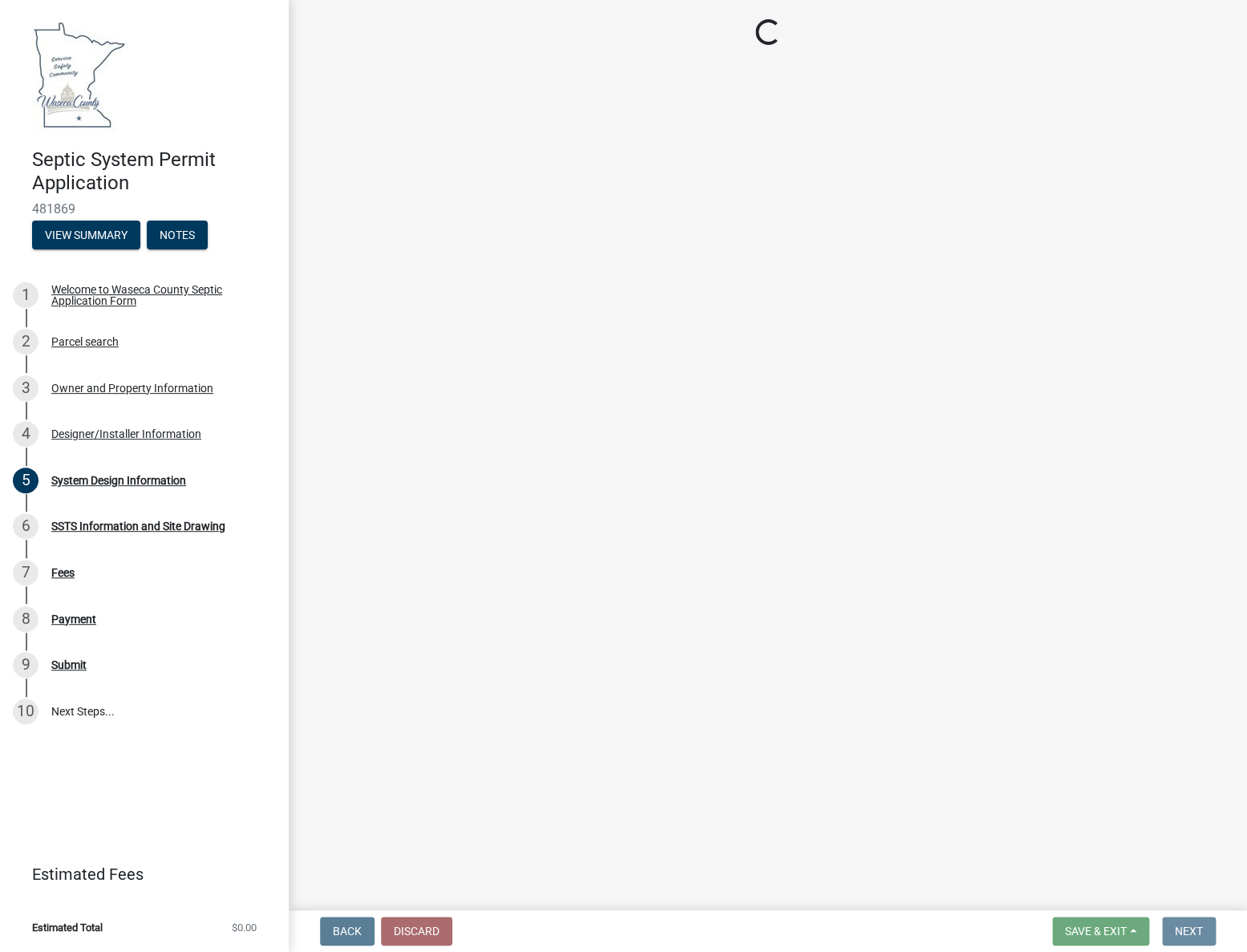
scroll to position [0, 0]
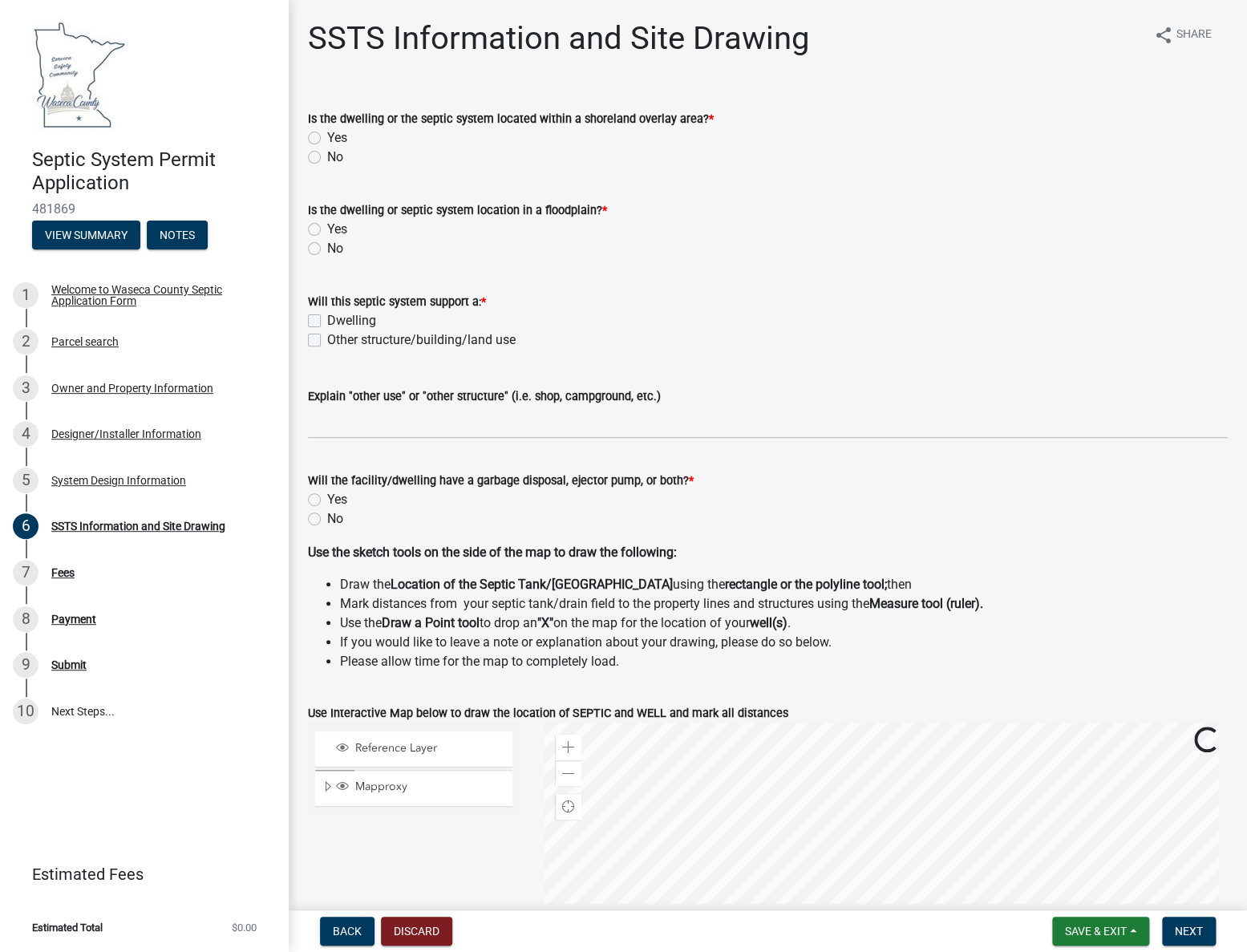
click at [327, 153] on label "No" at bounding box center [335, 158] width 16 height 19
click at [327, 153] on input "No" at bounding box center [332, 153] width 11 height 11
radio input "true"
click at [327, 247] on label "No" at bounding box center [335, 249] width 16 height 19
click at [327, 247] on input "No" at bounding box center [332, 244] width 11 height 11
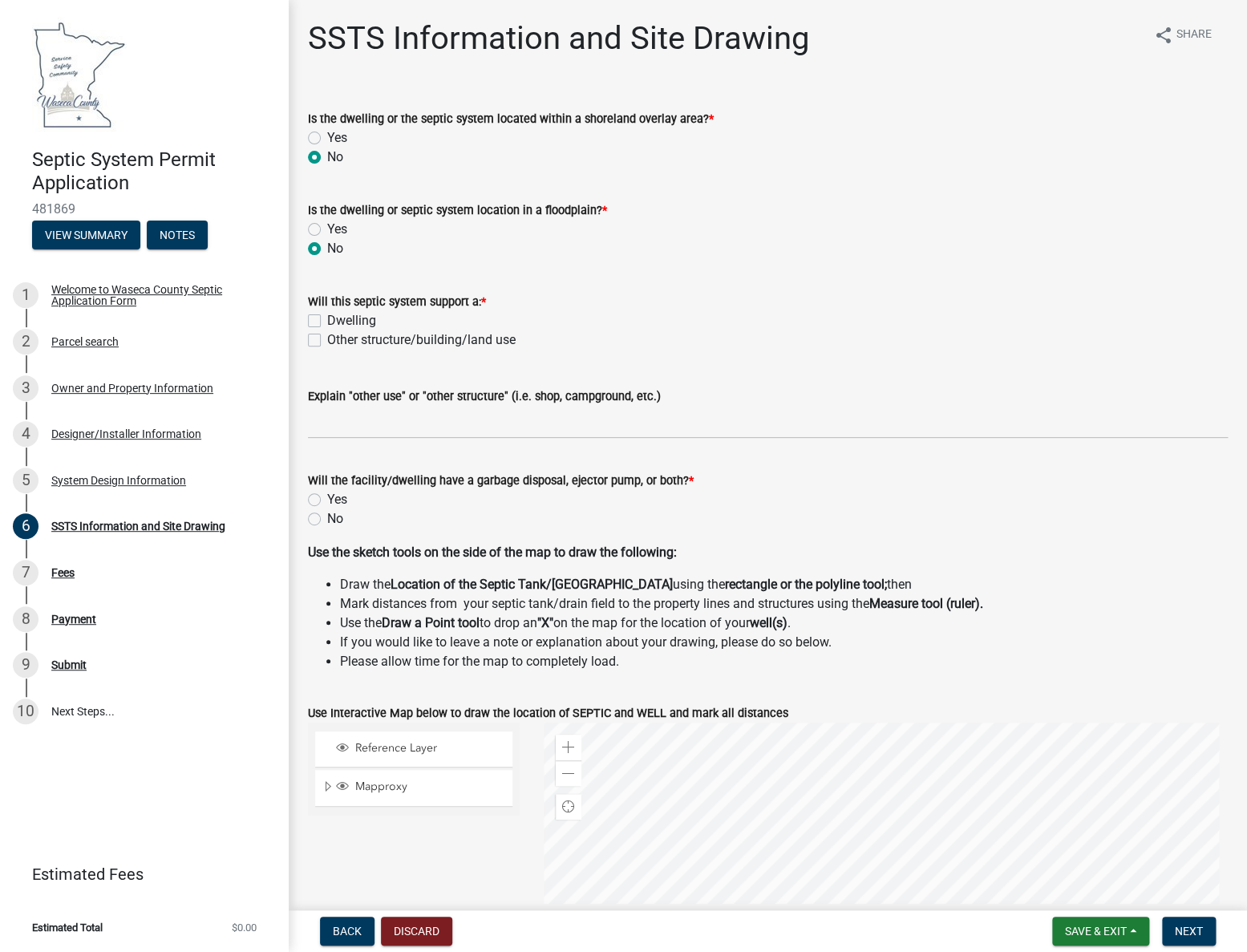
radio input "true"
click at [327, 320] on label "Dwelling" at bounding box center [351, 321] width 49 height 19
click at [327, 320] on input "Dwelling" at bounding box center [332, 316] width 11 height 11
checkbox input "true"
checkbox input "false"
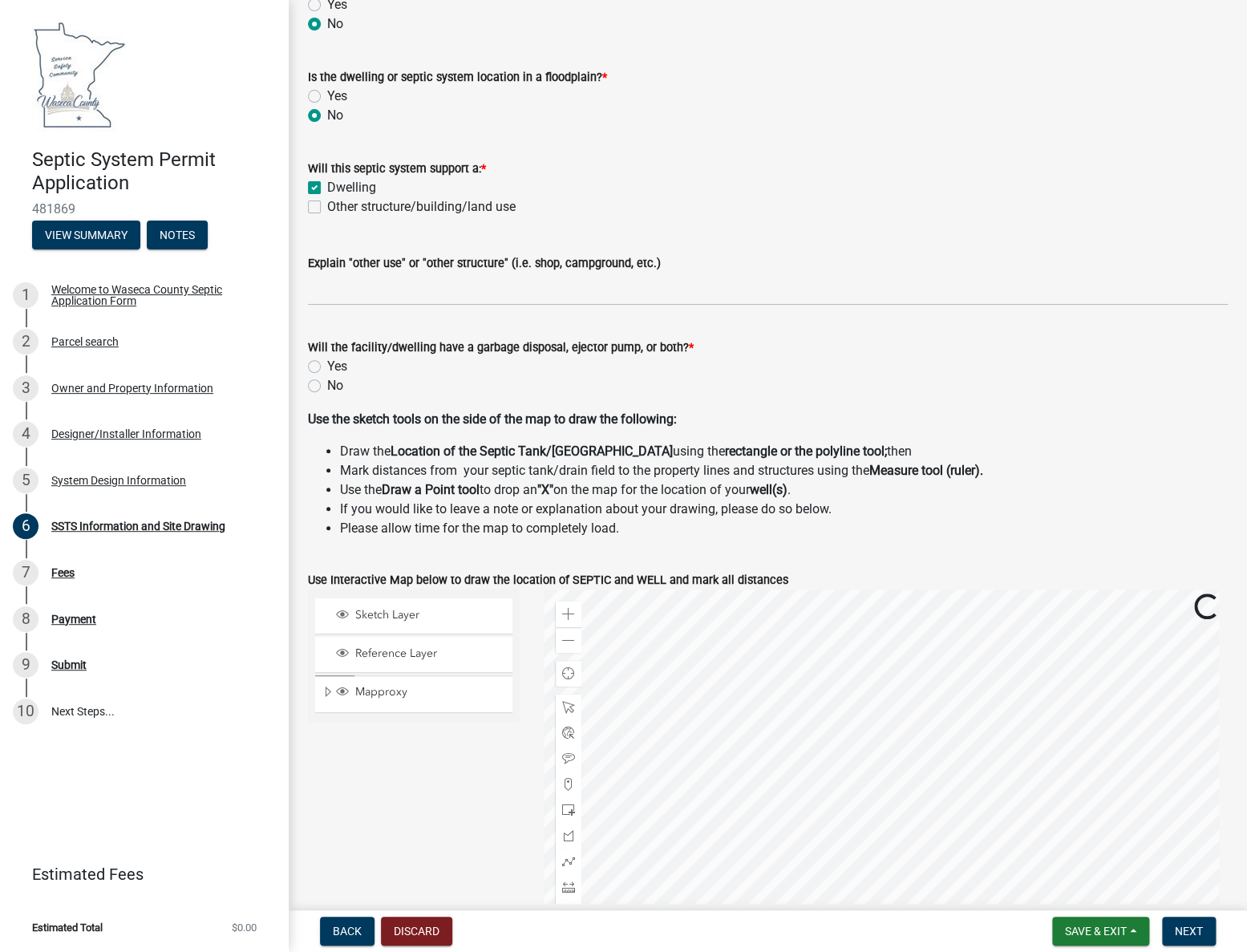
scroll to position [145, 0]
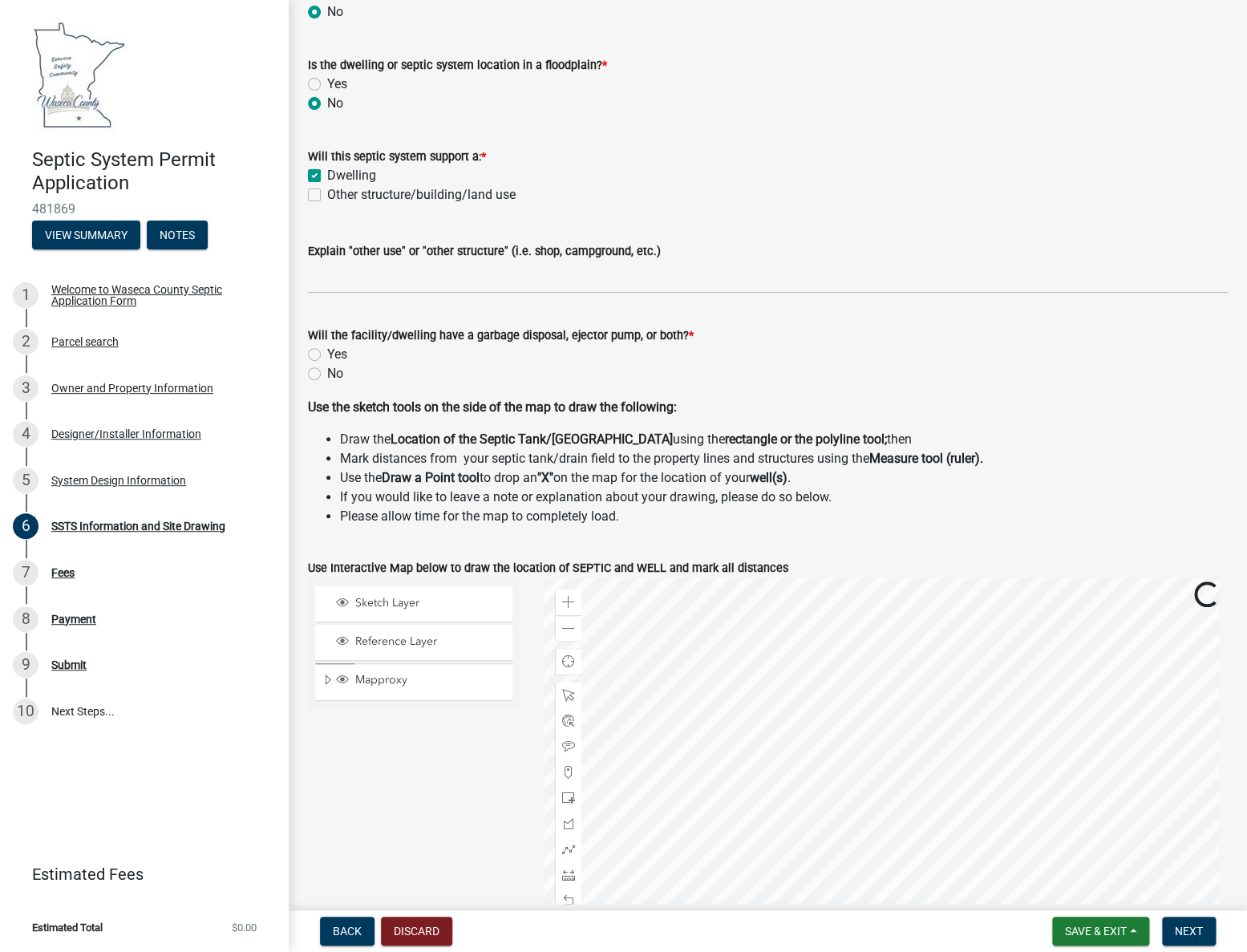
click at [327, 375] on label "No" at bounding box center [335, 374] width 16 height 19
click at [327, 375] on input "No" at bounding box center [332, 369] width 11 height 11
radio input "true"
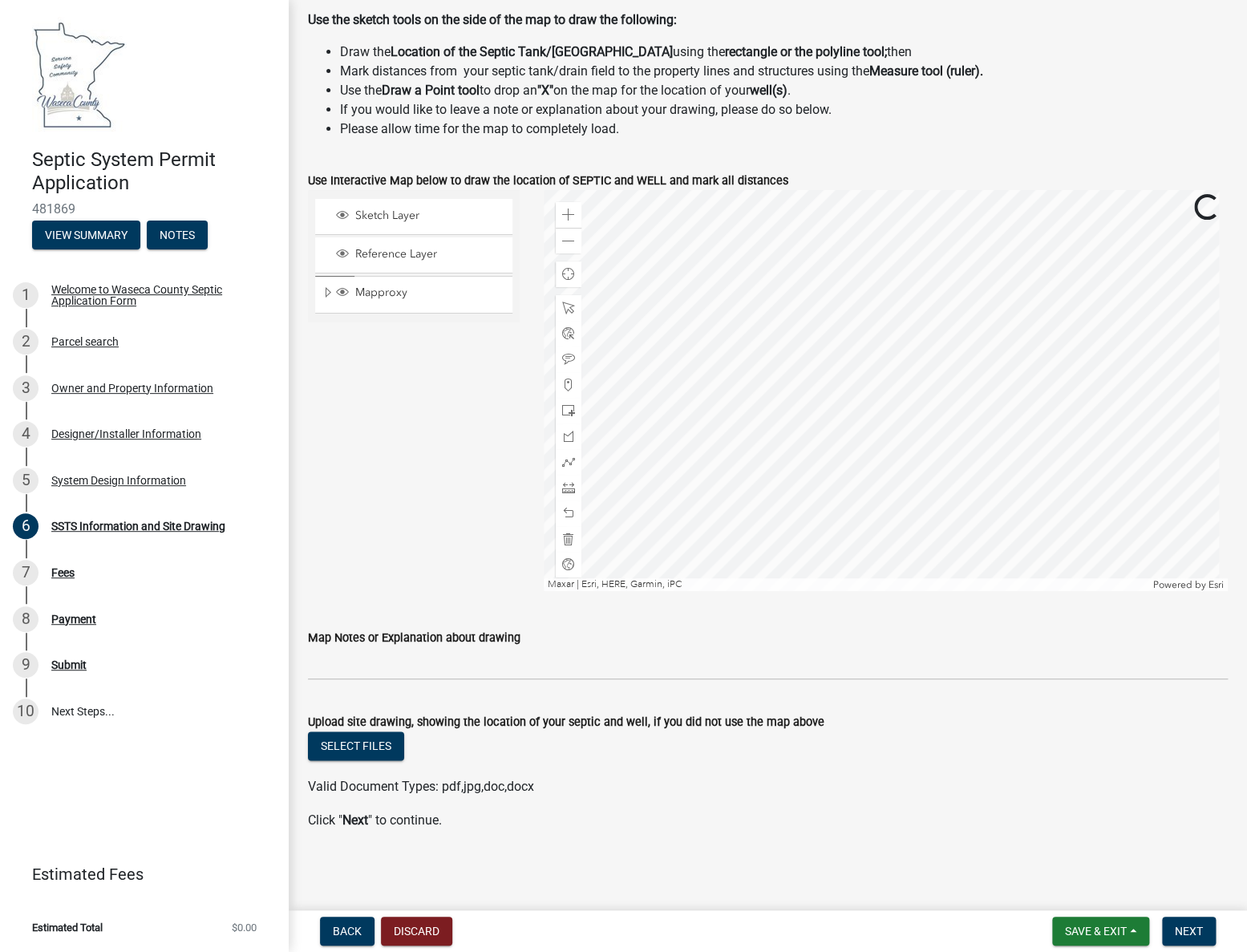
scroll to position [533, 0]
click at [1197, 929] on span "Next" at bounding box center [1189, 931] width 28 height 12
click at [1192, 929] on span "Next" at bounding box center [1189, 931] width 28 height 12
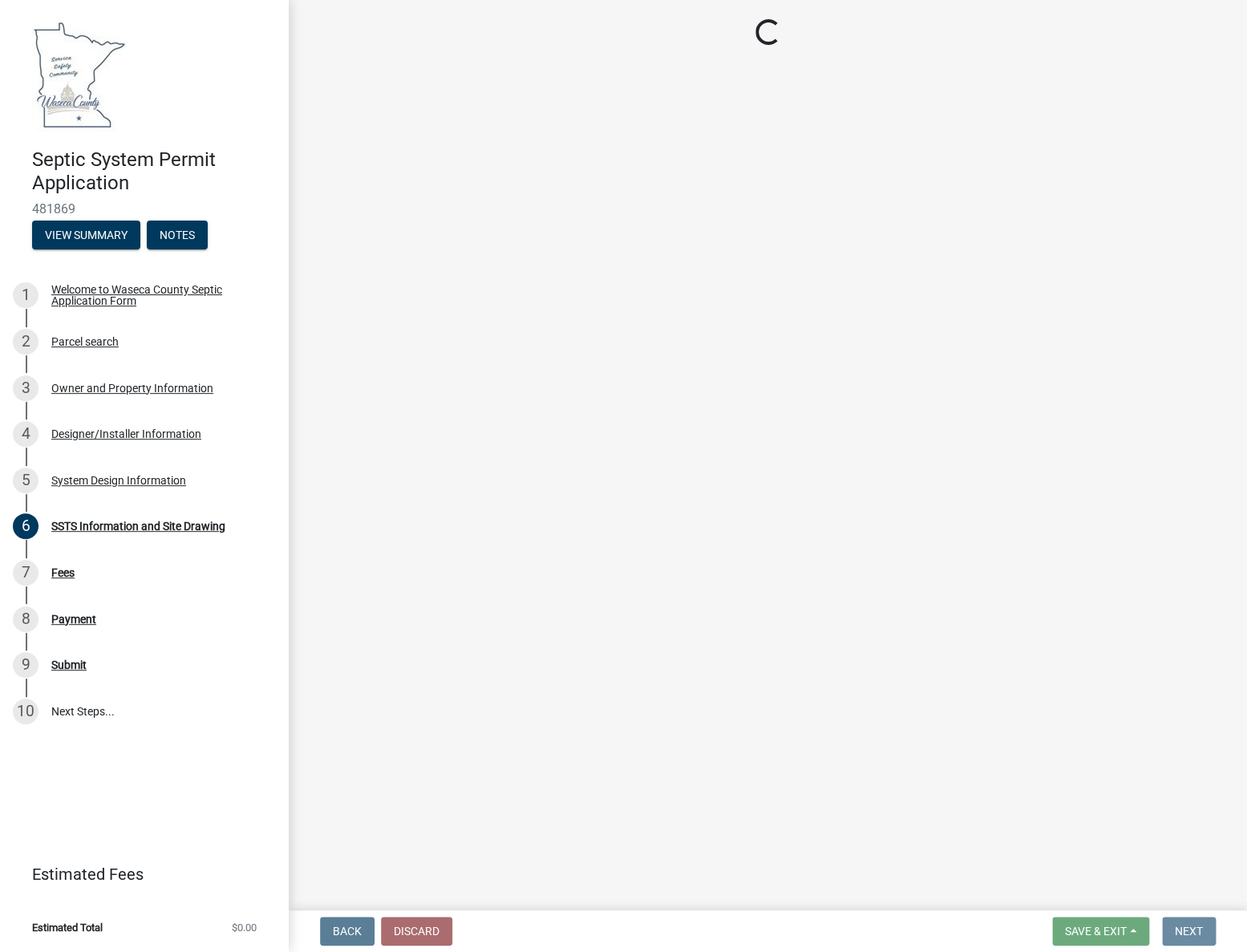
scroll to position [0, 0]
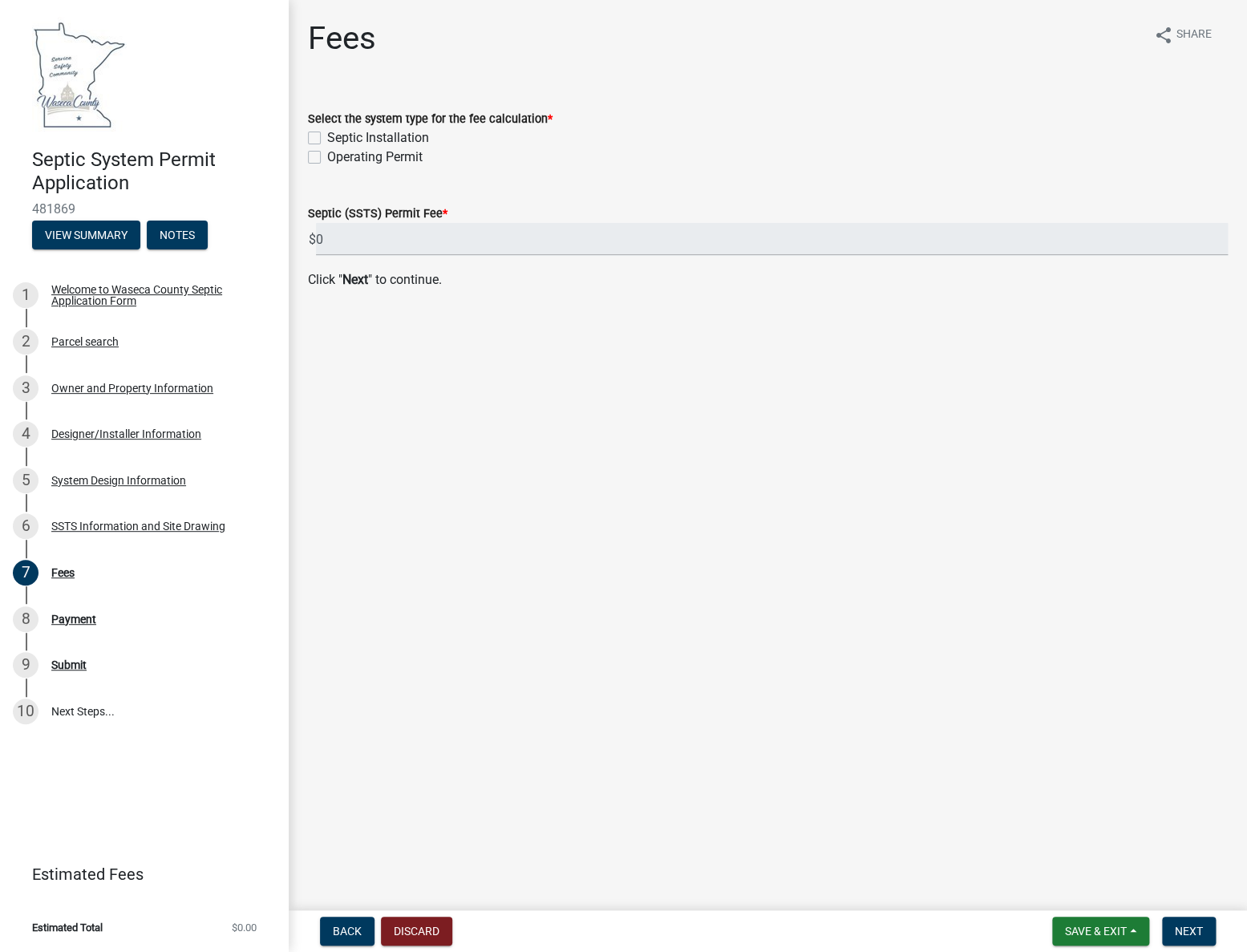
click at [327, 138] on label "Septic Installation" at bounding box center [377, 138] width 102 height 19
click at [327, 138] on input "Septic Installation" at bounding box center [332, 134] width 11 height 11
checkbox input "true"
checkbox input "false"
click at [1187, 927] on span "Next" at bounding box center [1189, 931] width 28 height 12
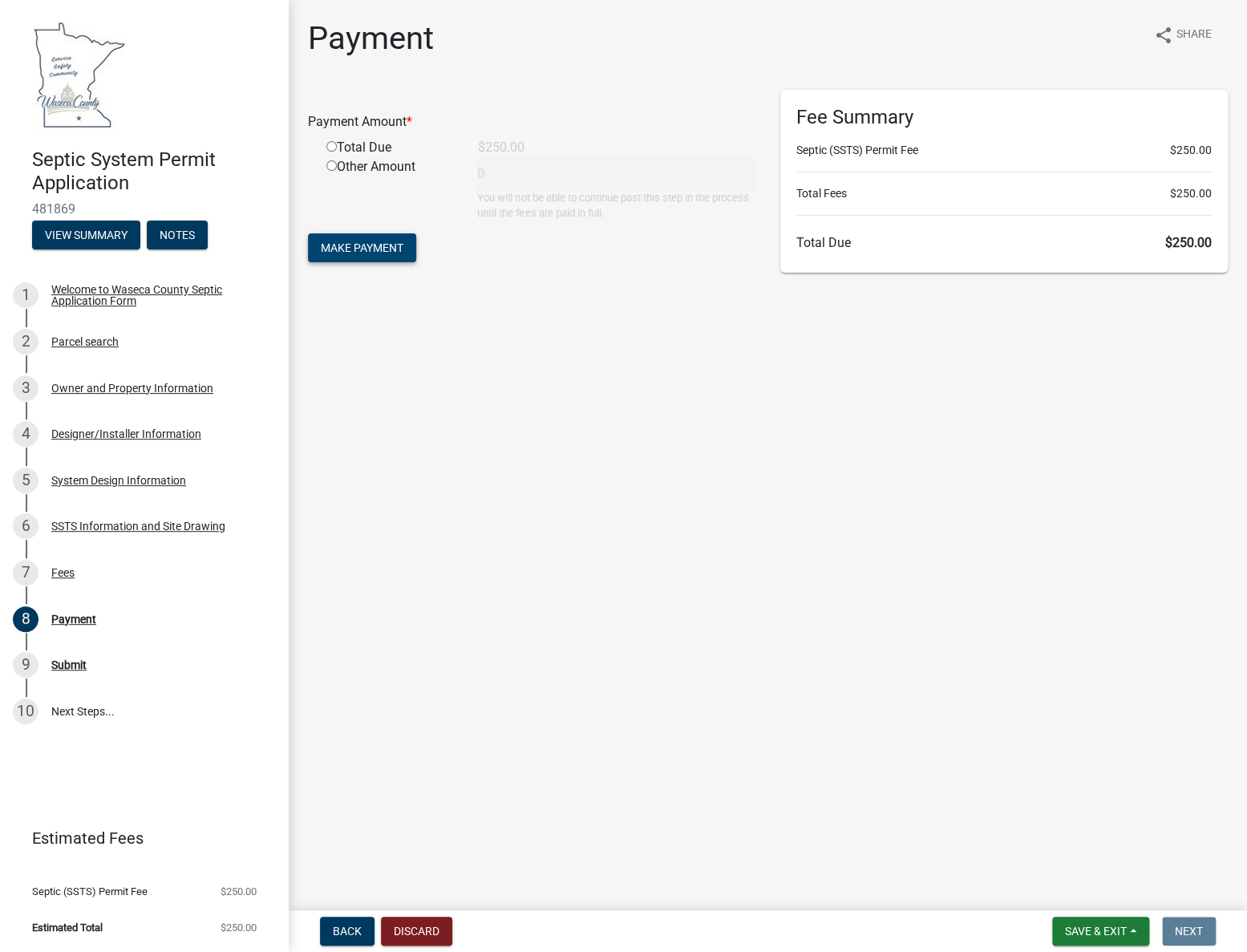
click at [375, 251] on span "Make Payment" at bounding box center [361, 248] width 82 height 12
click at [333, 164] on input "radio" at bounding box center [332, 166] width 11 height 11
radio input "true"
type input "250"
click at [365, 249] on span "Make Payment" at bounding box center [361, 248] width 82 height 12
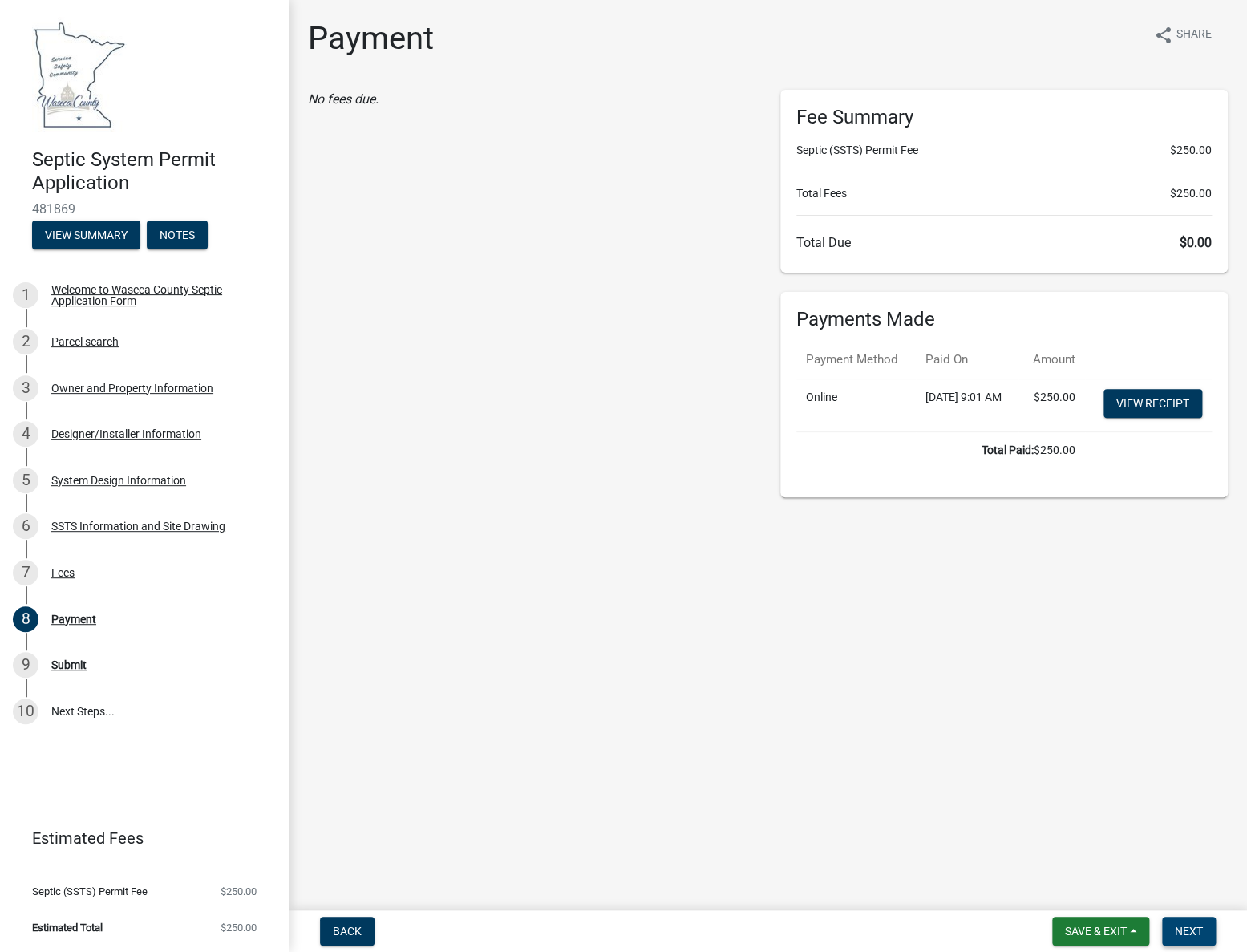
click at [1185, 926] on span "Next" at bounding box center [1189, 931] width 28 height 12
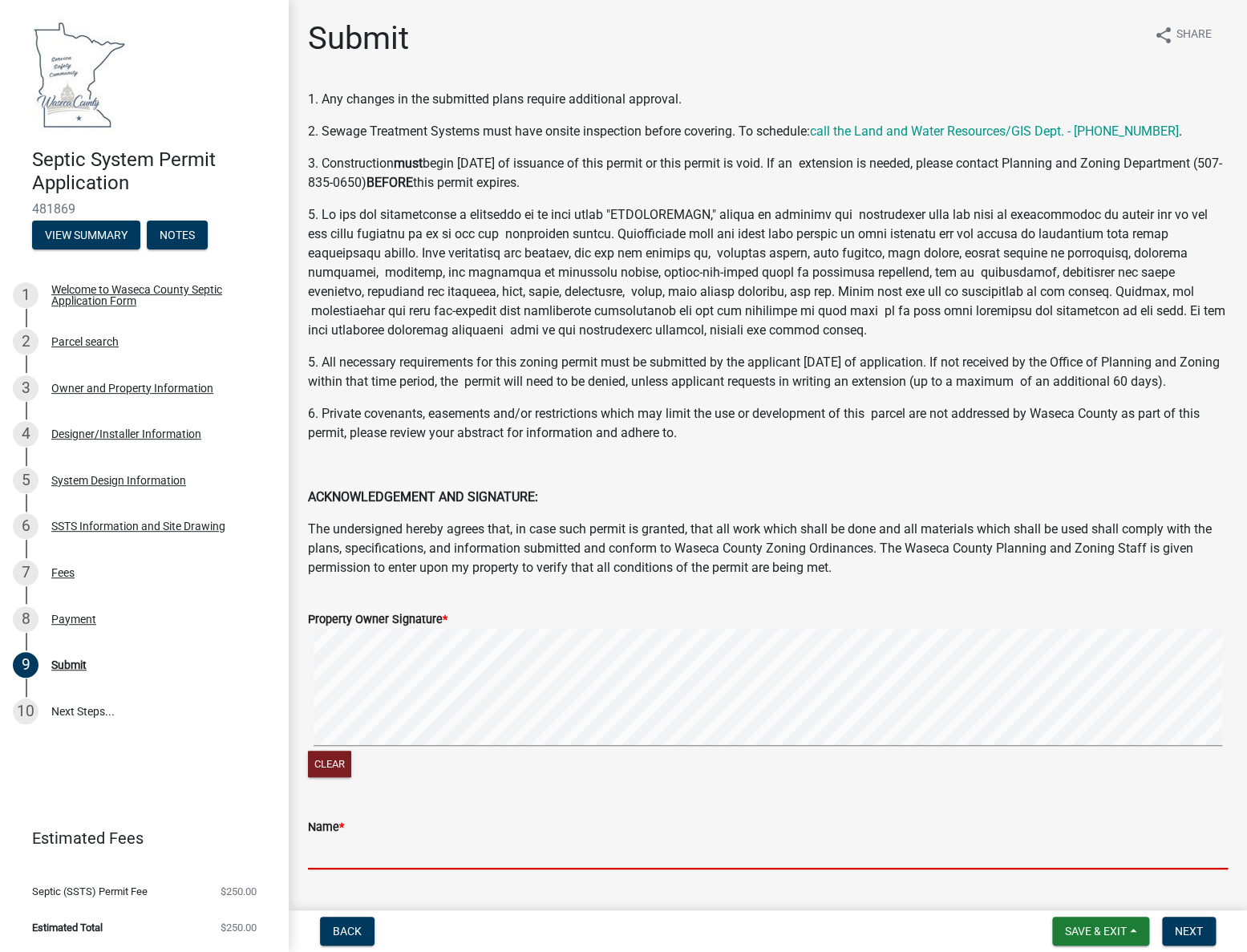
click at [420, 870] on input "Name *" at bounding box center [768, 852] width 920 height 33
type input "[PERSON_NAME]"
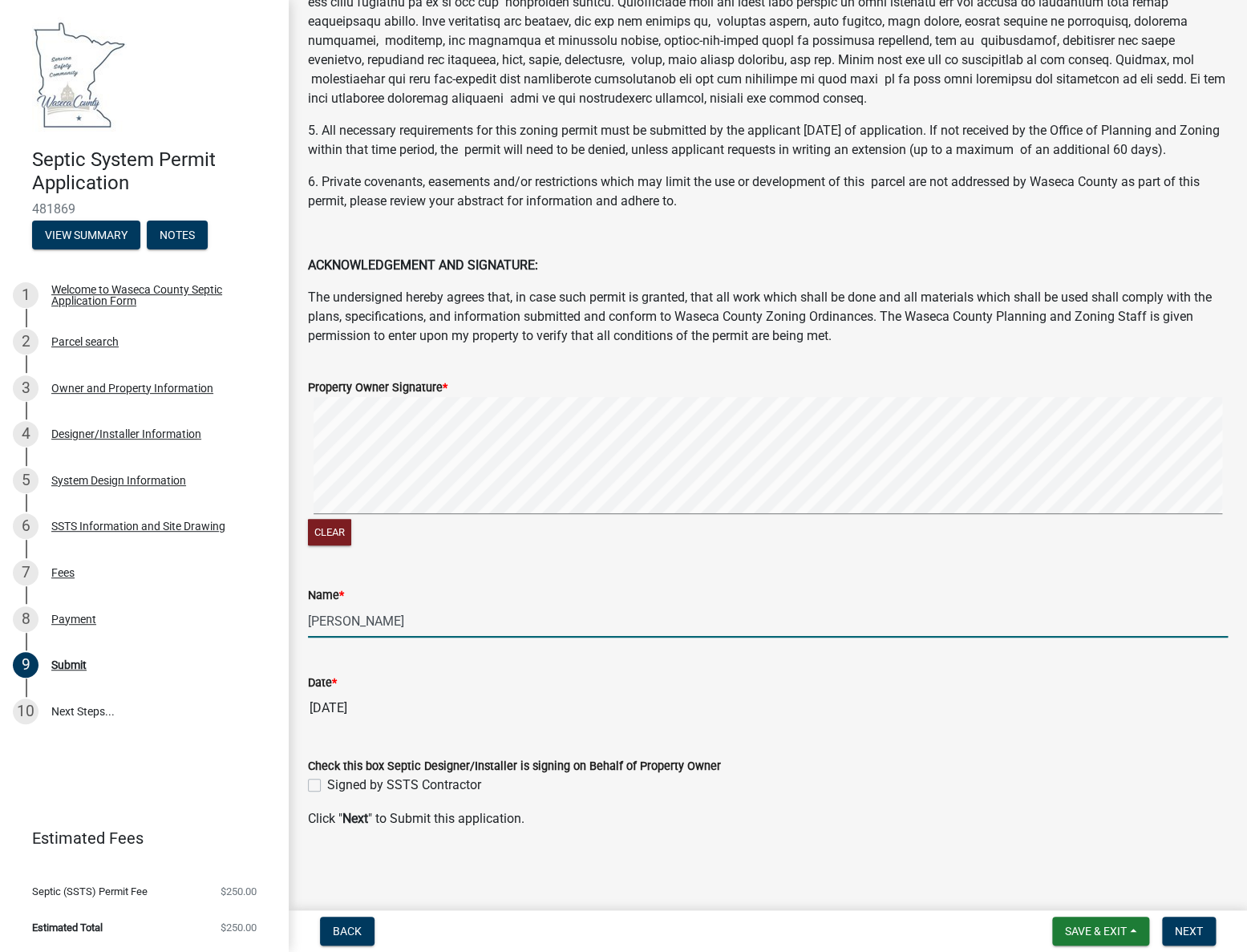
scroll to position [251, 0]
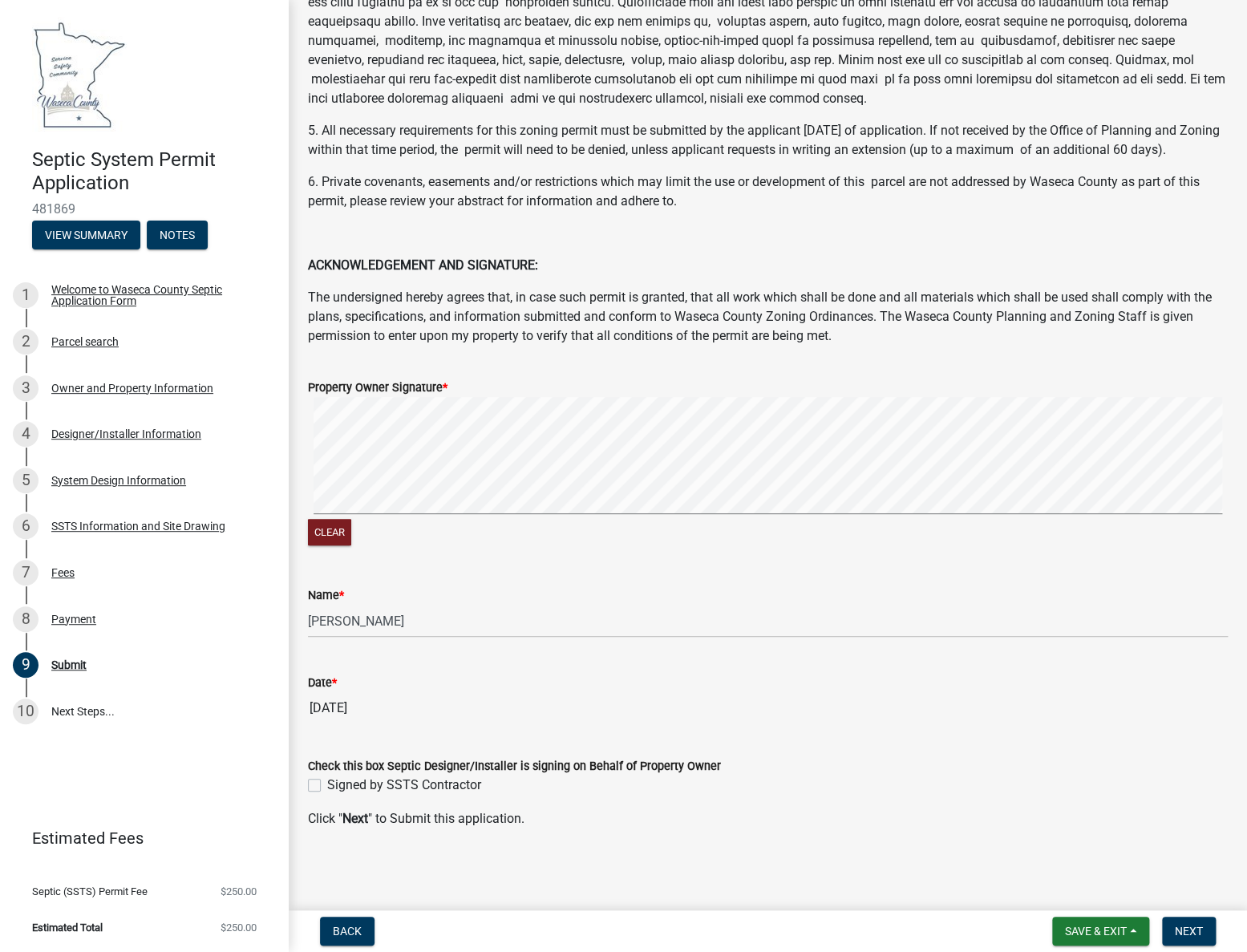
click at [327, 785] on label "Signed by SSTS Contractor" at bounding box center [404, 786] width 154 height 19
click at [327, 785] on input "Signed by SSTS Contractor" at bounding box center [332, 781] width 11 height 11
checkbox input "true"
click at [1192, 928] on span "Next" at bounding box center [1189, 931] width 28 height 12
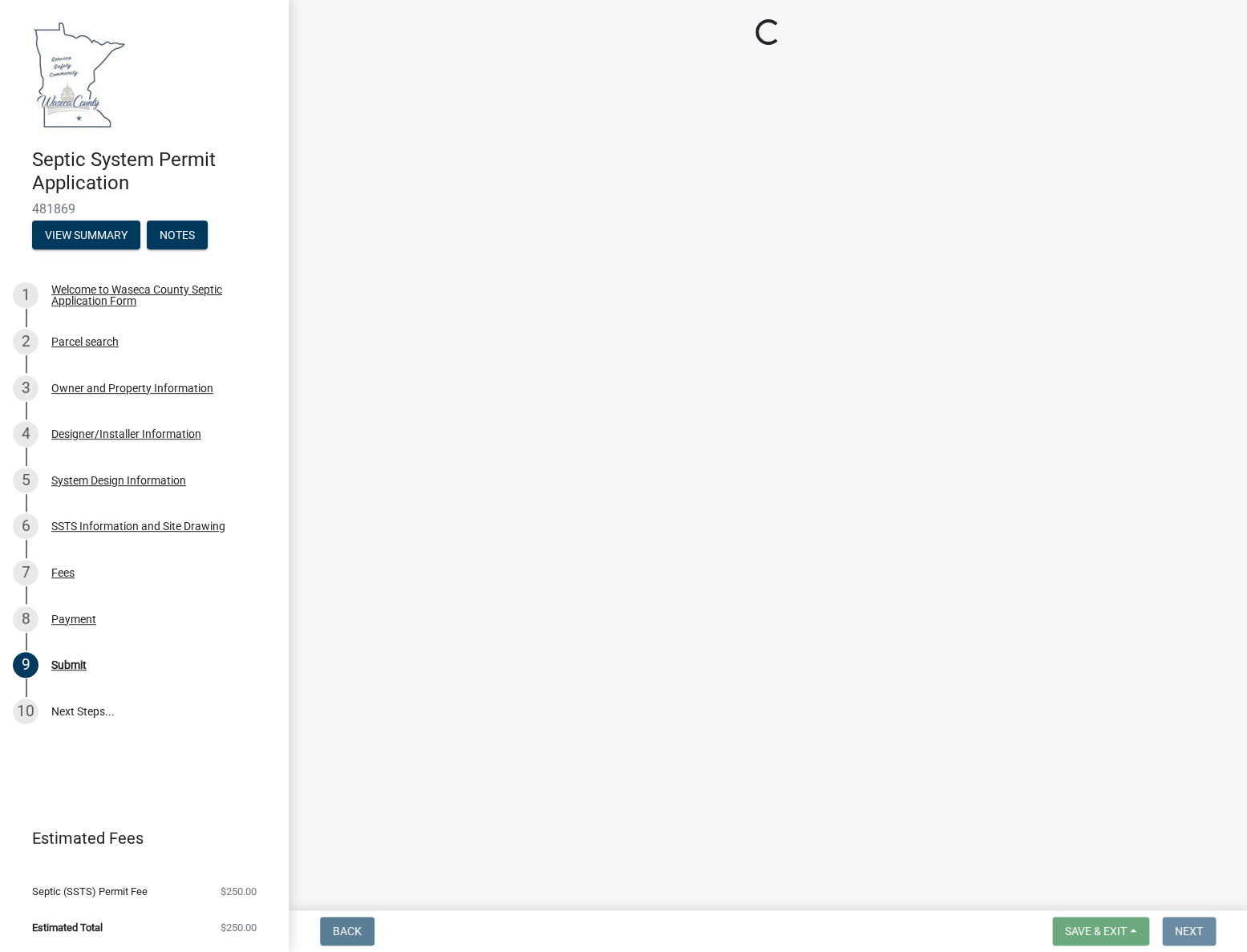
scroll to position [0, 0]
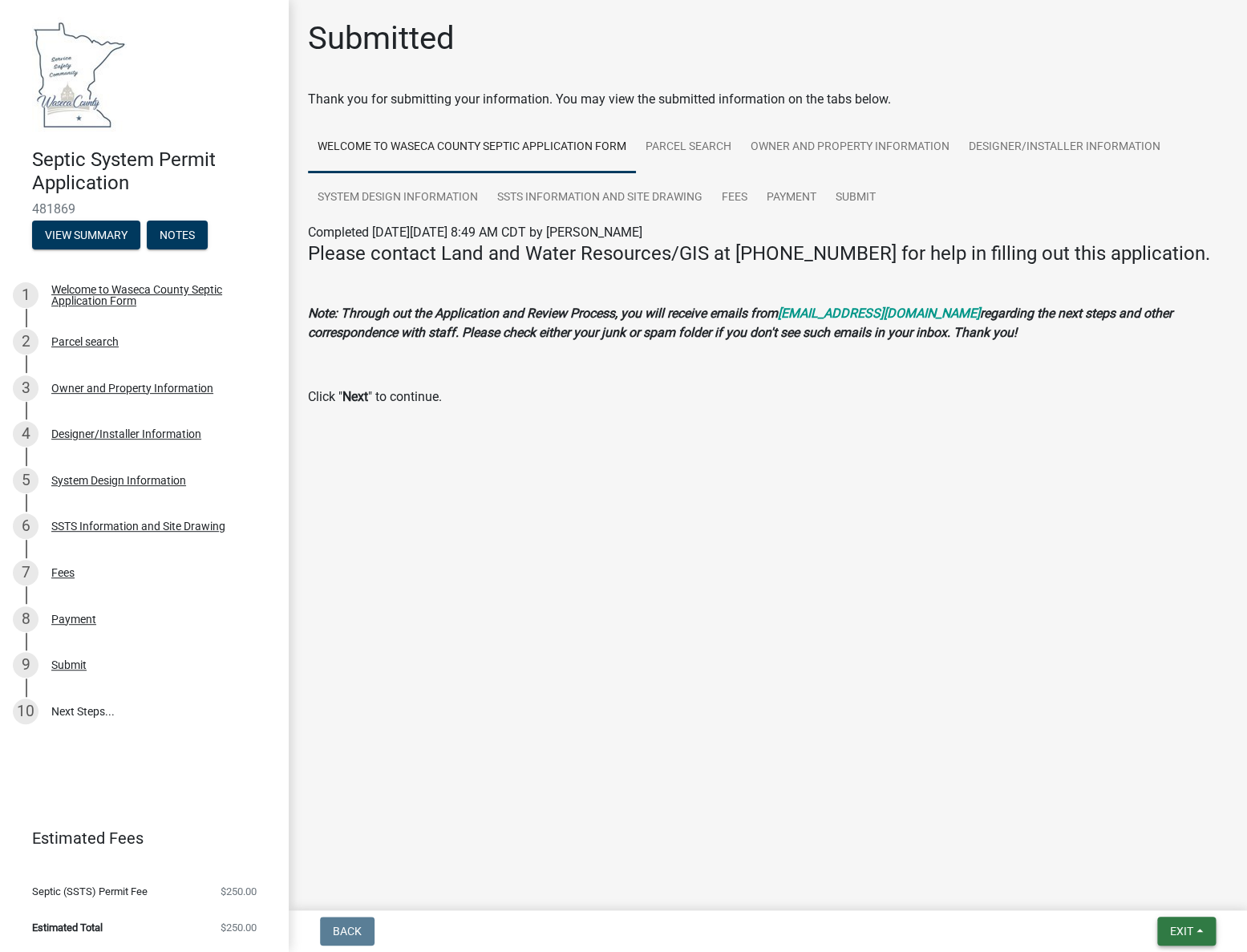
click at [1198, 933] on button "Exit" at bounding box center [1187, 931] width 58 height 29
